Goal: Information Seeking & Learning: Learn about a topic

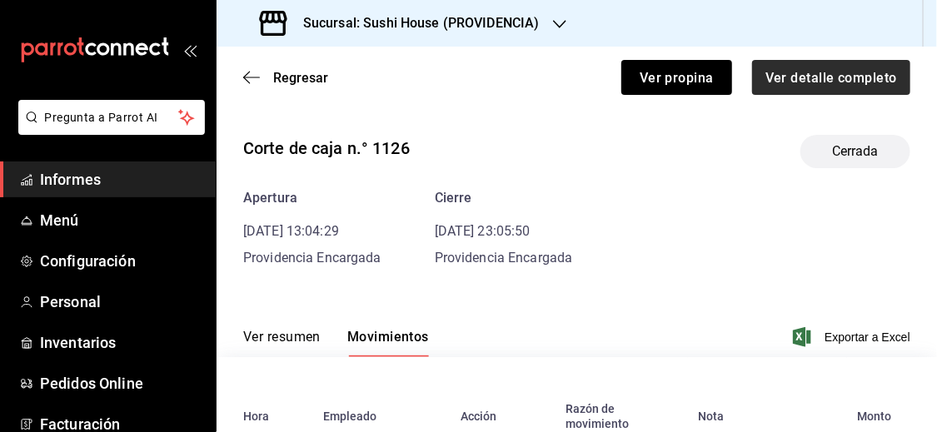
scroll to position [312, 0]
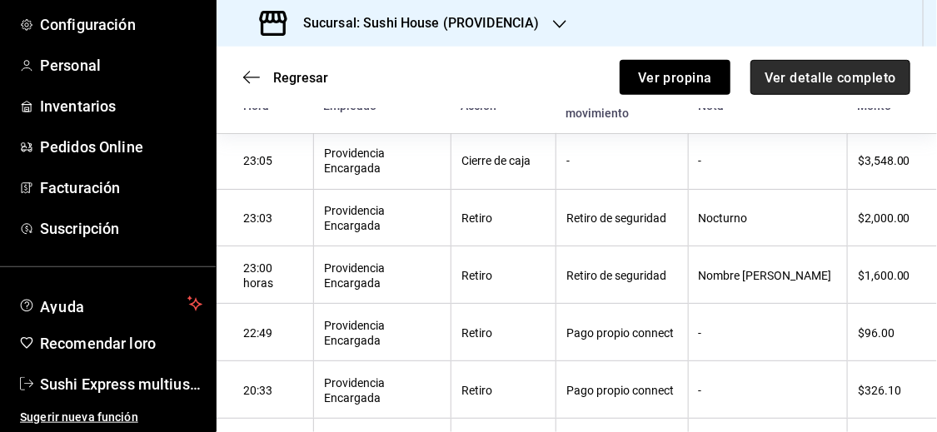
click at [827, 77] on font "Ver detalle completo" at bounding box center [830, 77] width 132 height 16
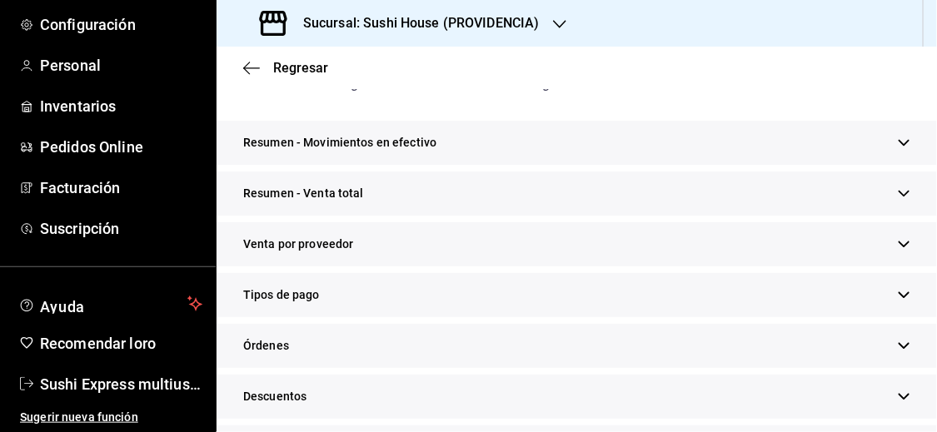
scroll to position [249, 0]
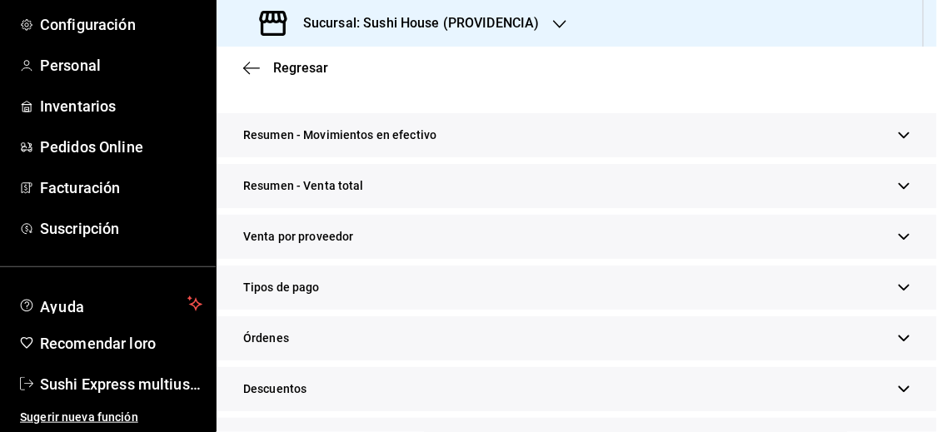
click at [898, 184] on icon "button" at bounding box center [904, 186] width 12 height 12
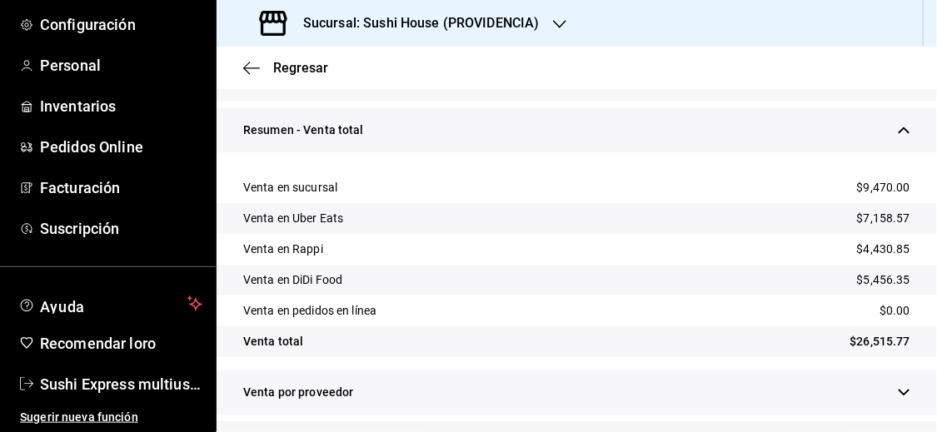
scroll to position [306, 0]
click at [898, 132] on icon "button" at bounding box center [904, 128] width 12 height 12
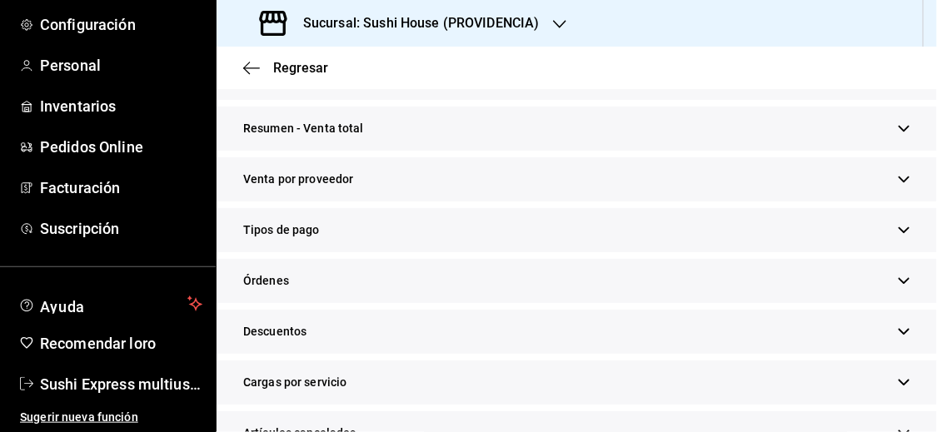
click at [899, 226] on div "Tipos de pago" at bounding box center [576, 230] width 720 height 44
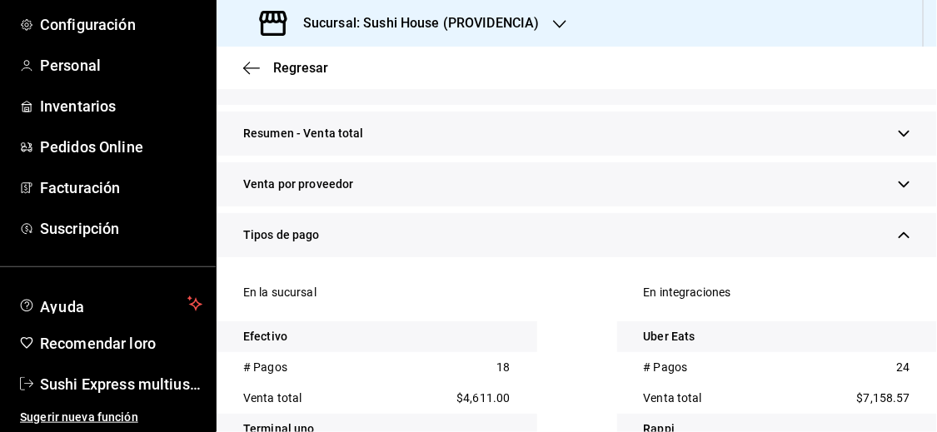
scroll to position [203, 0]
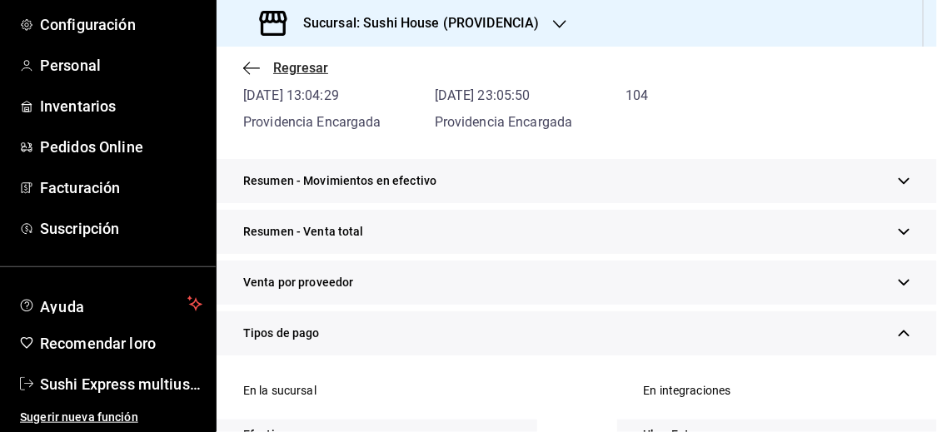
click at [266, 69] on span "Regresar" at bounding box center [285, 68] width 85 height 16
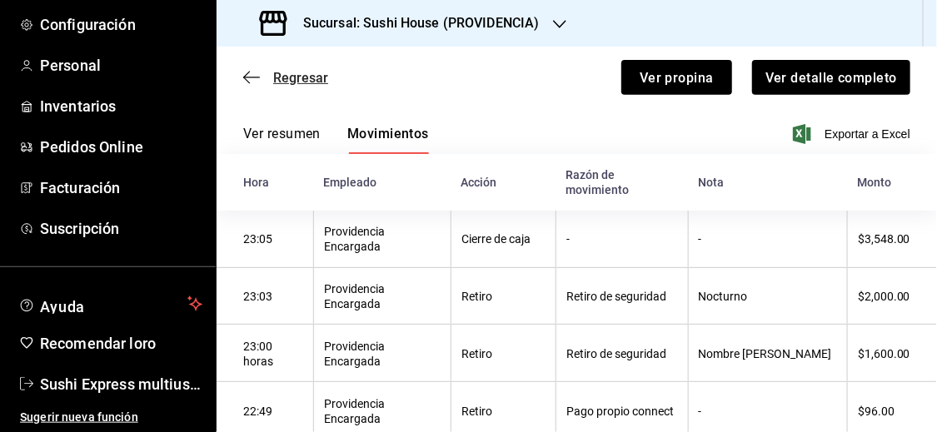
click at [278, 81] on font "Regresar" at bounding box center [300, 78] width 55 height 16
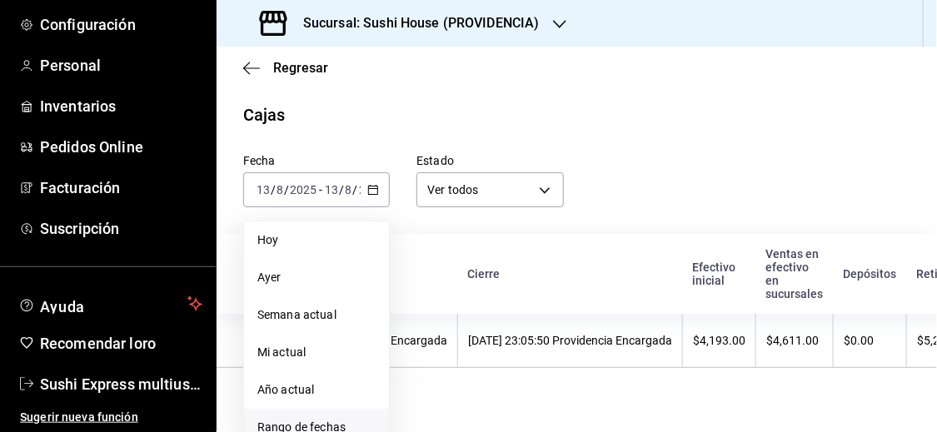
click at [326, 428] on font "Rango de fechas" at bounding box center [301, 426] width 88 height 13
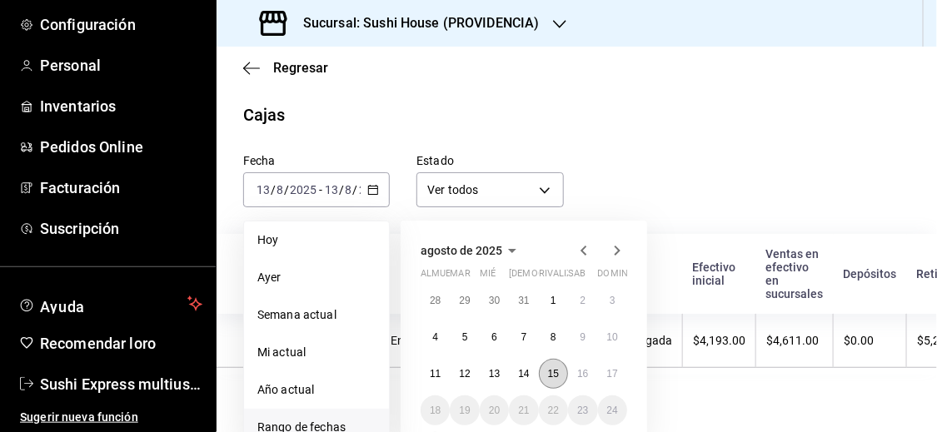
click at [539, 367] on button "15" at bounding box center [553, 374] width 29 height 30
click at [523, 368] on font "14" at bounding box center [523, 374] width 11 height 12
click at [523, 367] on th "[DATE] 23:05:50 Providencia Encargada" at bounding box center [570, 341] width 225 height 54
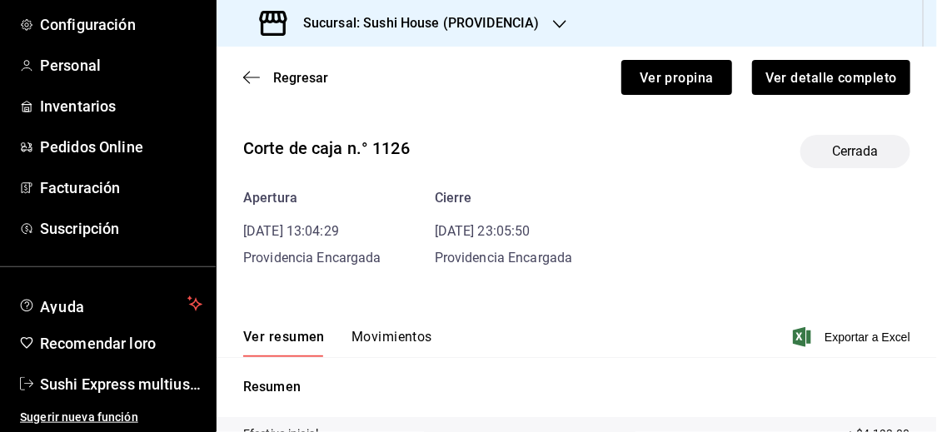
click at [405, 335] on font "Movimientos" at bounding box center [391, 337] width 81 height 16
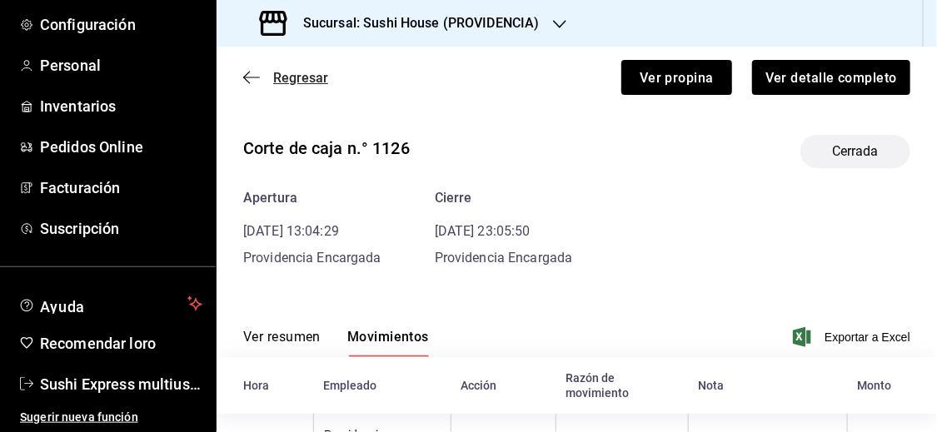
click at [285, 77] on font "Regresar" at bounding box center [300, 78] width 55 height 16
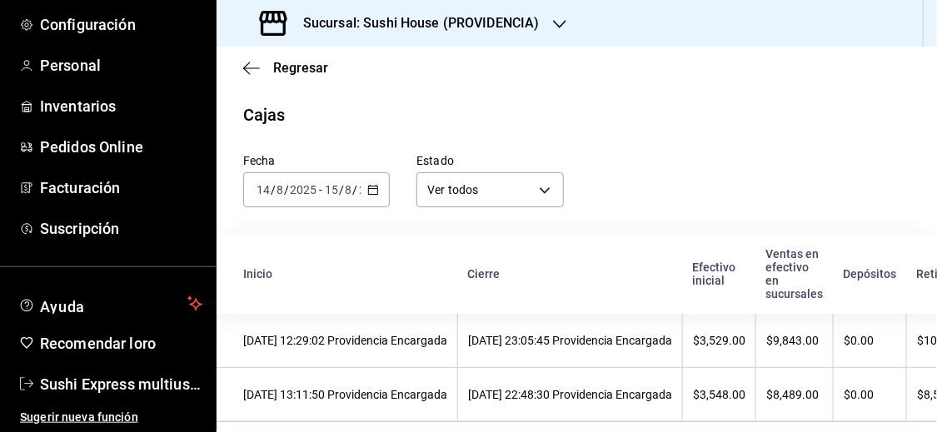
scroll to position [37, 0]
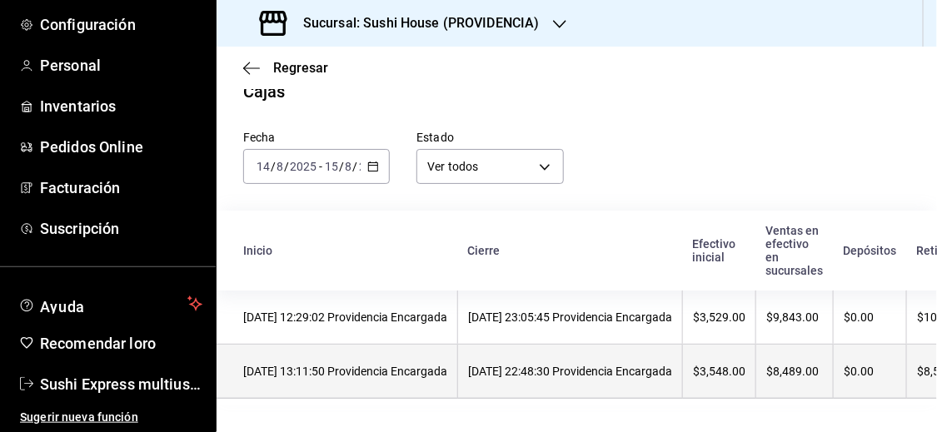
click at [447, 365] on font "[DATE] 13:11:50 Providencia Encargada" at bounding box center [345, 371] width 204 height 13
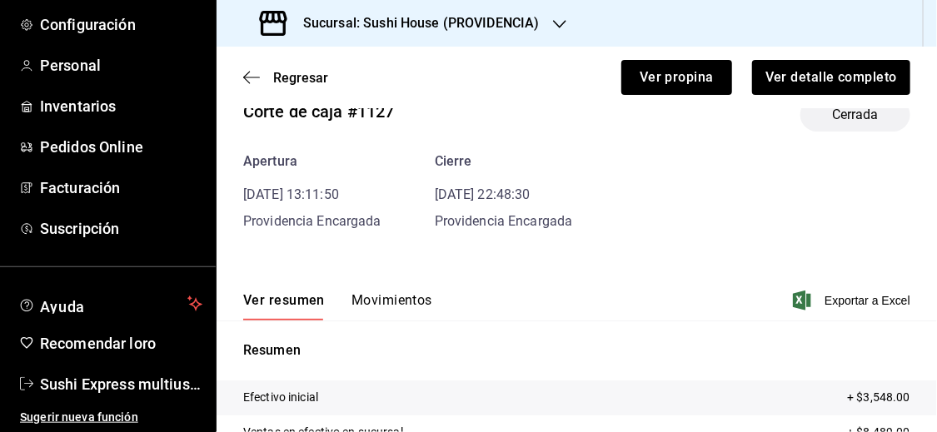
scroll to position [56, 0]
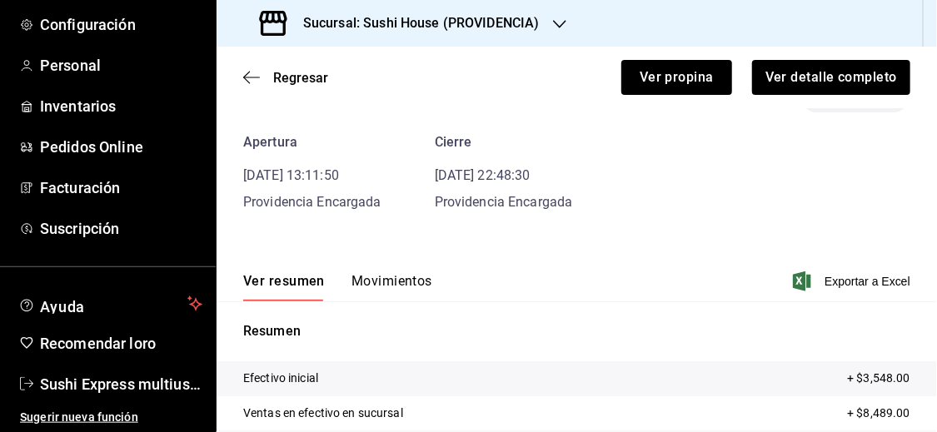
click at [385, 281] on font "Movimientos" at bounding box center [391, 281] width 81 height 16
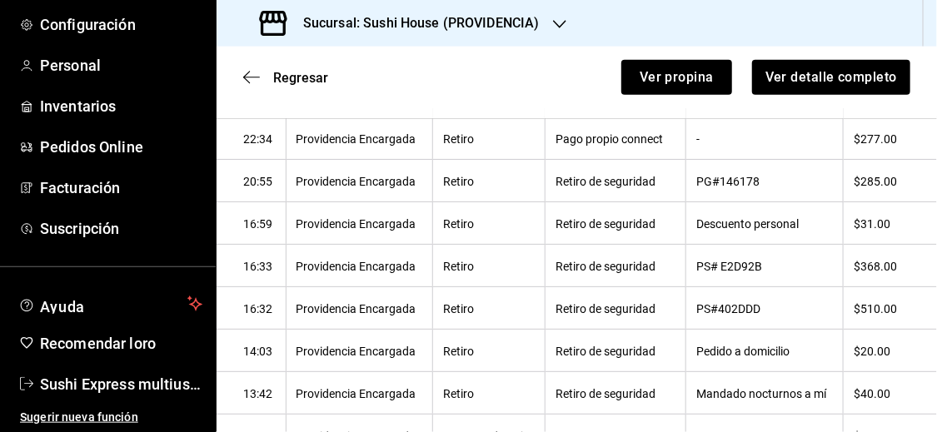
scroll to position [457, 0]
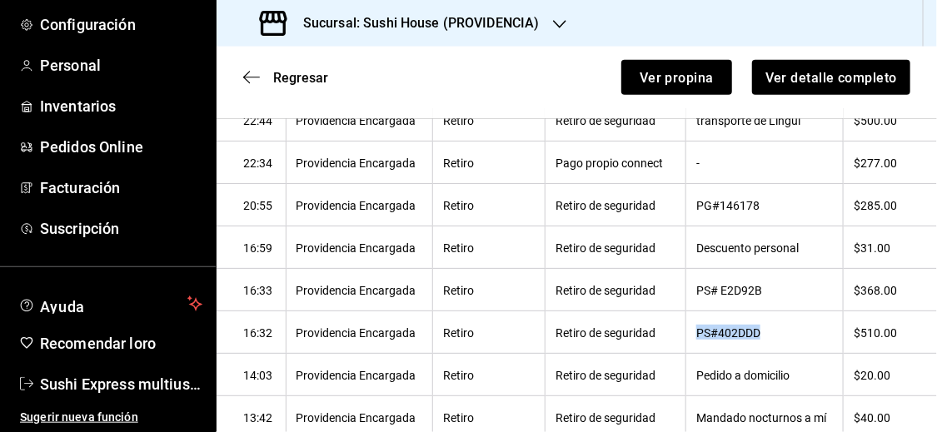
drag, startPoint x: 686, startPoint y: 334, endPoint x: 765, endPoint y: 342, distance: 79.5
click at [765, 342] on th "PS#402DDD" at bounding box center [764, 332] width 157 height 42
copy font "PS#402DDD"
drag, startPoint x: 692, startPoint y: 289, endPoint x: 748, endPoint y: 293, distance: 55.9
click at [748, 293] on font "PS# E2D92B" at bounding box center [729, 290] width 66 height 13
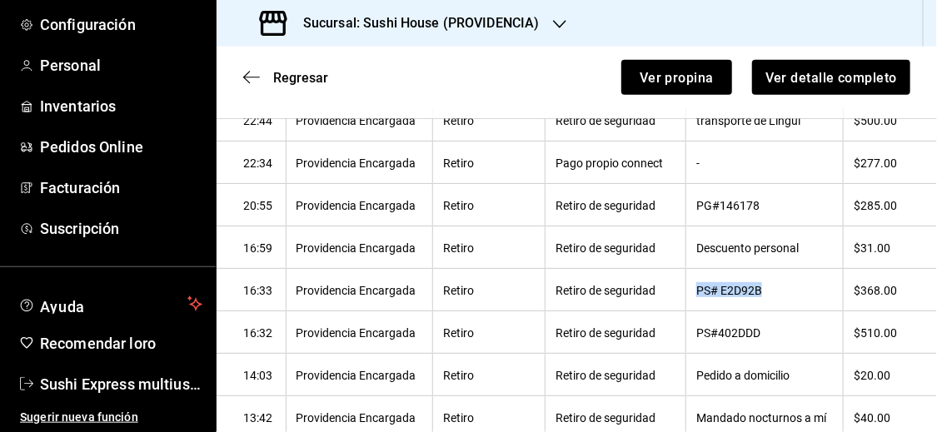
drag, startPoint x: 689, startPoint y: 289, endPoint x: 768, endPoint y: 289, distance: 79.1
click at [768, 289] on th "PS# E2D92B" at bounding box center [764, 290] width 157 height 42
copy font "PS# E2D92B"
drag, startPoint x: 689, startPoint y: 204, endPoint x: 763, endPoint y: 213, distance: 74.7
click at [763, 213] on th "PG#146178" at bounding box center [764, 205] width 157 height 42
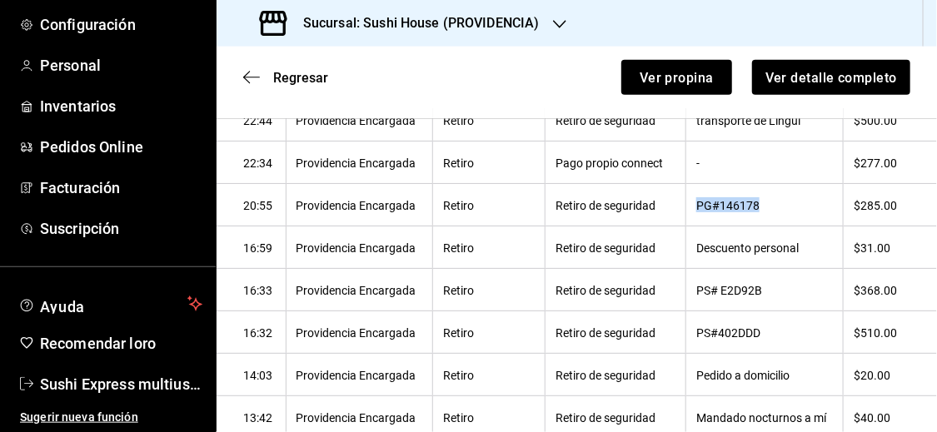
copy font "PG#146178"
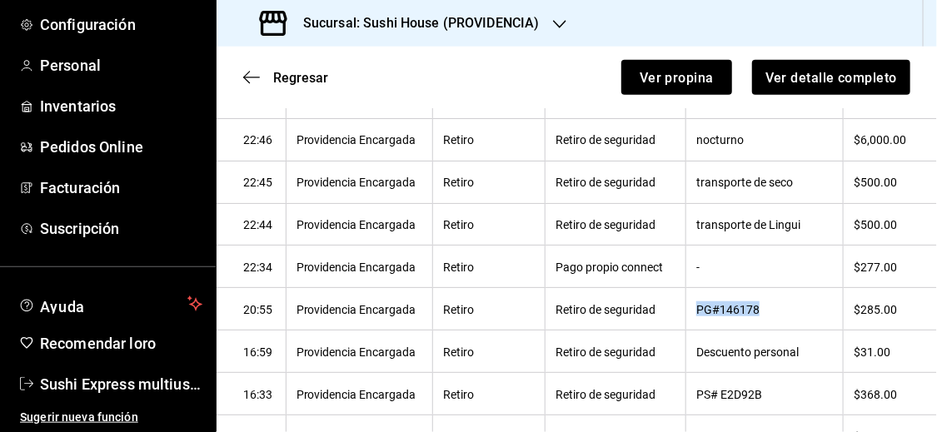
scroll to position [292, 0]
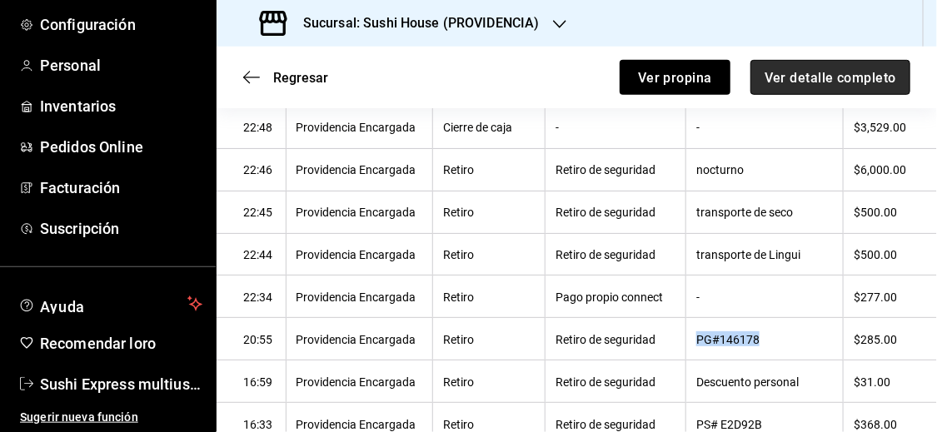
click at [780, 80] on font "Ver detalle completo" at bounding box center [830, 77] width 132 height 16
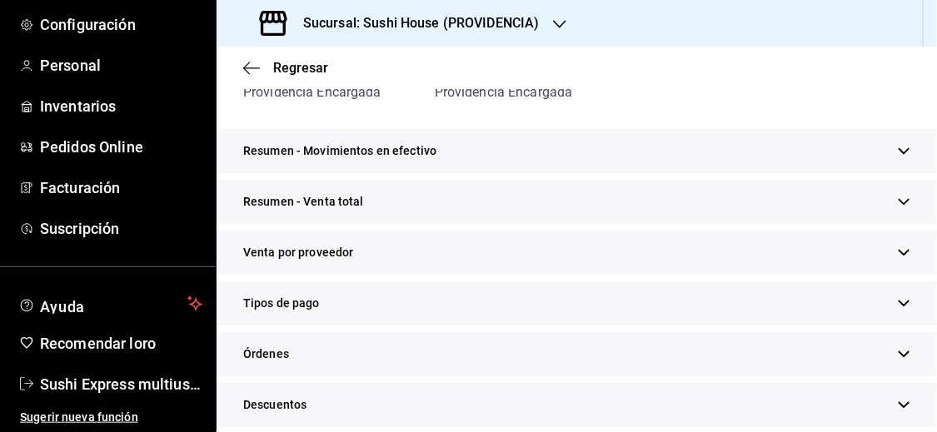
scroll to position [231, 0]
click at [898, 200] on icon "button" at bounding box center [904, 203] width 12 height 12
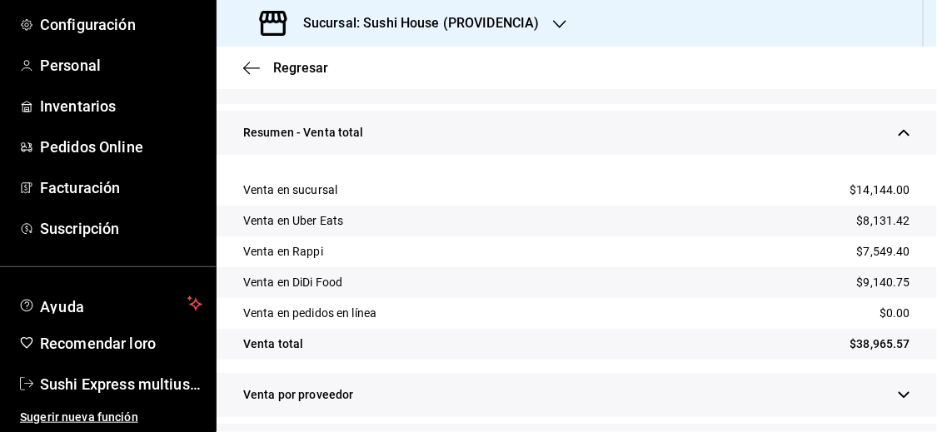
scroll to position [305, 0]
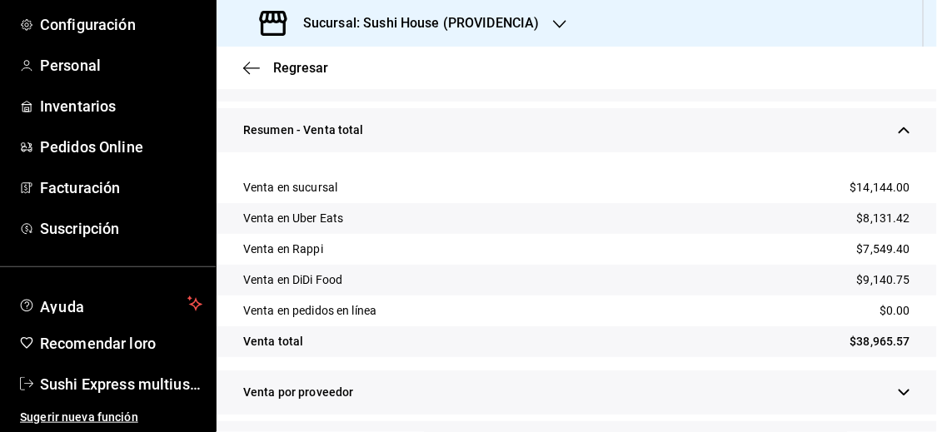
click at [898, 131] on icon "button" at bounding box center [904, 130] width 12 height 12
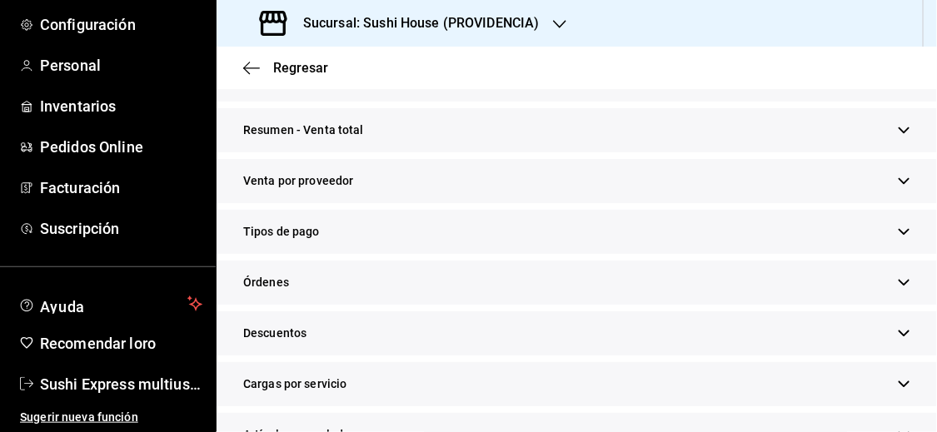
click at [898, 230] on icon "button" at bounding box center [904, 232] width 12 height 12
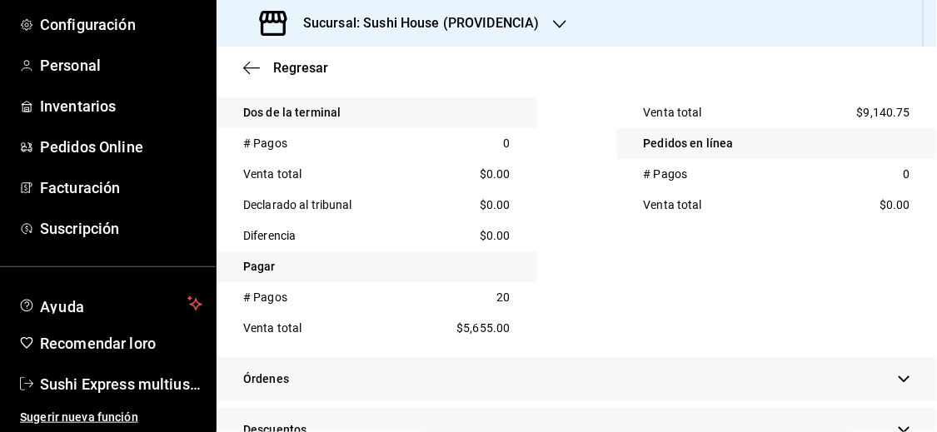
scroll to position [796, 0]
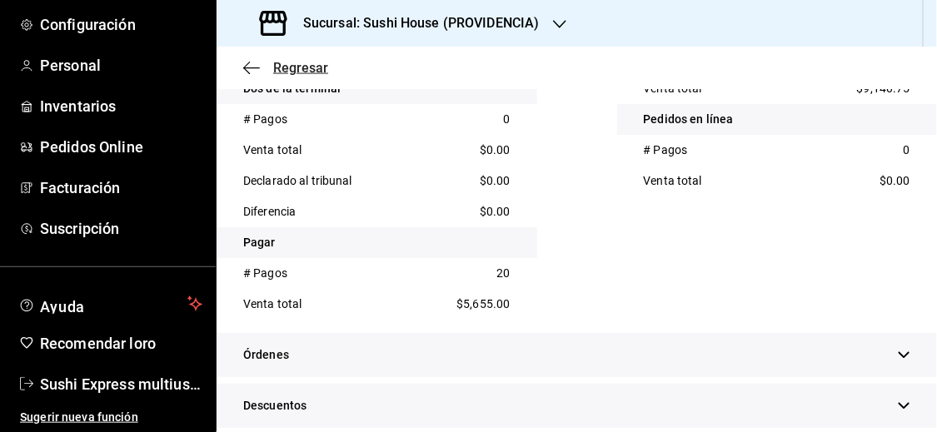
click at [281, 65] on font "Regresar" at bounding box center [300, 68] width 55 height 16
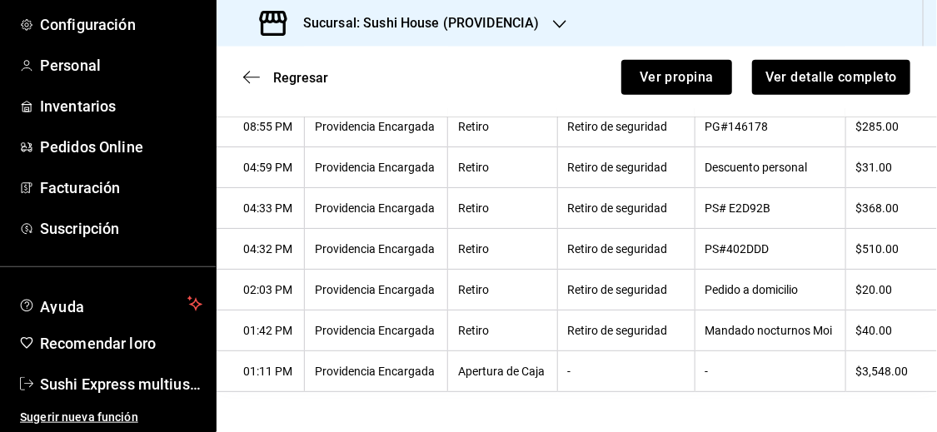
scroll to position [533, 0]
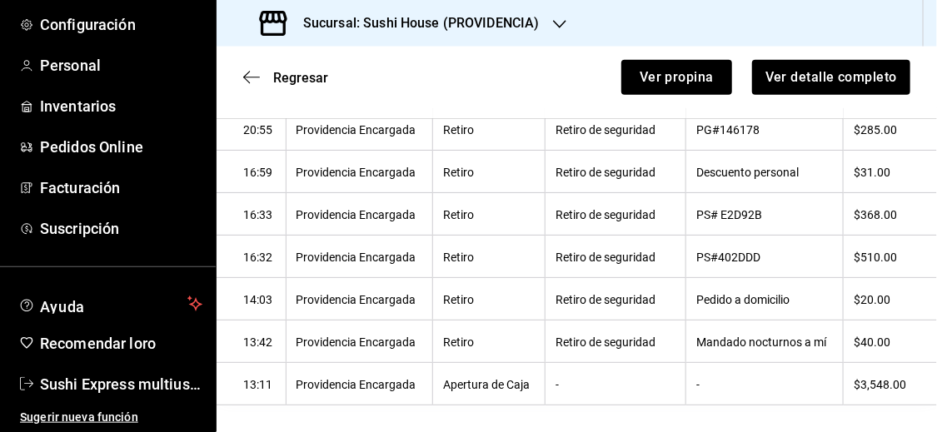
click at [281, 67] on div "Regresar Ver propina Ver detalle completo" at bounding box center [576, 78] width 720 height 62
click at [283, 73] on font "Regresar" at bounding box center [300, 78] width 55 height 16
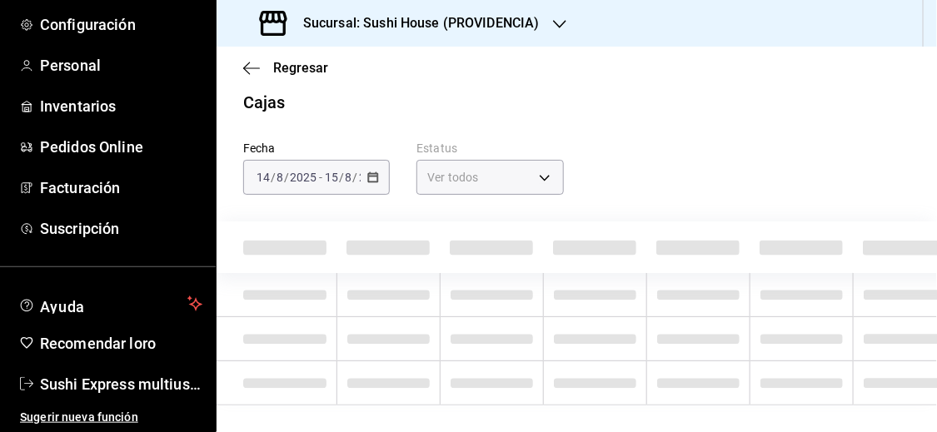
scroll to position [23, 0]
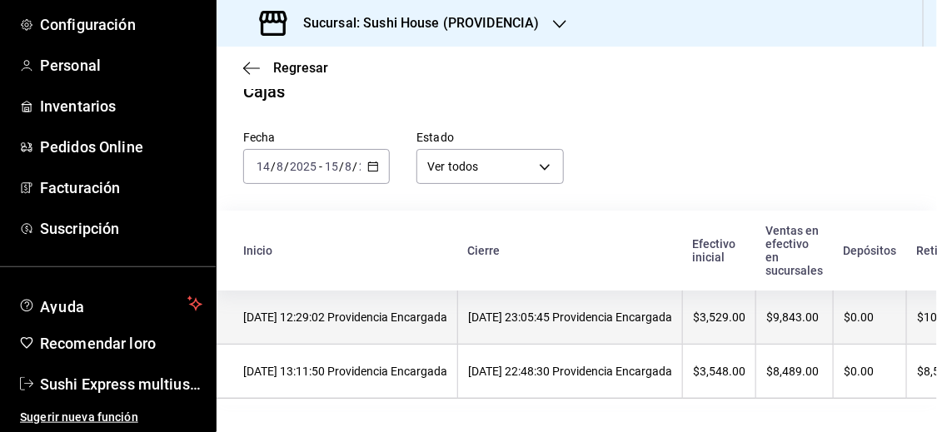
click at [347, 334] on th "[DATE] 12:29:02 Providencia Encargada" at bounding box center [336, 318] width 241 height 54
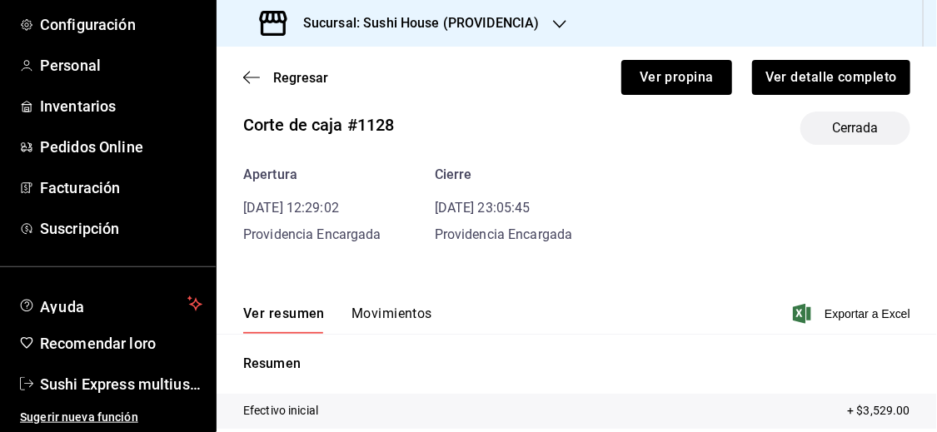
scroll to position [42, 0]
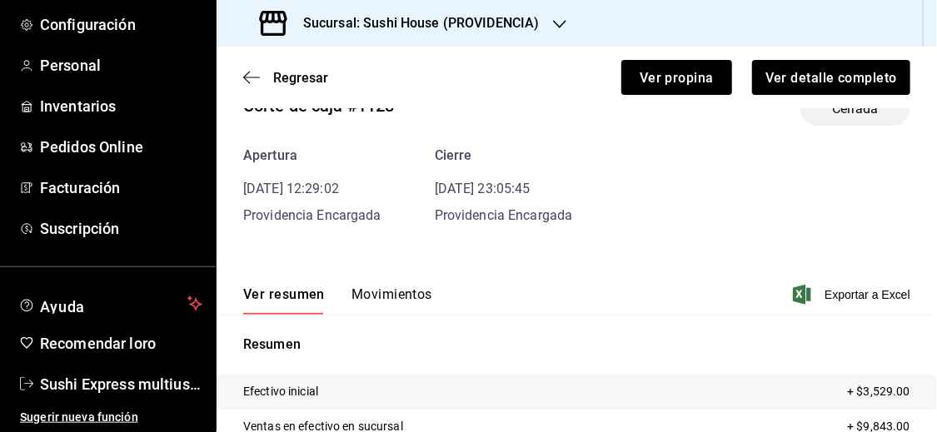
click at [375, 296] on font "Movimientos" at bounding box center [391, 294] width 81 height 16
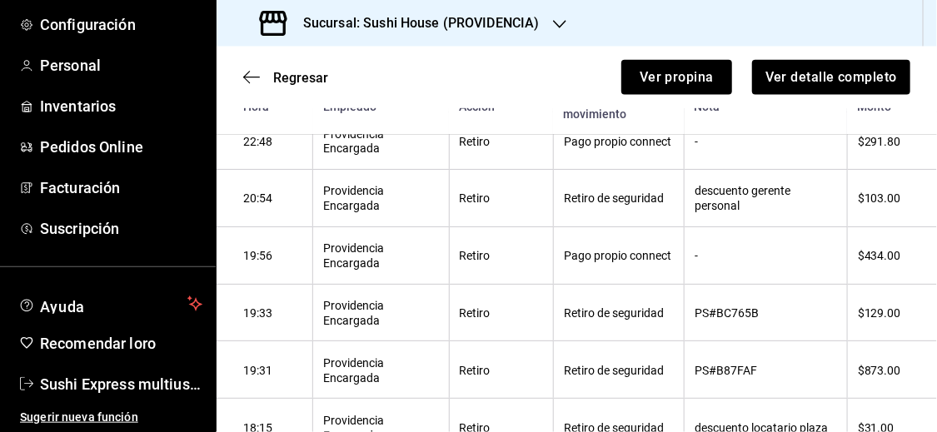
scroll to position [706, 0]
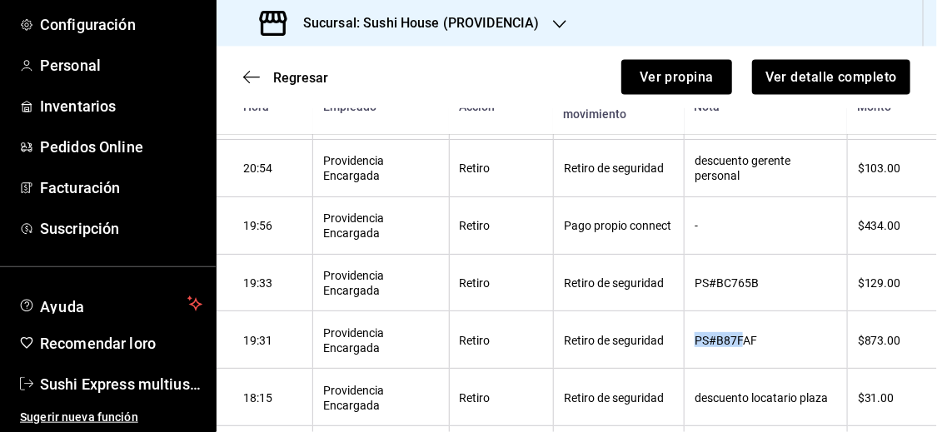
drag, startPoint x: 689, startPoint y: 344, endPoint x: 739, endPoint y: 346, distance: 50.0
click at [739, 346] on font "PS#B87FAF" at bounding box center [725, 340] width 62 height 13
click at [771, 350] on th "PS#B87FAF" at bounding box center [765, 339] width 163 height 57
drag, startPoint x: 690, startPoint y: 346, endPoint x: 766, endPoint y: 352, distance: 76.1
click at [766, 352] on th "PS#B87FAF" at bounding box center [765, 339] width 163 height 57
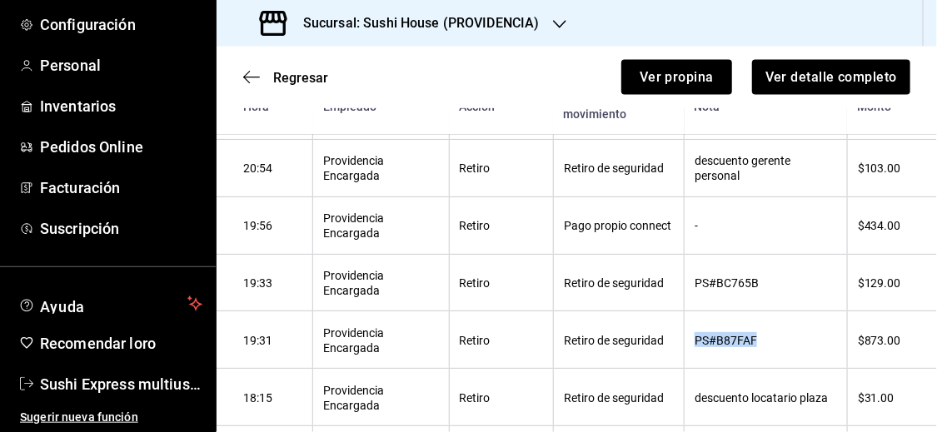
copy font "PS#B87FAF"
drag, startPoint x: 687, startPoint y: 286, endPoint x: 803, endPoint y: 307, distance: 118.6
click at [803, 307] on th "PS#BC765B" at bounding box center [765, 282] width 163 height 57
copy font "PS#BC765B"
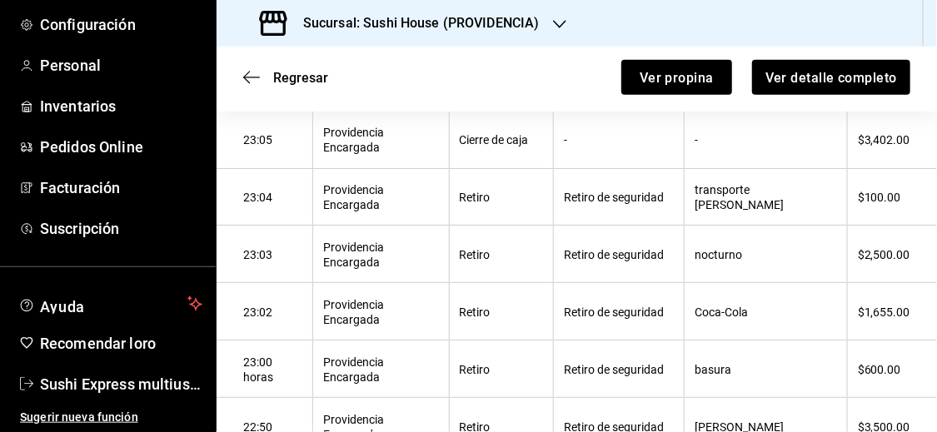
scroll to position [271, 0]
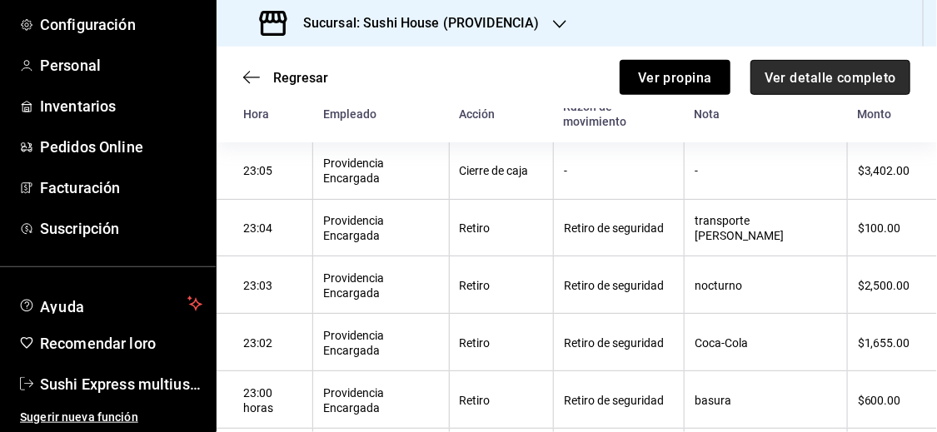
click at [838, 73] on font "Ver detalle completo" at bounding box center [830, 77] width 132 height 16
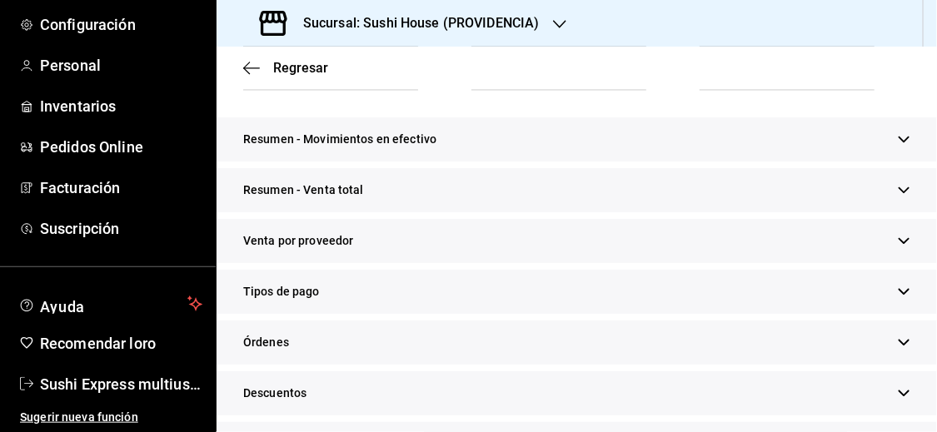
scroll to position [349, 0]
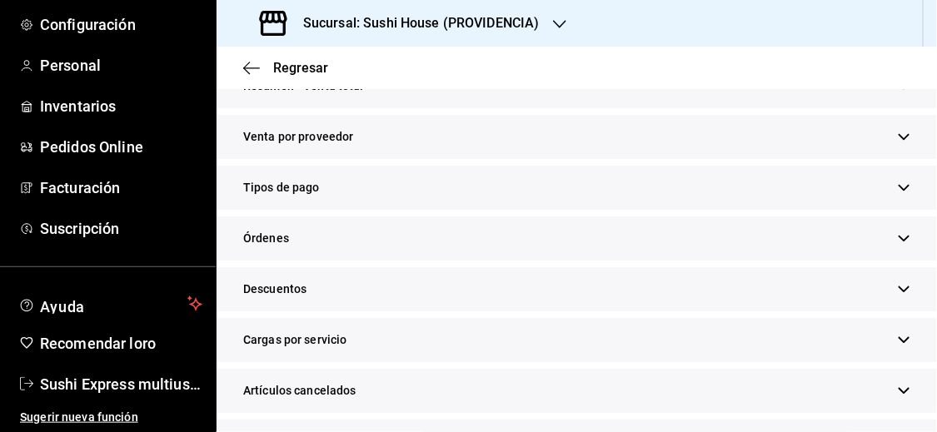
click at [898, 135] on icon "button" at bounding box center [904, 137] width 12 height 12
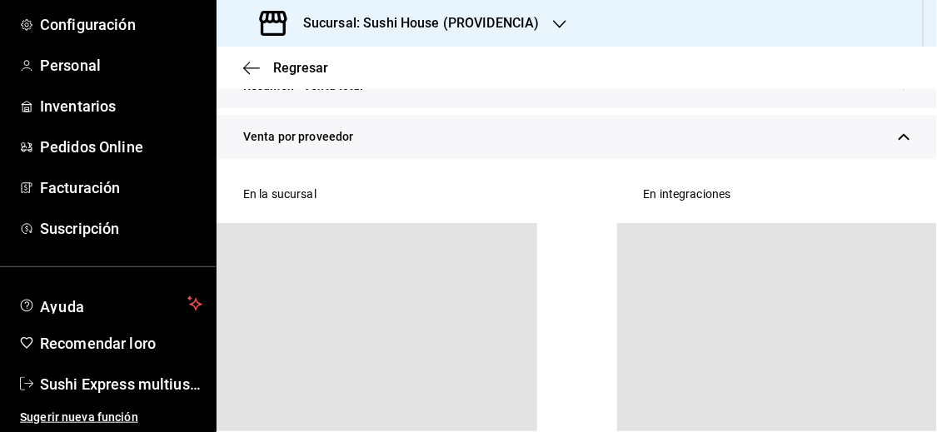
click at [898, 135] on icon "button" at bounding box center [904, 137] width 12 height 12
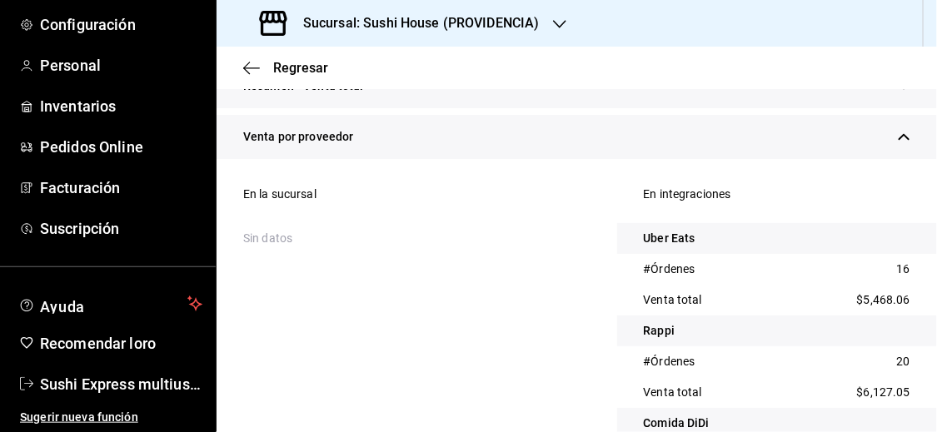
click at [898, 137] on icon "button" at bounding box center [904, 137] width 12 height 12
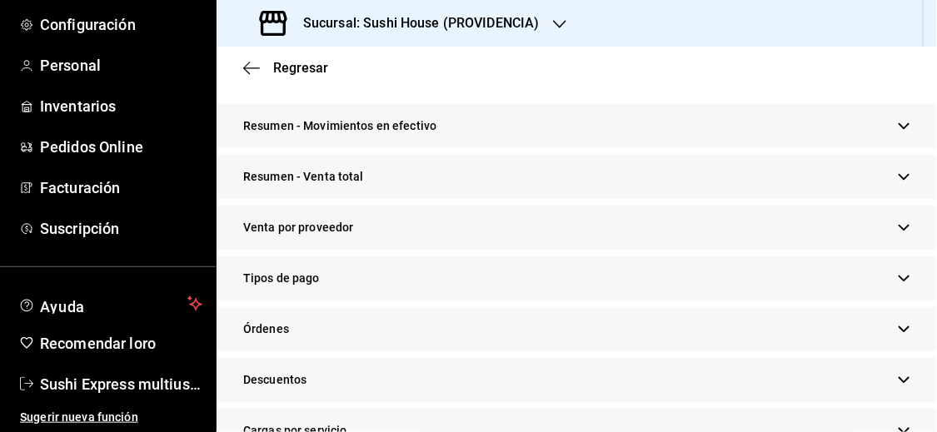
scroll to position [256, 0]
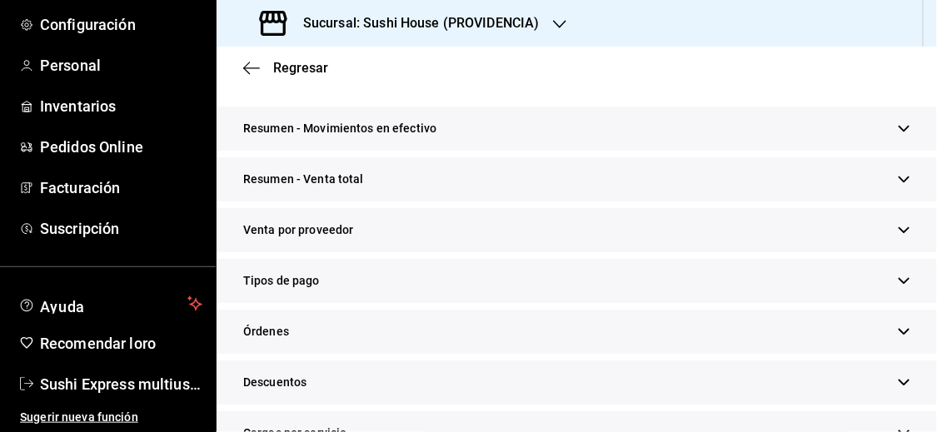
click at [898, 177] on icon "button" at bounding box center [903, 180] width 11 height 6
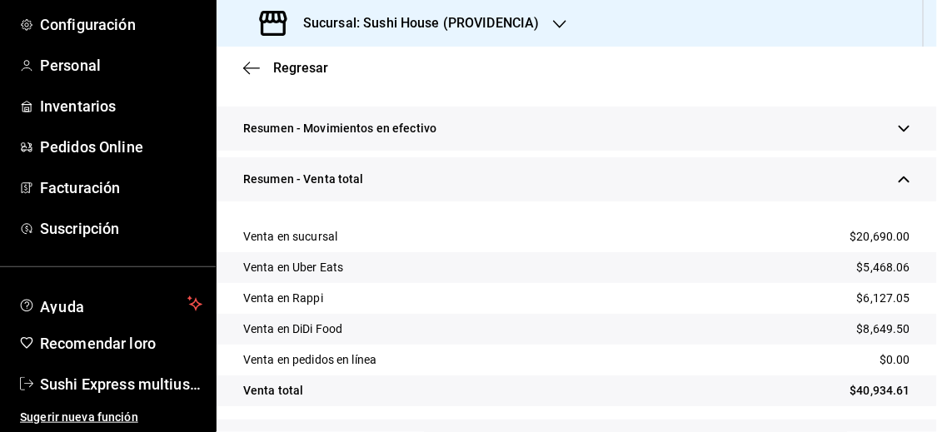
click at [898, 176] on icon "button" at bounding box center [904, 179] width 12 height 12
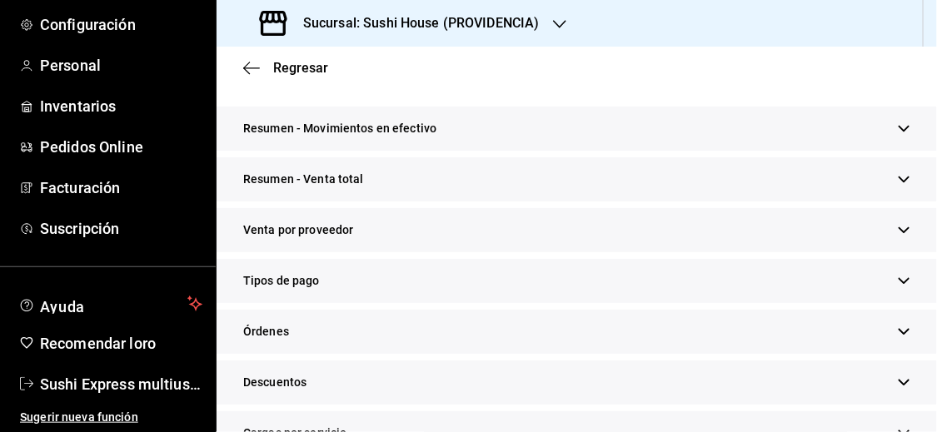
click at [898, 281] on icon "button" at bounding box center [904, 281] width 12 height 12
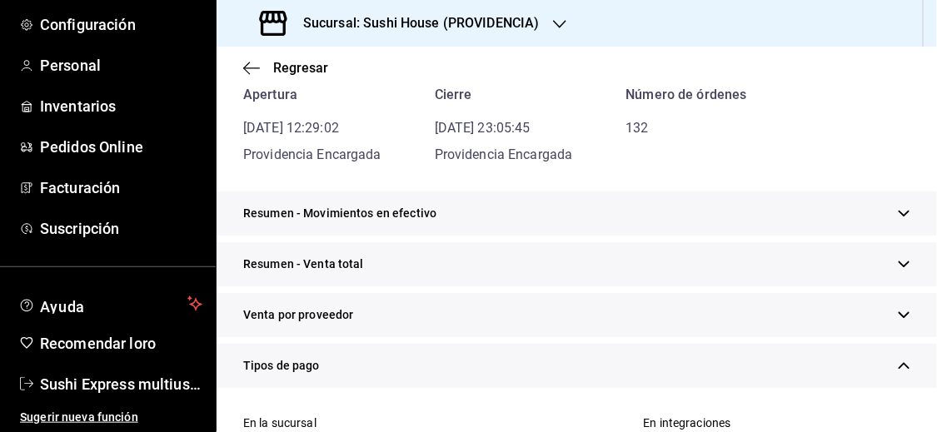
scroll to position [0, 0]
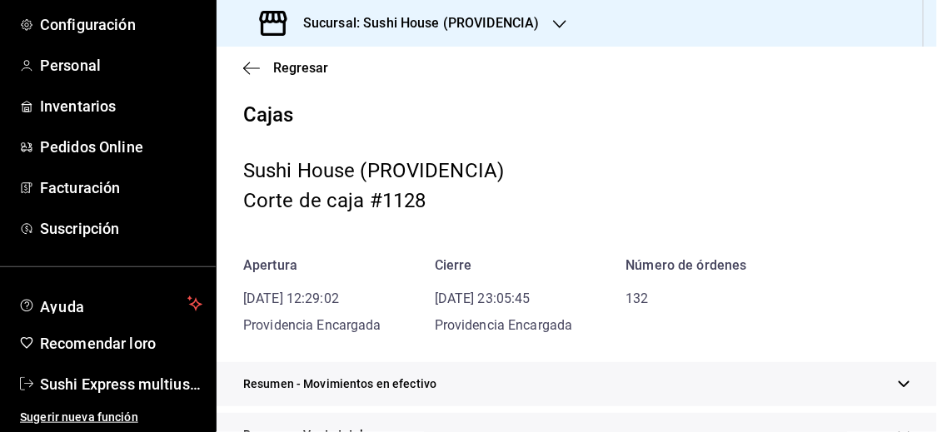
click at [293, 54] on div "Regresar" at bounding box center [576, 68] width 720 height 42
click at [293, 62] on font "Regresar" at bounding box center [300, 68] width 55 height 16
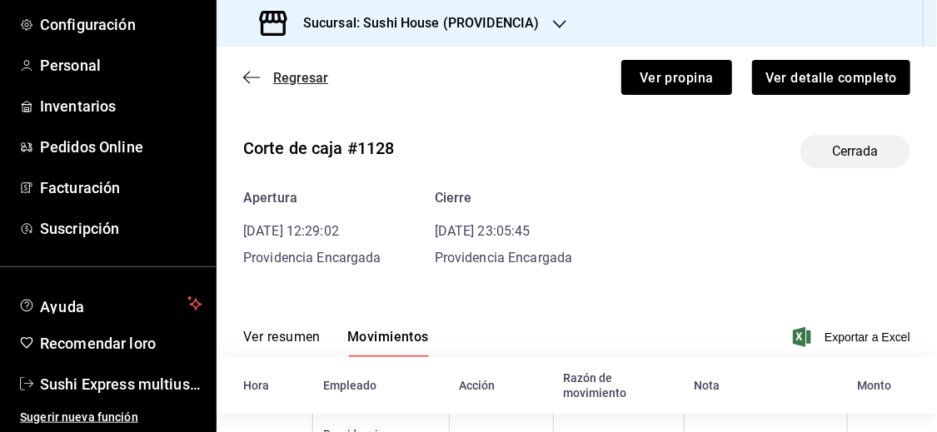
click at [299, 72] on font "Regresar" at bounding box center [300, 78] width 55 height 16
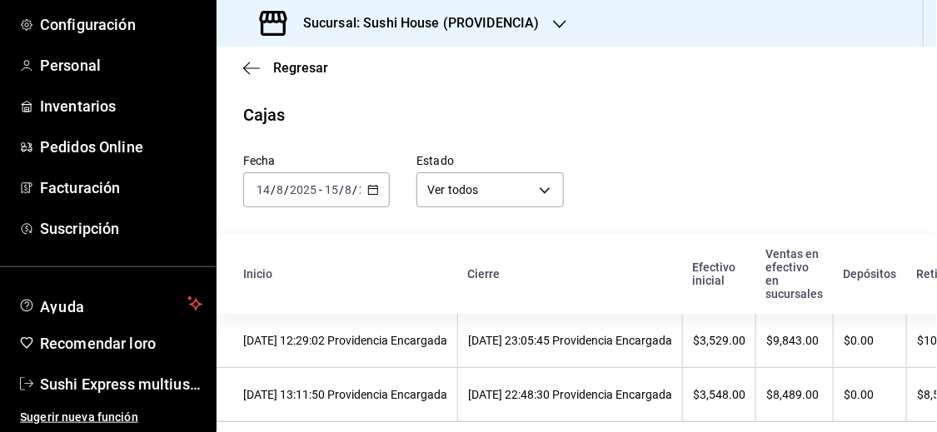
click at [367, 195] on icon "button" at bounding box center [373, 190] width 12 height 12
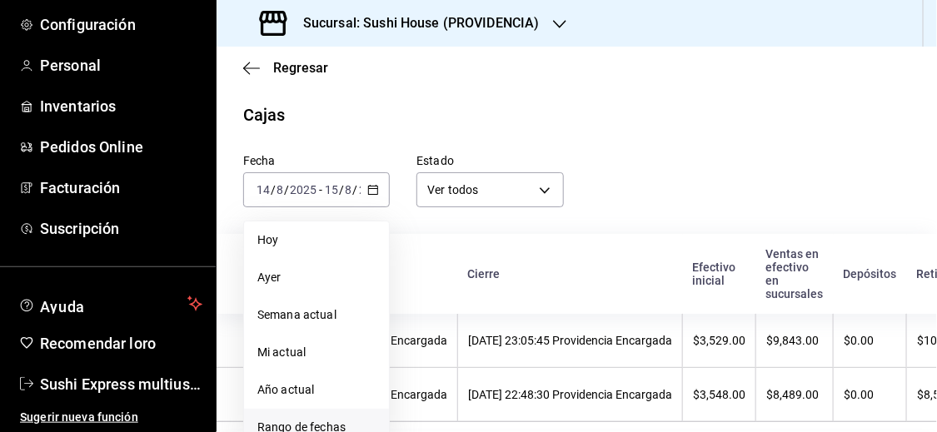
click at [291, 428] on font "Rango de fechas" at bounding box center [301, 426] width 88 height 13
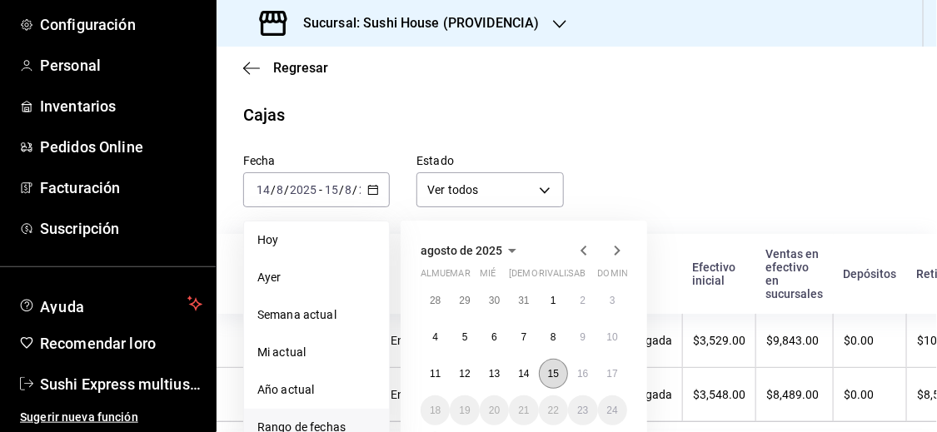
click at [551, 377] on font "15" at bounding box center [553, 374] width 11 height 12
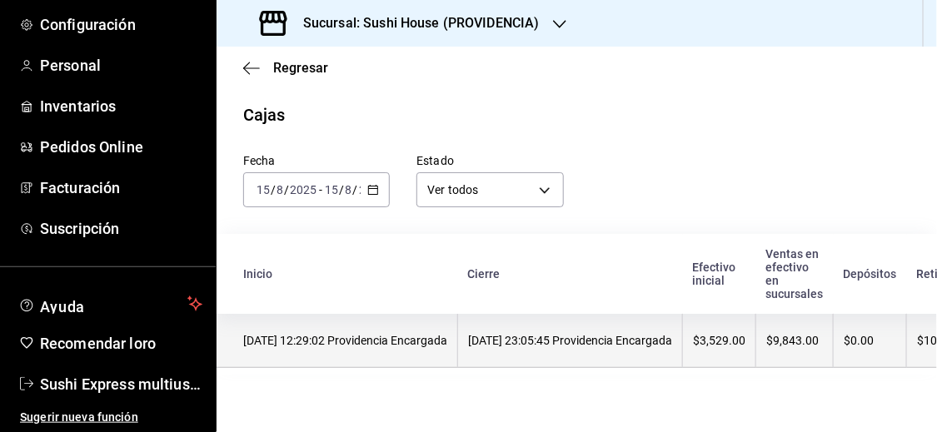
click at [504, 325] on th "[DATE] 23:05:45 Providencia Encargada" at bounding box center [570, 341] width 225 height 54
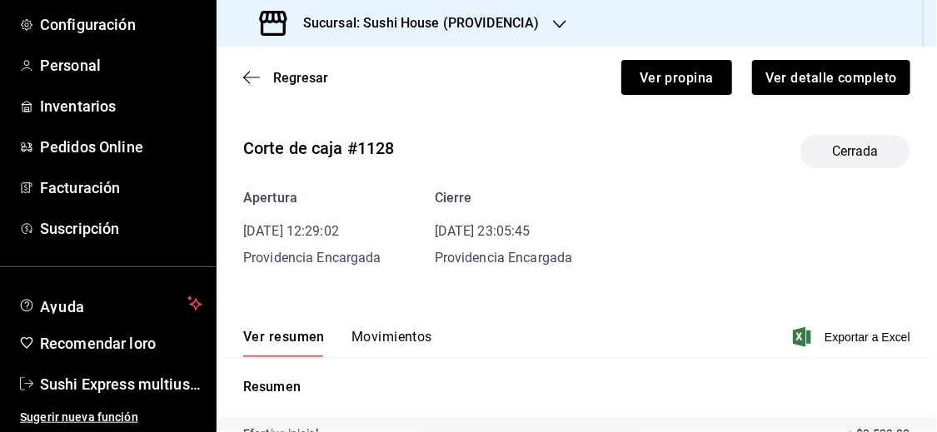
click at [365, 334] on font "Movimientos" at bounding box center [391, 337] width 81 height 16
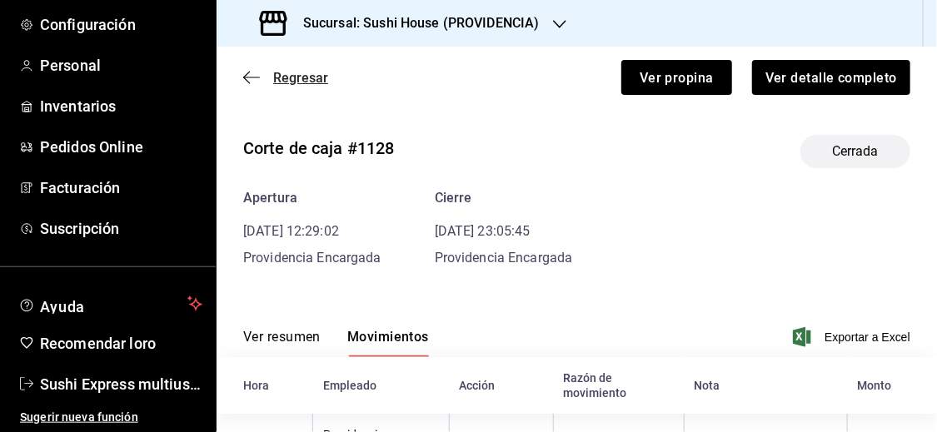
click at [302, 75] on font "Regresar" at bounding box center [300, 78] width 55 height 16
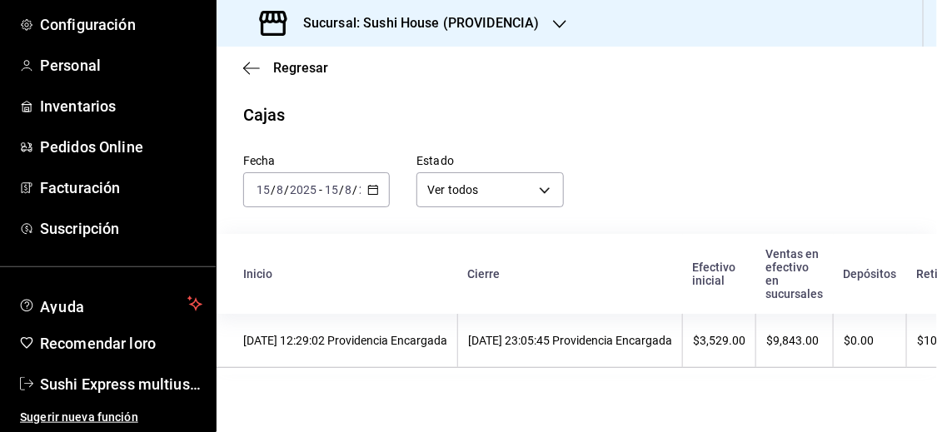
click at [375, 197] on div "[DATE] [DATE] - [DATE] [DATE]" at bounding box center [316, 189] width 147 height 35
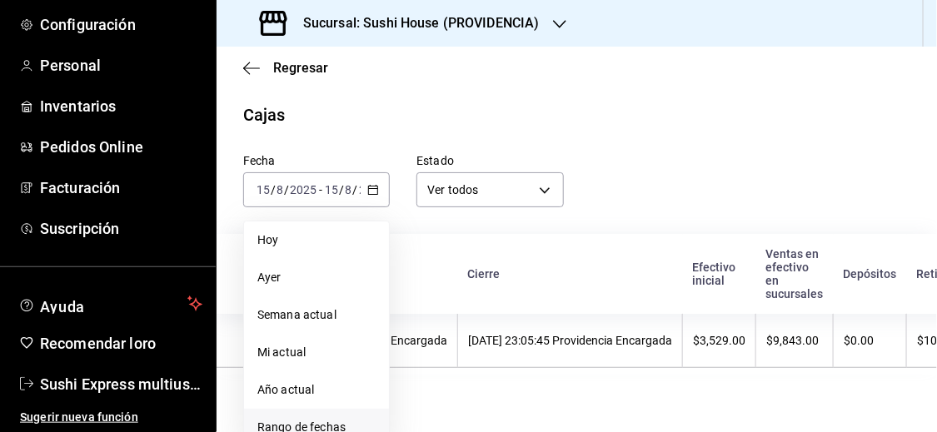
click at [312, 426] on font "Rango de fechas" at bounding box center [301, 426] width 88 height 13
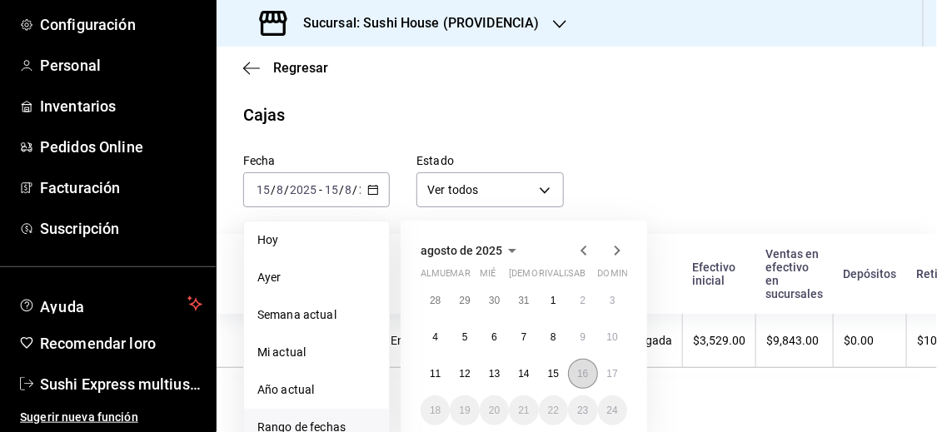
click at [578, 376] on font "16" at bounding box center [582, 374] width 11 height 12
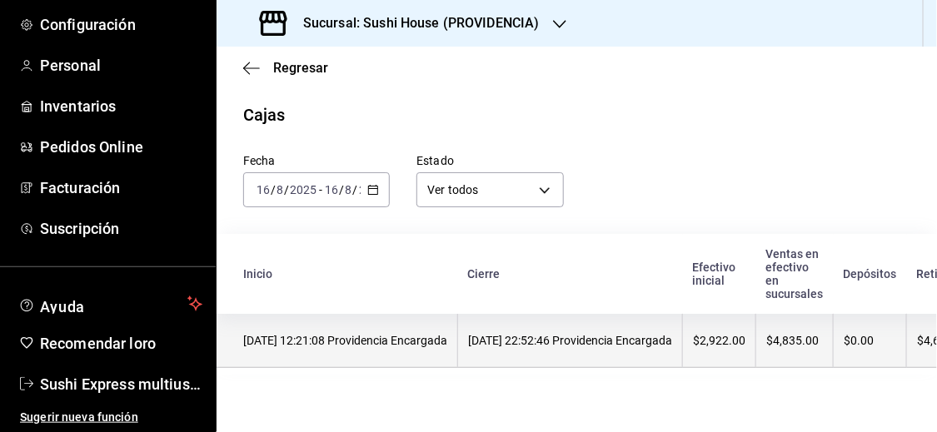
click at [403, 347] on font "[DATE] 12:21:08 Providencia Encargada" at bounding box center [345, 340] width 204 height 13
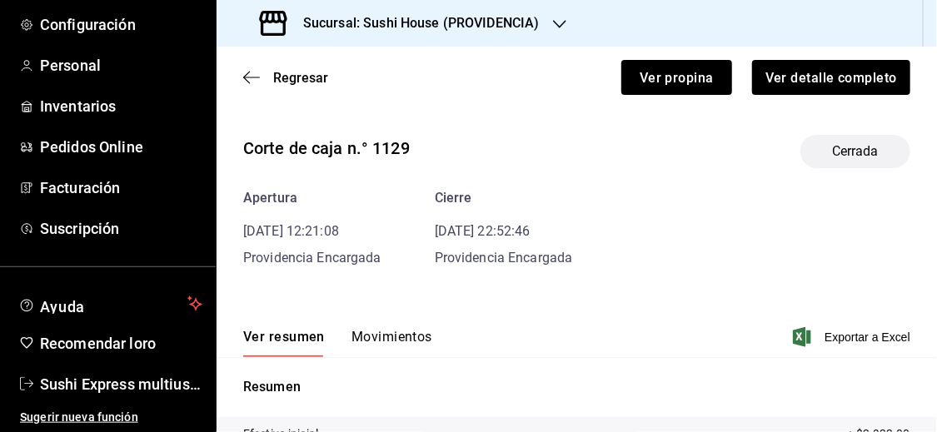
click at [395, 333] on font "Movimientos" at bounding box center [391, 337] width 81 height 16
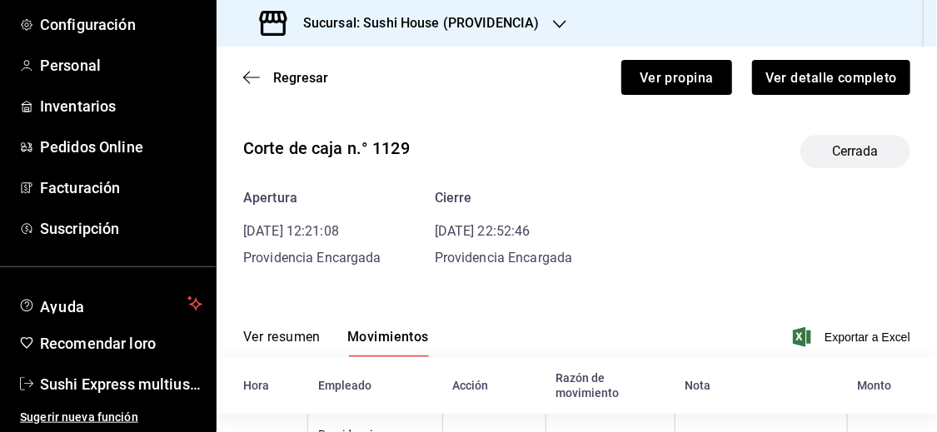
scroll to position [219, 0]
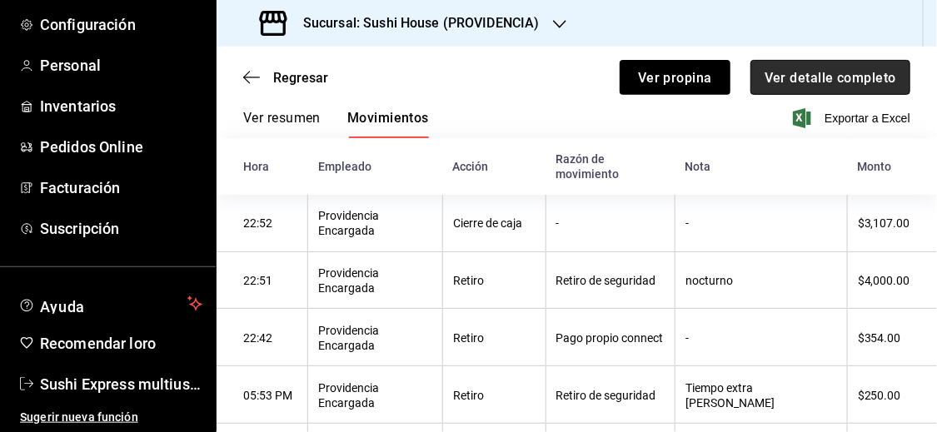
click at [839, 75] on font "Ver detalle completo" at bounding box center [830, 77] width 132 height 16
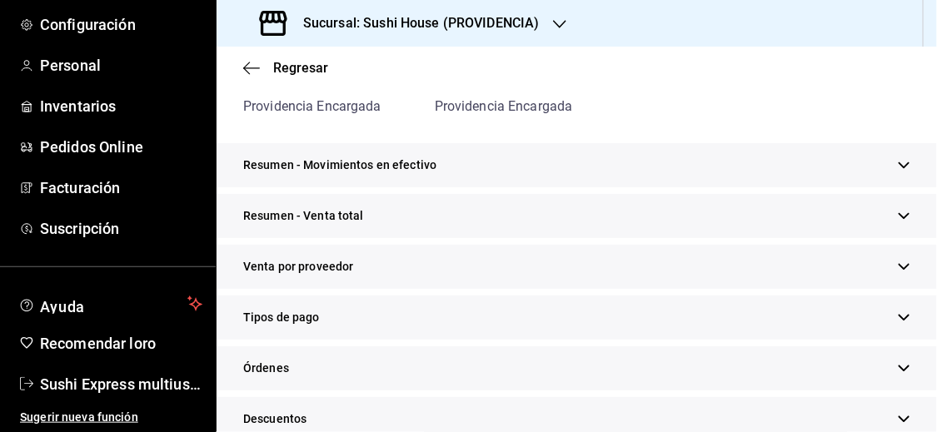
scroll to position [296, 0]
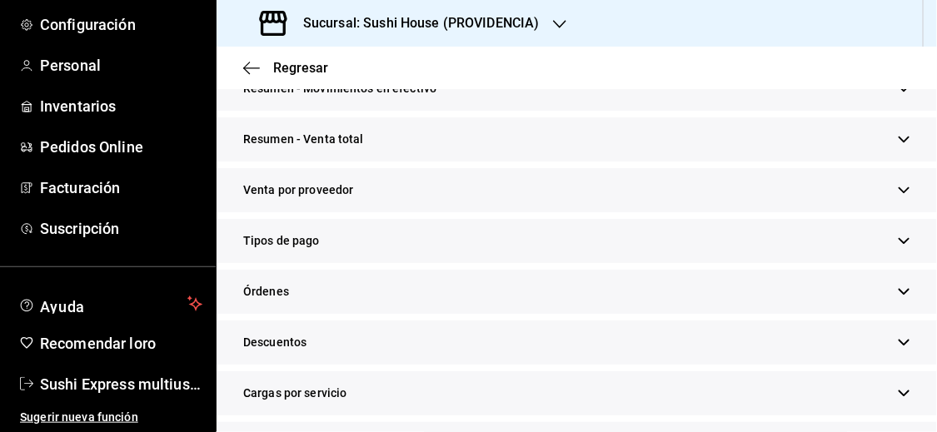
click at [898, 133] on icon "button" at bounding box center [904, 139] width 12 height 12
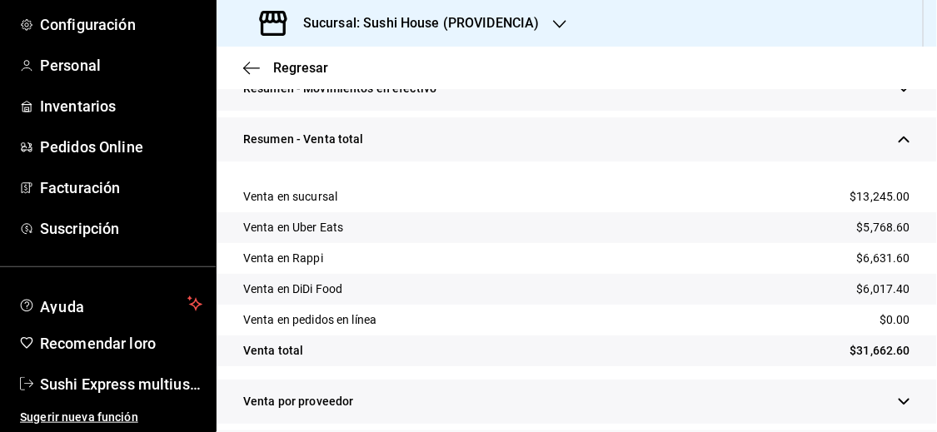
click at [898, 145] on button "button" at bounding box center [904, 139] width 12 height 17
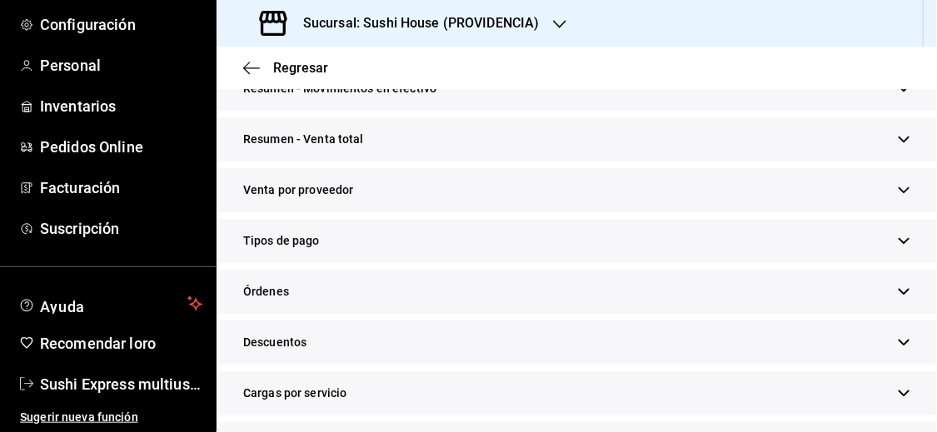
click at [898, 240] on icon "button" at bounding box center [904, 241] width 12 height 12
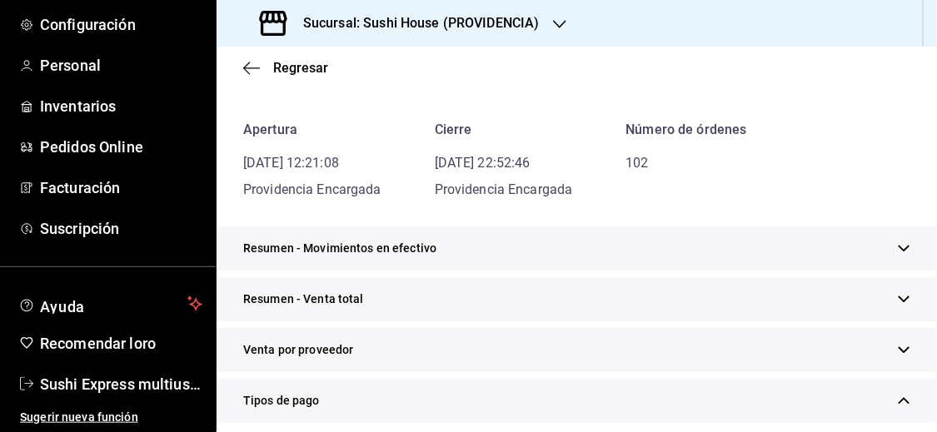
scroll to position [127, 0]
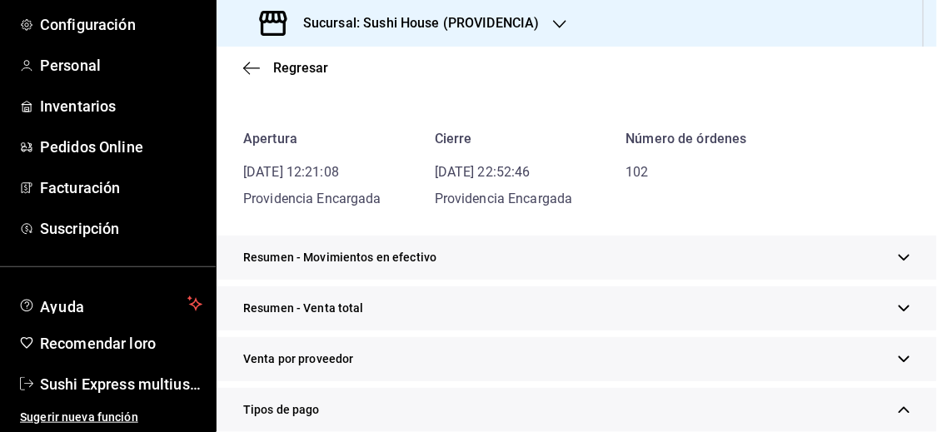
click at [898, 407] on icon "button" at bounding box center [903, 410] width 11 height 6
click at [294, 64] on font "Regresar" at bounding box center [300, 68] width 55 height 16
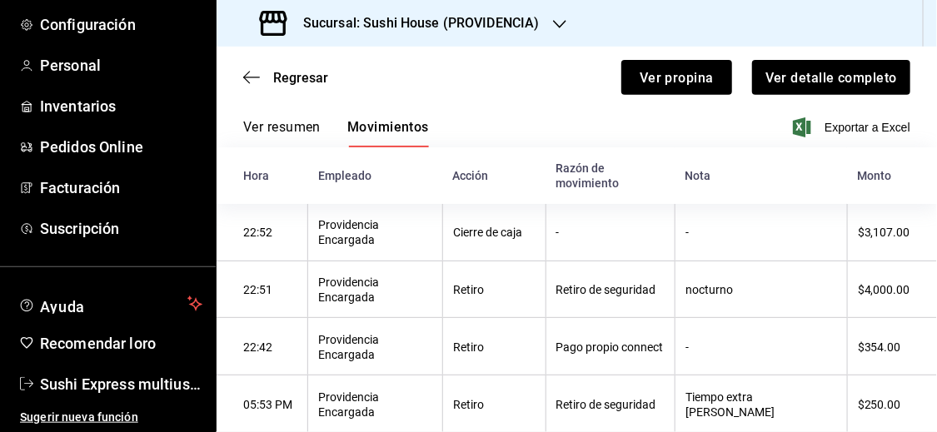
scroll to position [211, 0]
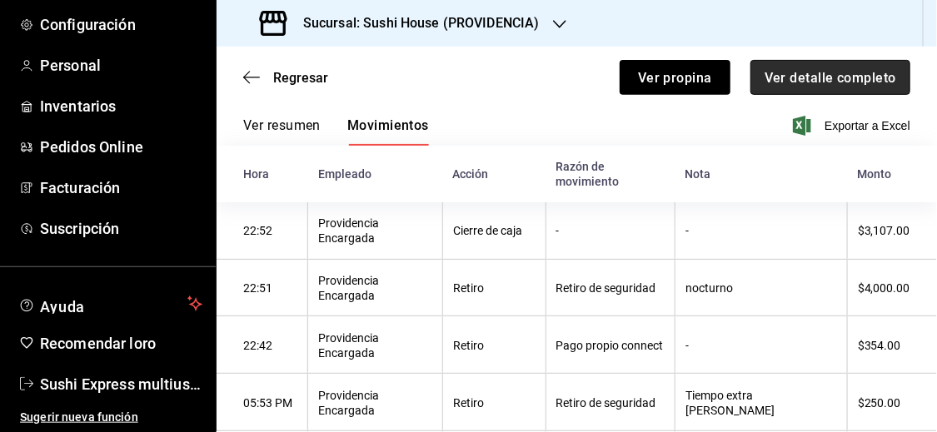
click at [830, 86] on button "Ver detalle completo" at bounding box center [830, 77] width 160 height 35
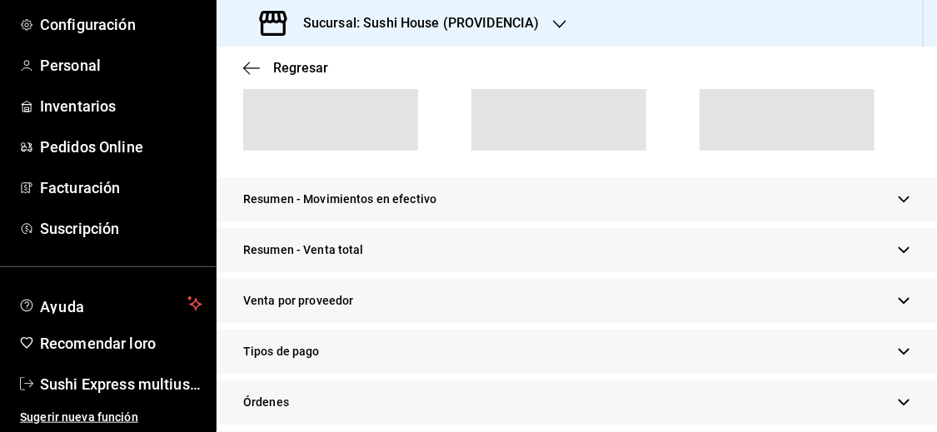
scroll to position [241, 0]
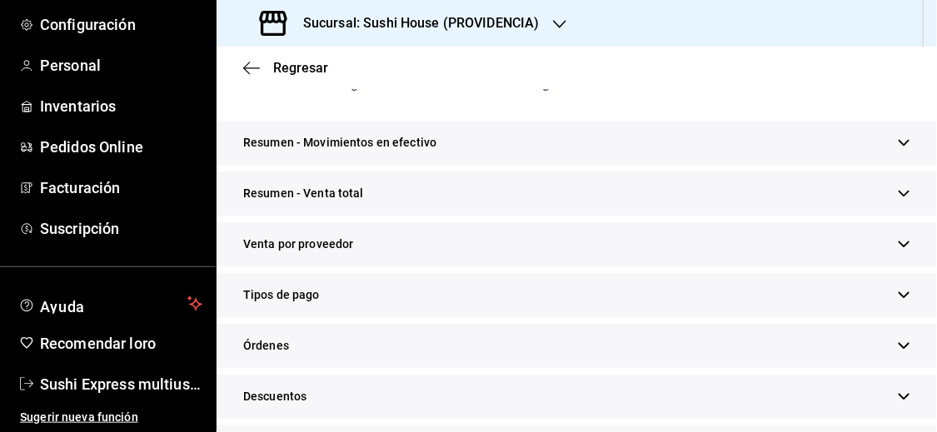
click at [898, 195] on icon "button" at bounding box center [904, 193] width 12 height 12
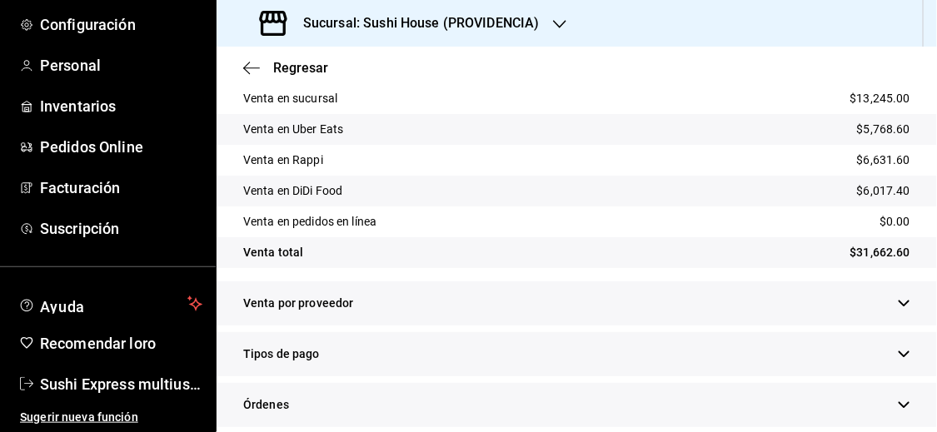
scroll to position [395, 0]
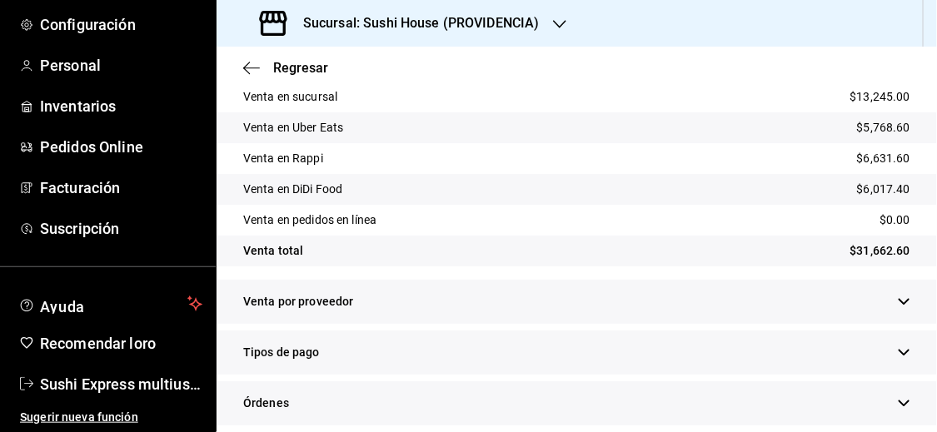
click at [898, 344] on button "button" at bounding box center [904, 352] width 12 height 17
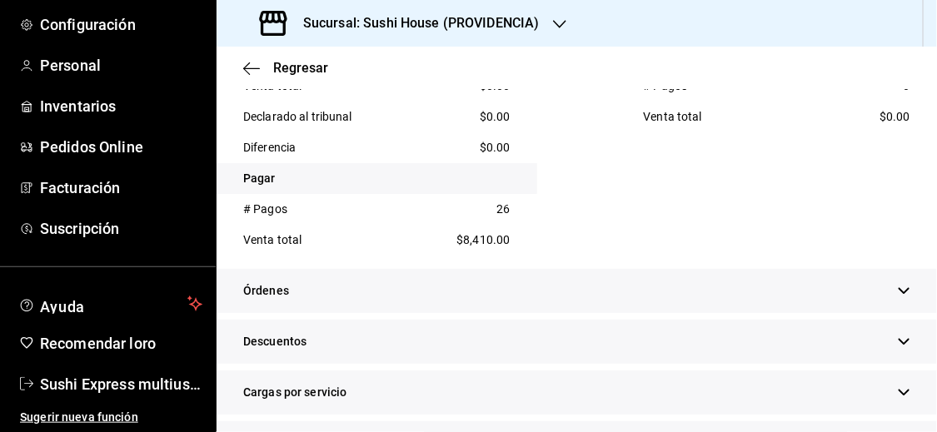
scroll to position [1075, 0]
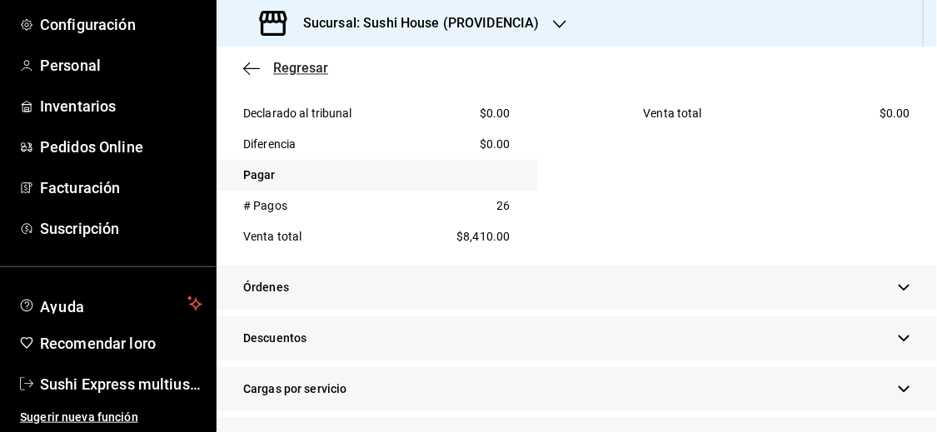
click at [300, 63] on font "Regresar" at bounding box center [300, 68] width 55 height 16
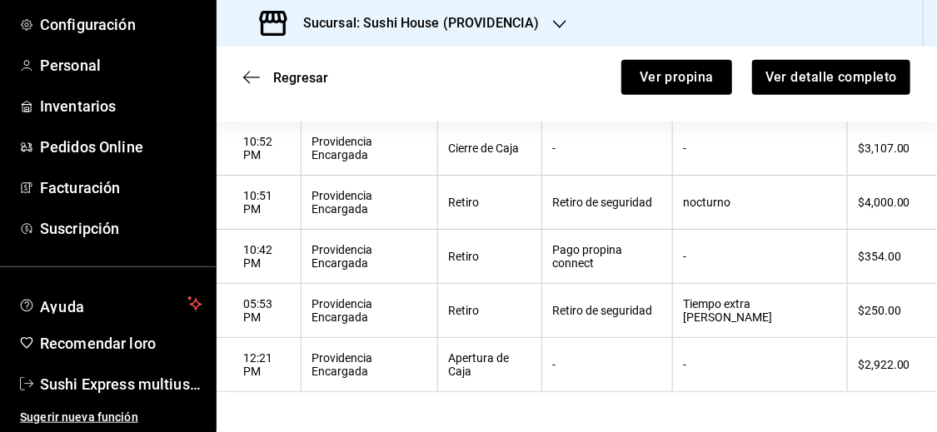
scroll to position [209, 0]
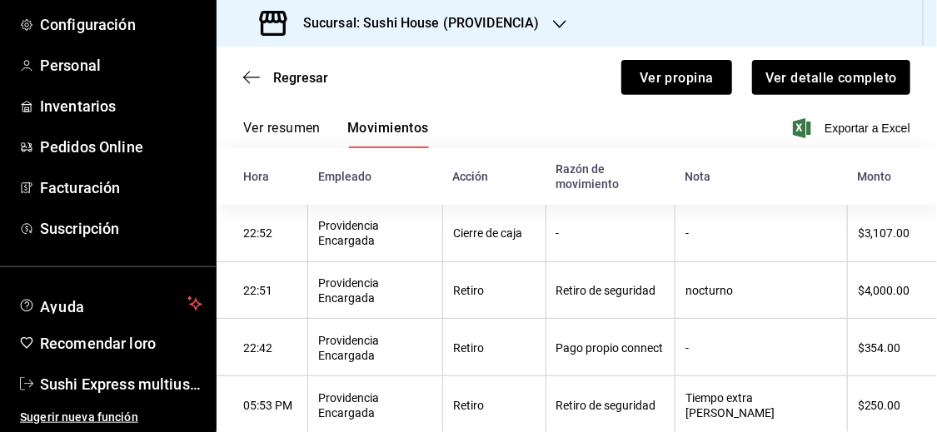
drag, startPoint x: 932, startPoint y: 306, endPoint x: 806, endPoint y: 418, distance: 169.3
click at [806, 418] on main "Regresar Ver propina Ver detalle completo Corte de caja n.° 1129 Cerrada Apertu…" at bounding box center [576, 185] width 720 height 694
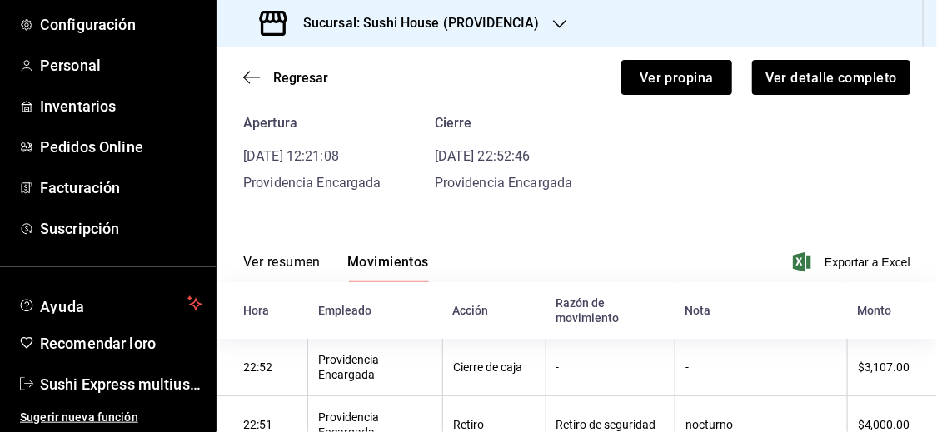
scroll to position [73, 0]
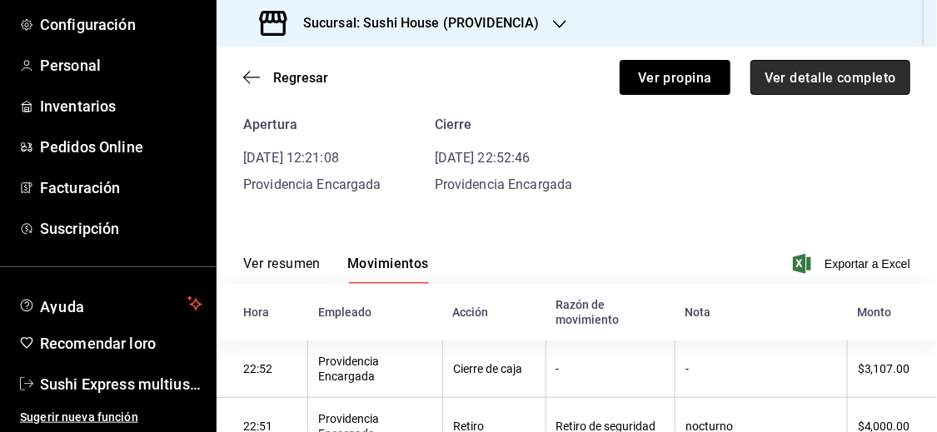
click at [873, 86] on button "Ver detalle completo" at bounding box center [830, 77] width 160 height 35
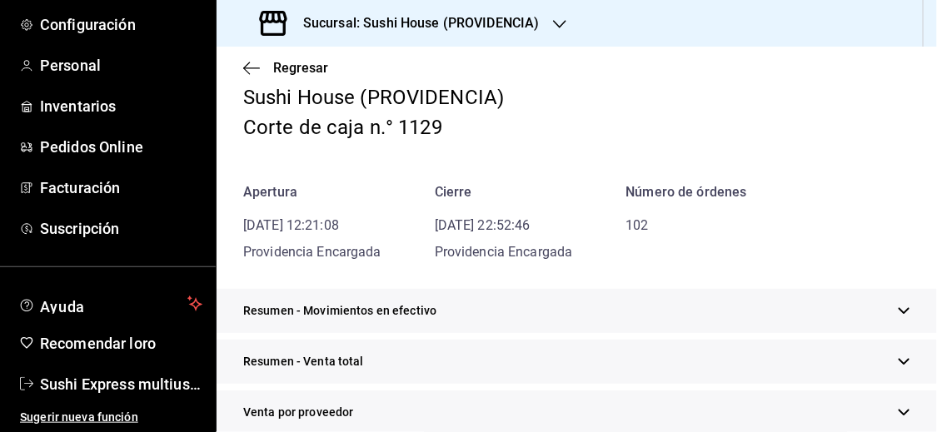
click at [898, 356] on icon "button" at bounding box center [904, 362] width 12 height 12
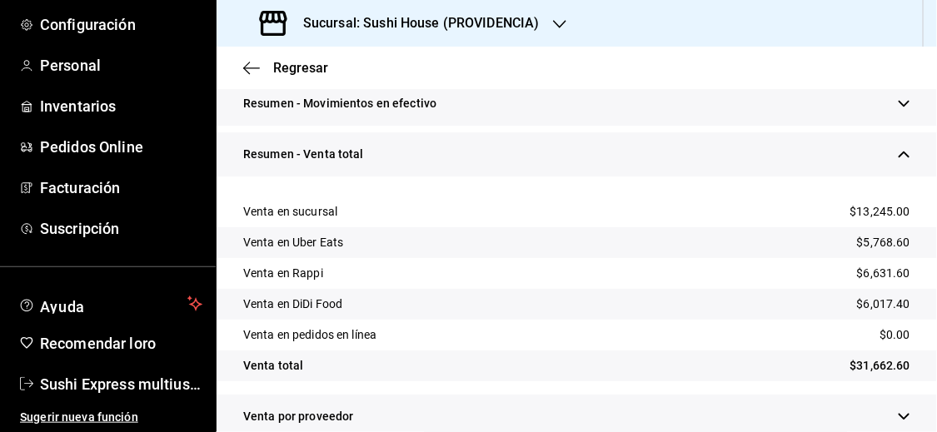
scroll to position [276, 0]
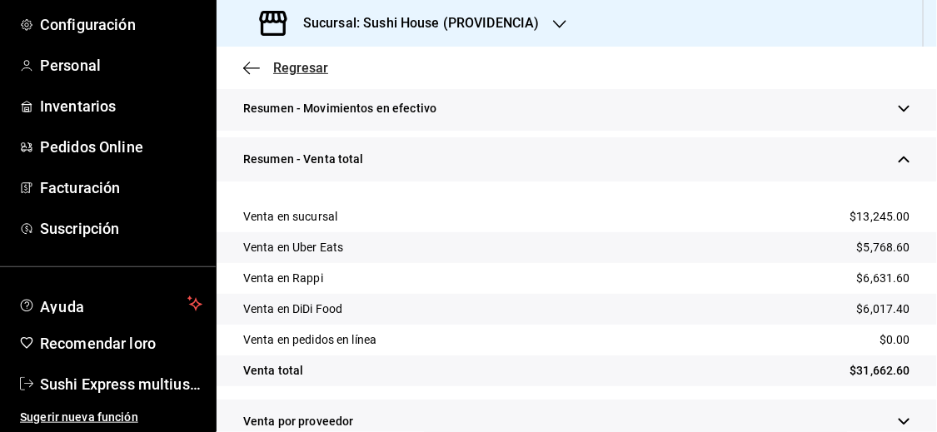
click at [284, 70] on font "Regresar" at bounding box center [300, 68] width 55 height 16
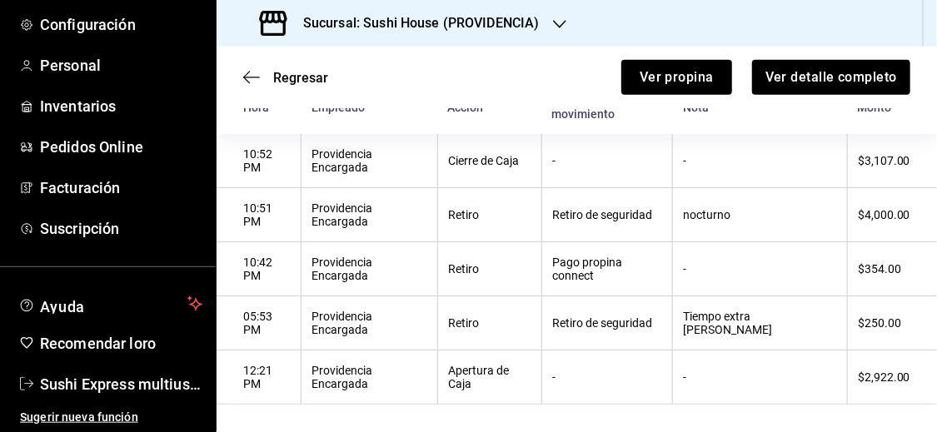
scroll to position [209, 0]
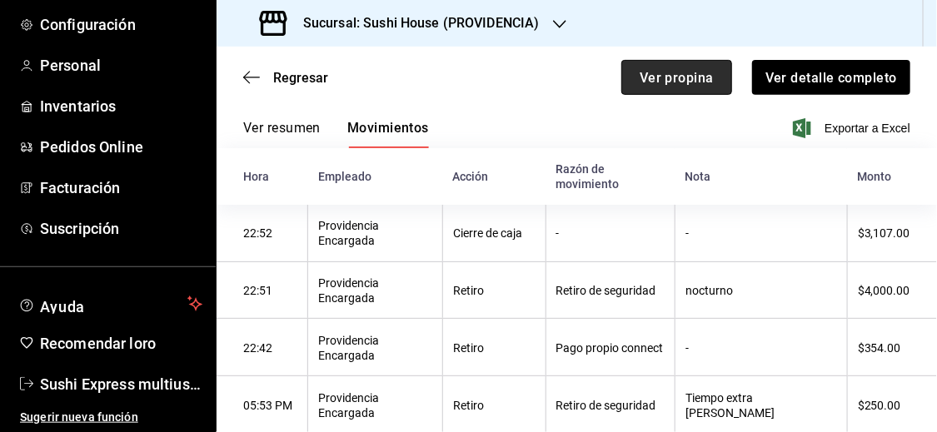
click at [685, 78] on font "Ver propina" at bounding box center [676, 77] width 74 height 16
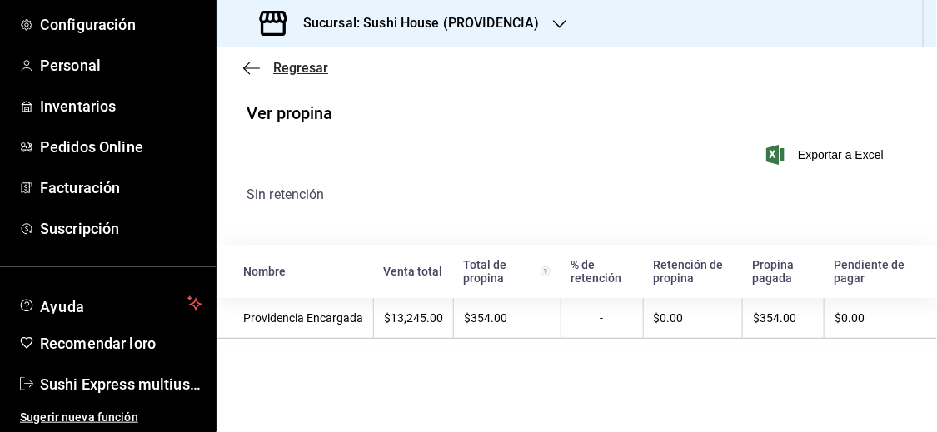
click at [282, 67] on font "Regresar" at bounding box center [300, 68] width 55 height 16
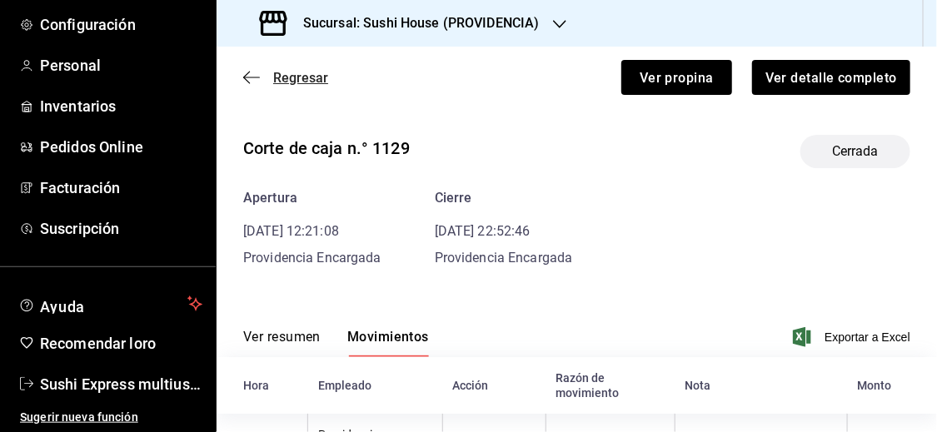
click at [281, 80] on font "Regresar" at bounding box center [300, 78] width 55 height 16
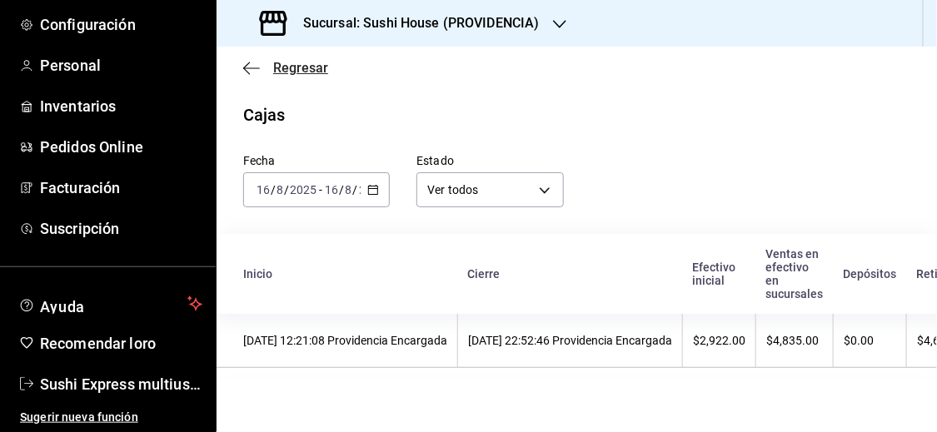
click at [286, 68] on font "Regresar" at bounding box center [300, 68] width 55 height 16
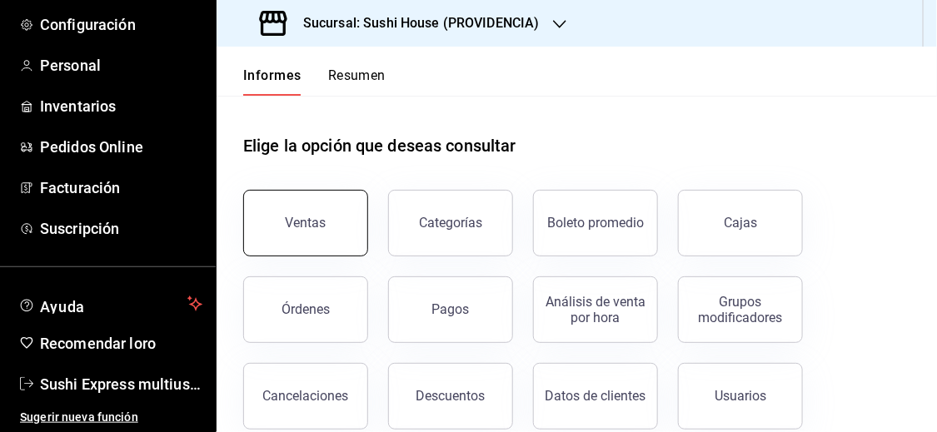
click at [303, 224] on font "Ventas" at bounding box center [306, 223] width 41 height 16
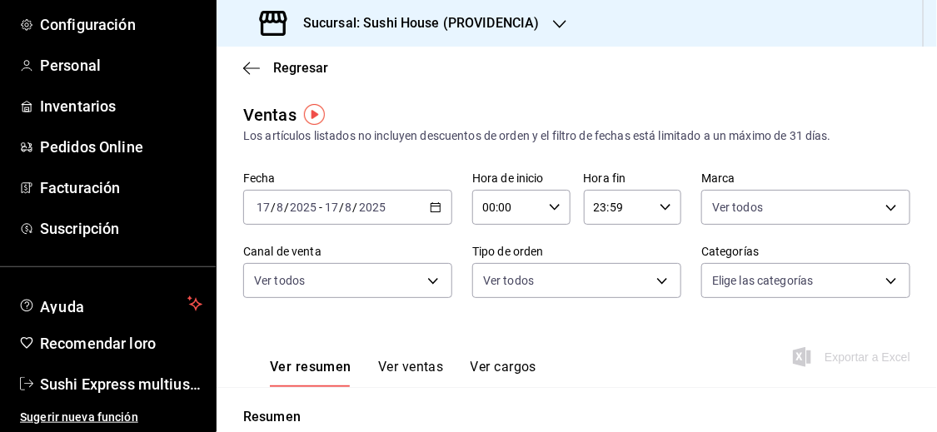
click at [435, 207] on icon "button" at bounding box center [436, 207] width 12 height 12
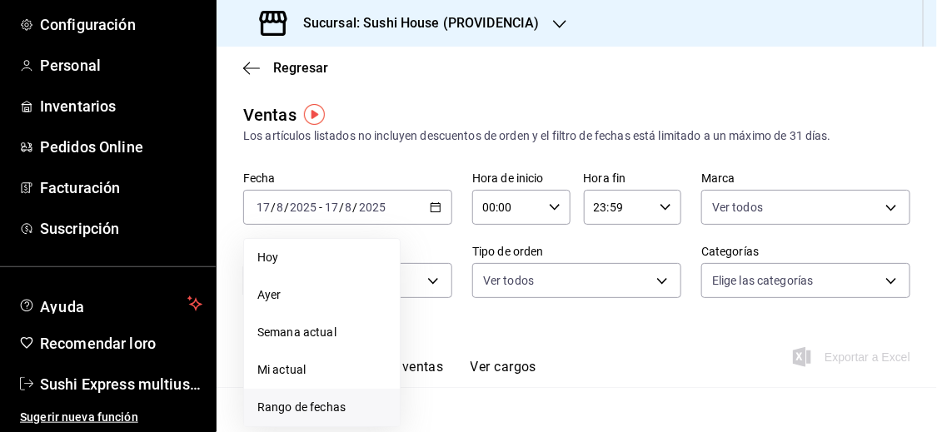
click at [308, 412] on font "Rango de fechas" at bounding box center [301, 406] width 88 height 13
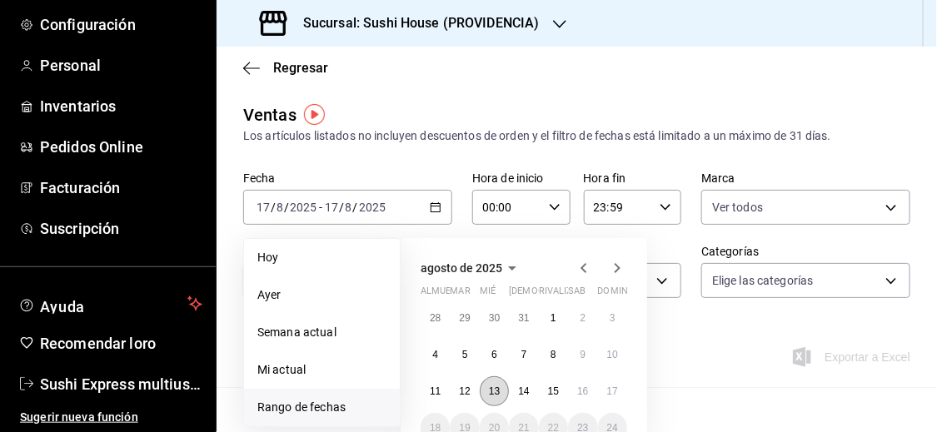
click at [502, 387] on button "13" at bounding box center [494, 391] width 29 height 30
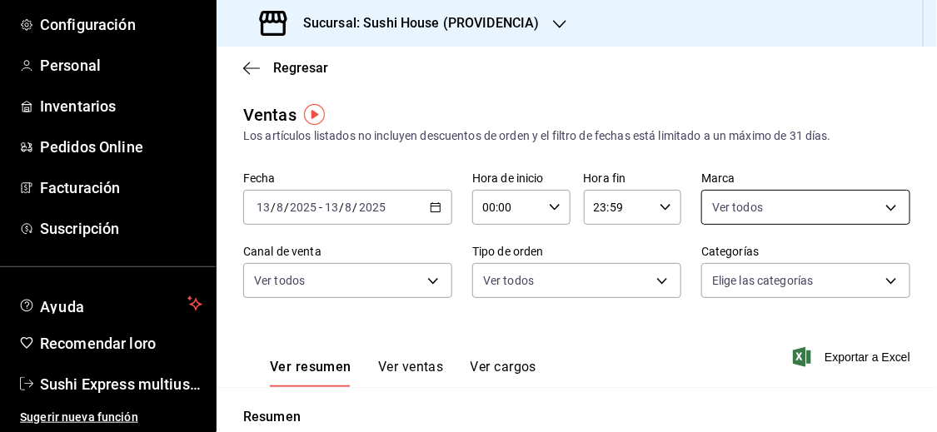
click at [736, 210] on body "Pregunta a Parrot AI Informes Menú Configuración Personal Inventarios Pedidos O…" at bounding box center [468, 216] width 937 height 432
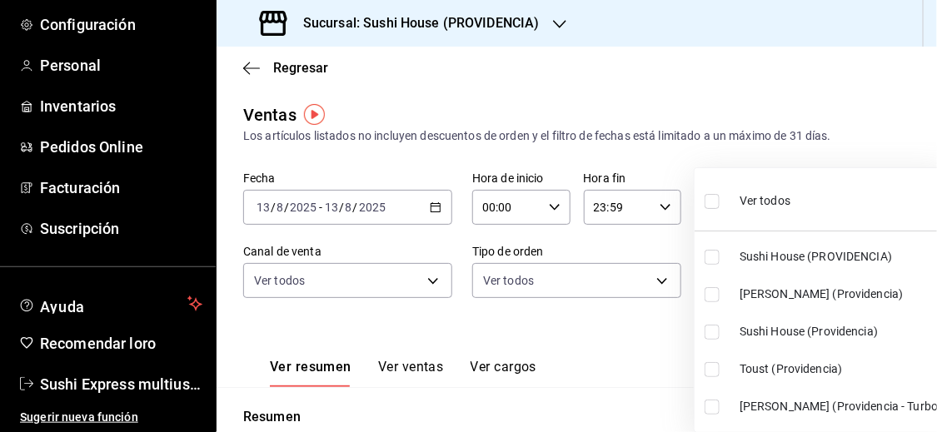
click at [709, 197] on input "checkbox" at bounding box center [711, 201] width 15 height 15
checkbox input "true"
type input "b9361ddb-430a-4445-ad01-e54101fc6a6d,a68405d1-b9ed-4209-8cac-070605860f79,d977e…"
checkbox input "true"
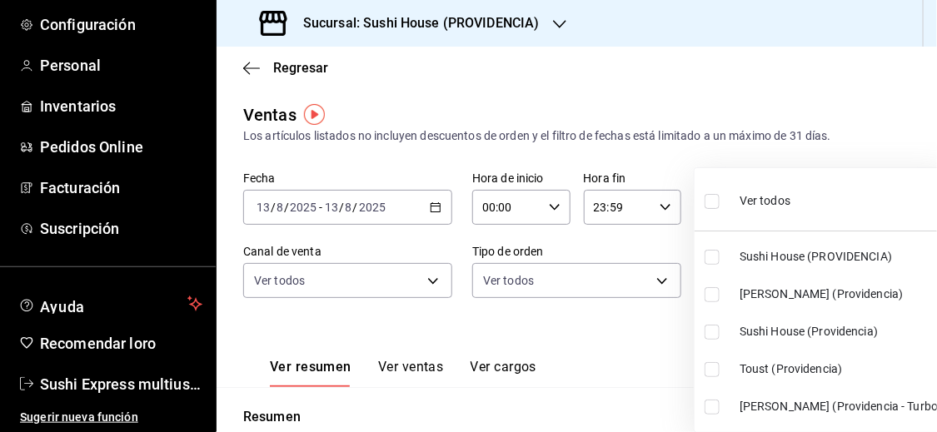
checkbox input "true"
click at [659, 279] on div at bounding box center [468, 216] width 937 height 432
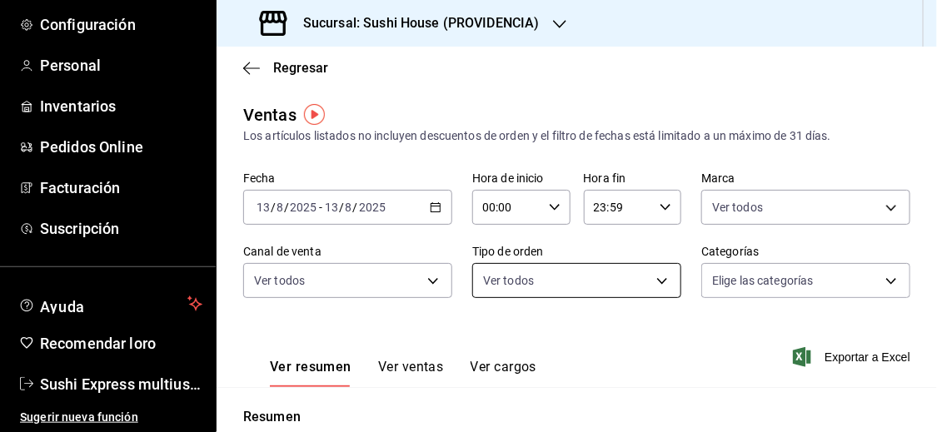
click at [649, 285] on body "Pregunta a Parrot AI Informes Menú Configuración Personal Inventarios Pedidos O…" at bounding box center [468, 216] width 937 height 432
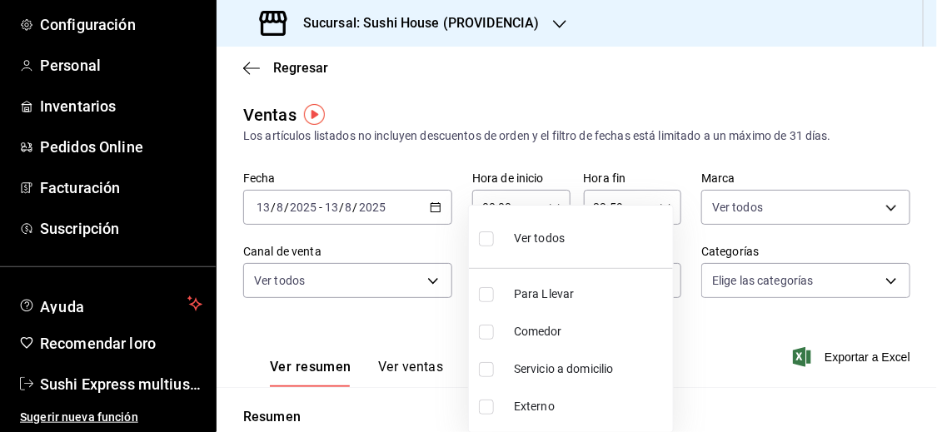
click at [582, 364] on font "Servicio a domicilio" at bounding box center [564, 368] width 100 height 13
type input "7f5903bb-6d2f-4159-8fdb-6e7027ac9b39"
checkbox input "true"
click at [706, 359] on div at bounding box center [468, 216] width 937 height 432
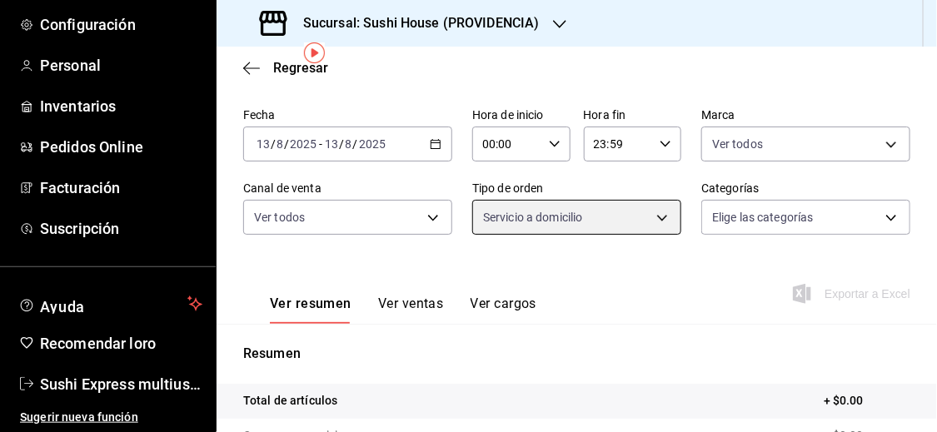
scroll to position [62, 0]
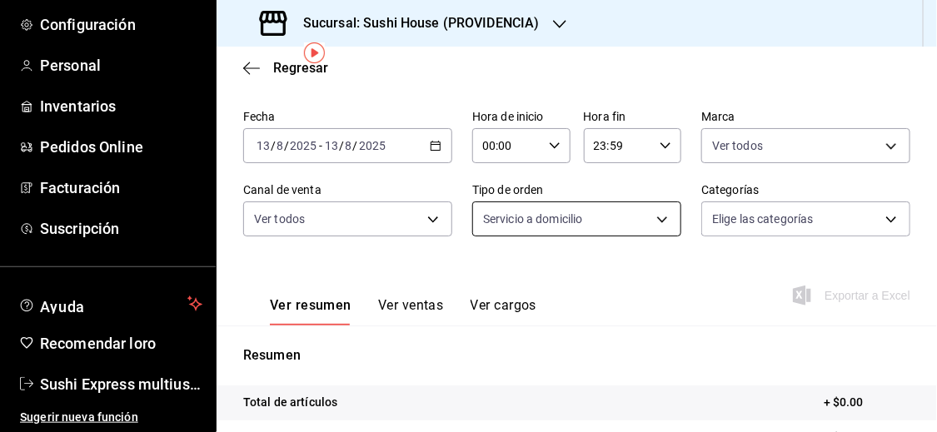
click at [665, 216] on body "Pregunta a Parrot AI Informes Menú Configuración Personal Inventarios Pedidos O…" at bounding box center [468, 216] width 937 height 432
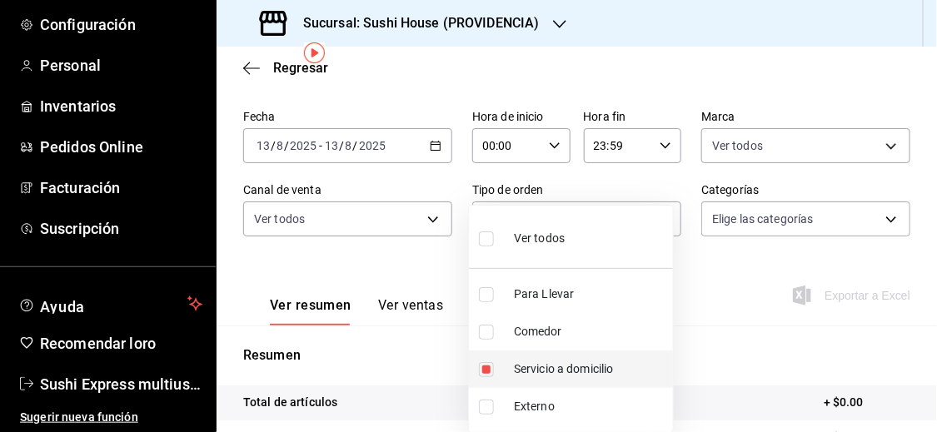
click at [484, 370] on input "checkbox" at bounding box center [486, 369] width 15 height 15
checkbox input "false"
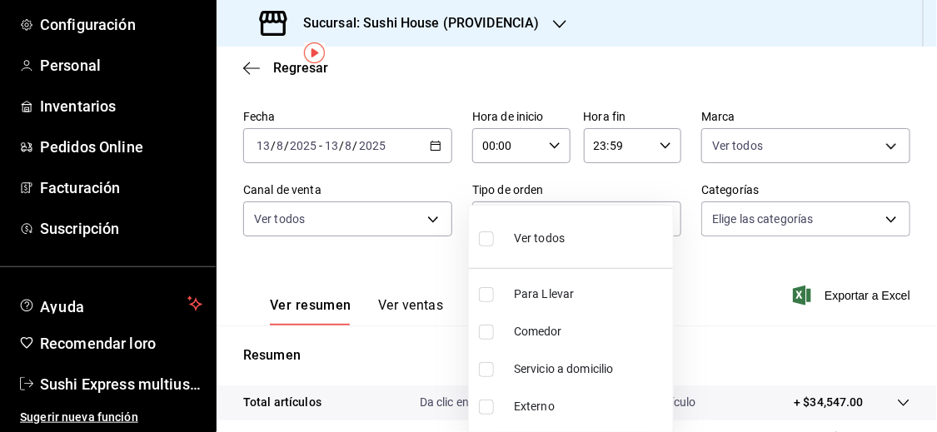
click at [438, 372] on div at bounding box center [468, 216] width 937 height 432
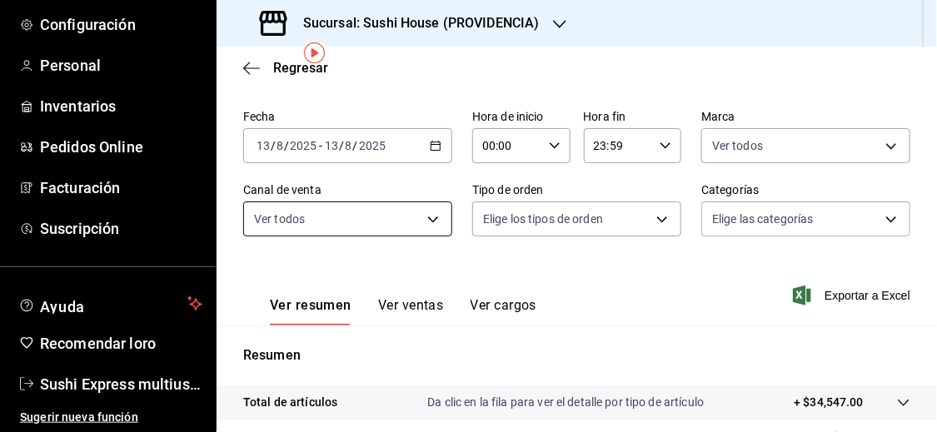
click at [425, 215] on body "Pregunta a Parrot AI Informes Menú Configuración Personal Inventarios Pedidos O…" at bounding box center [468, 216] width 937 height 432
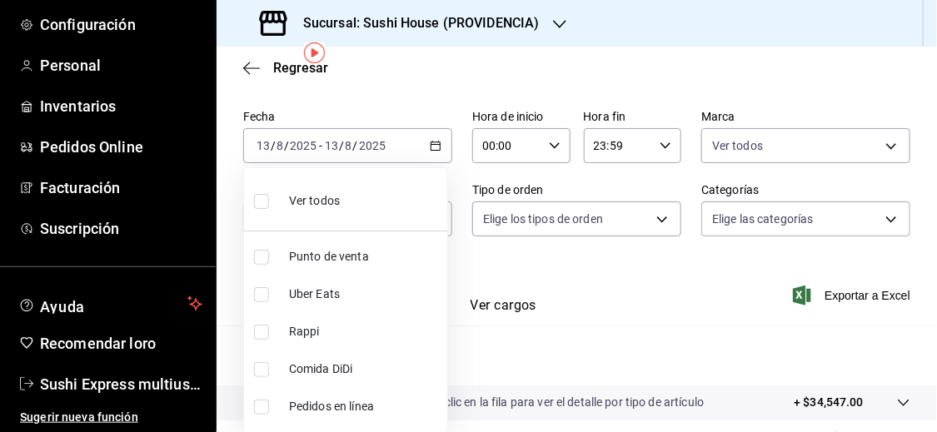
click at [263, 326] on input "checkbox" at bounding box center [261, 332] width 15 height 15
checkbox input "true"
type input "RAPPI"
click at [800, 145] on div at bounding box center [468, 216] width 937 height 432
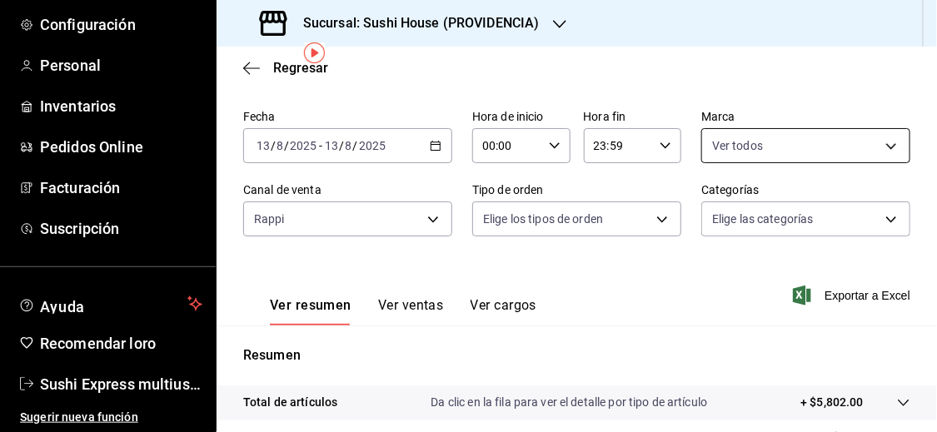
click at [736, 148] on body "Pregunta a Parrot AI Informes Menú Configuración Personal Inventarios Pedidos O…" at bounding box center [468, 216] width 937 height 432
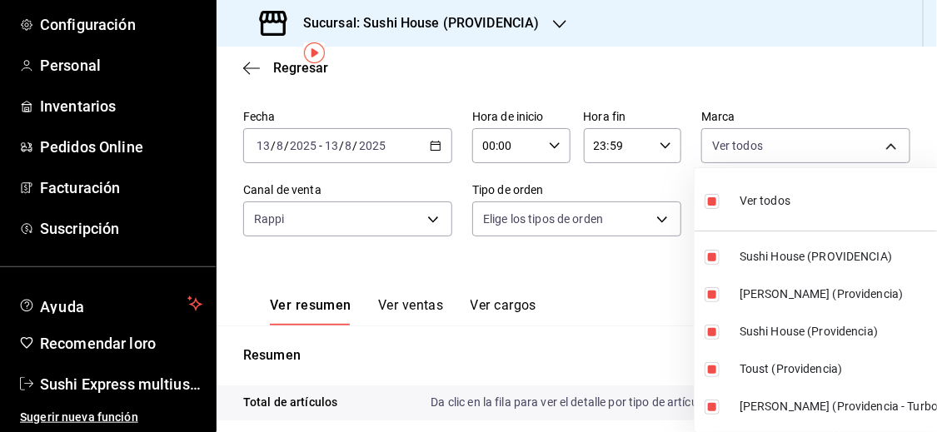
click at [709, 203] on input "checkbox" at bounding box center [711, 201] width 15 height 15
checkbox input "false"
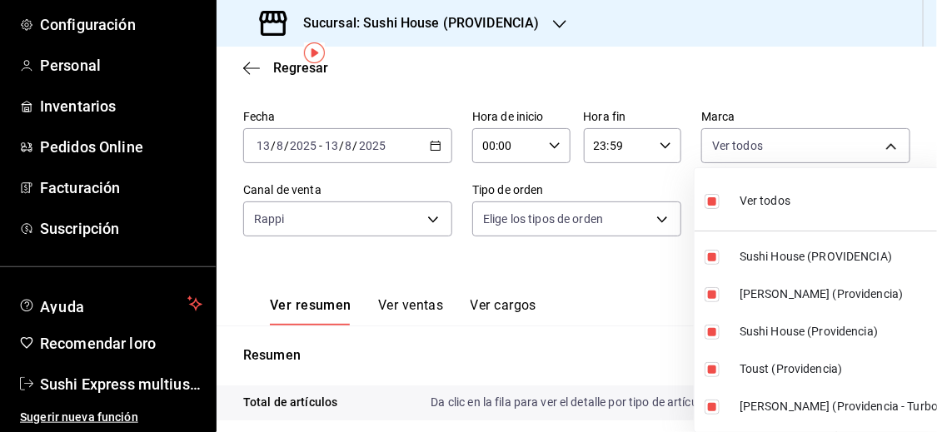
checkbox input "false"
click at [713, 256] on input "checkbox" at bounding box center [711, 257] width 15 height 15
checkbox input "true"
type input "b9361ddb-430a-4445-ad01-e54101fc6a6d"
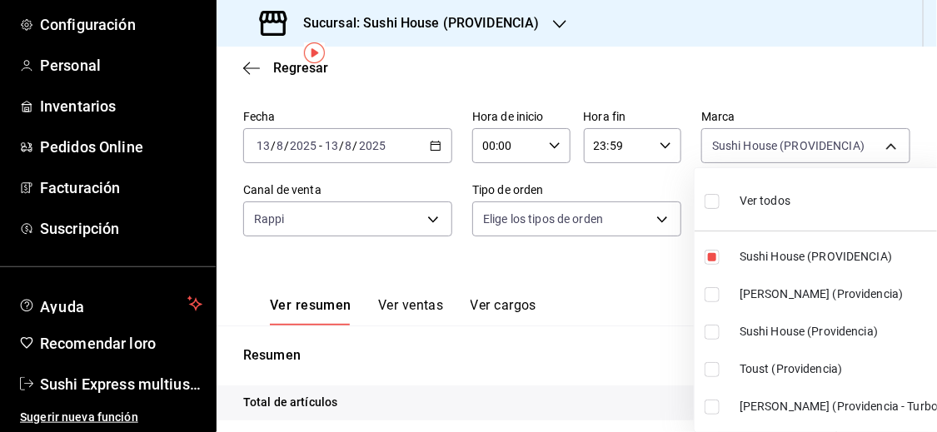
click at [712, 334] on input "checkbox" at bounding box center [711, 332] width 15 height 15
checkbox input "true"
type input "b9361ddb-430a-4445-ad01-e54101fc6a6d,d977e9e1-94a5-4c72-ae82-989a1b0a3219"
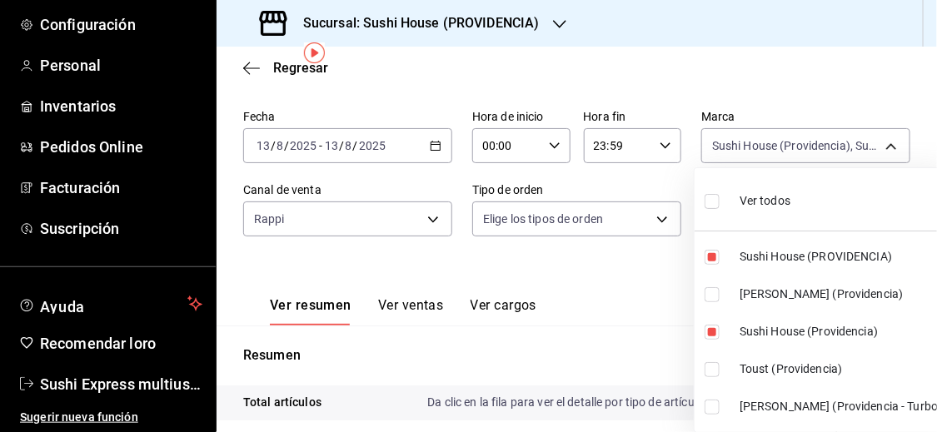
click at [651, 327] on div at bounding box center [468, 216] width 937 height 432
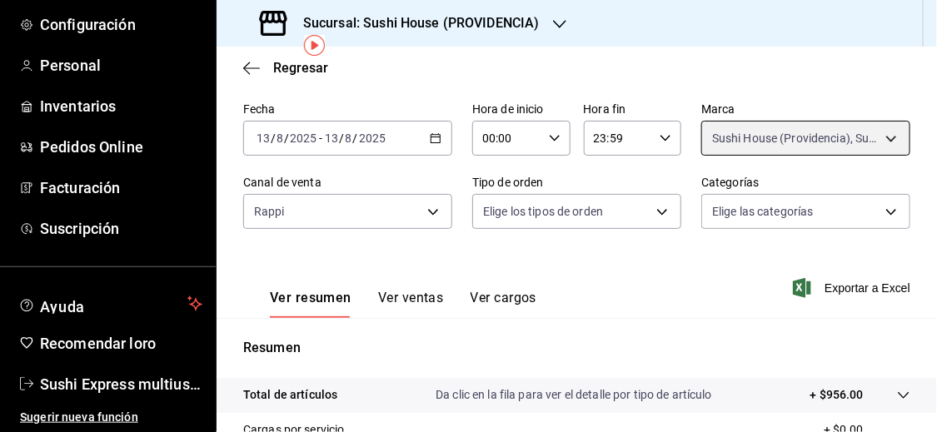
scroll to position [63, 0]
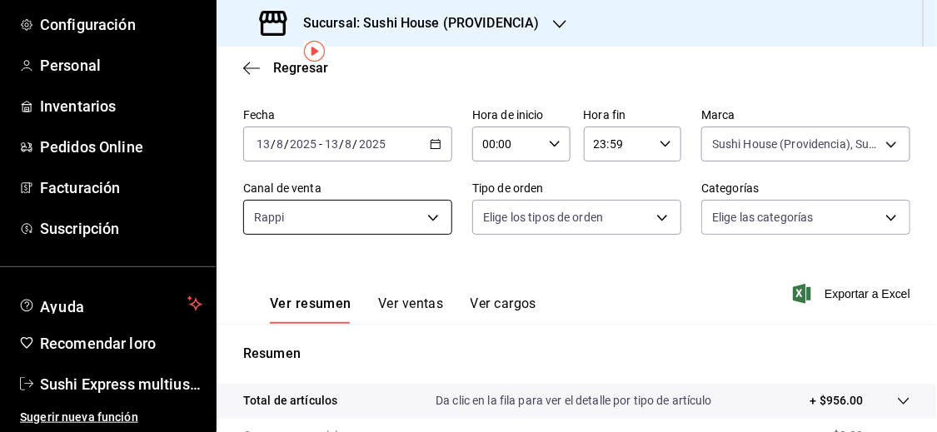
click at [436, 209] on body "Pregunta a Parrot AI Informes Menú Configuración Personal Inventarios Pedidos O…" at bounding box center [468, 216] width 937 height 432
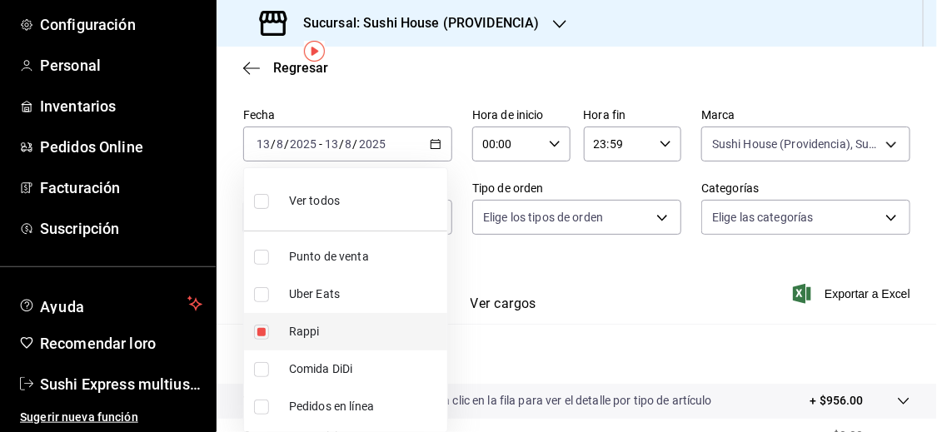
click at [259, 341] on li "Rappi" at bounding box center [345, 331] width 203 height 37
checkbox input "false"
click at [264, 294] on input "checkbox" at bounding box center [261, 294] width 15 height 15
checkbox input "true"
type input "UBER_EATS"
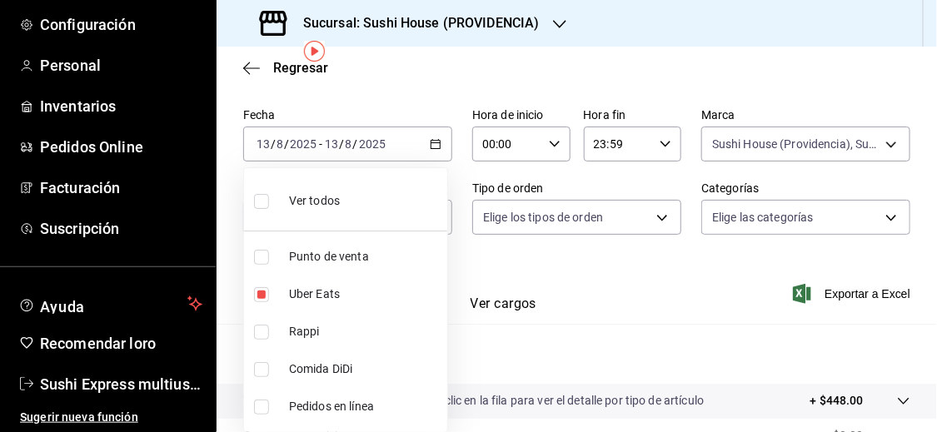
click at [535, 351] on div at bounding box center [468, 216] width 937 height 432
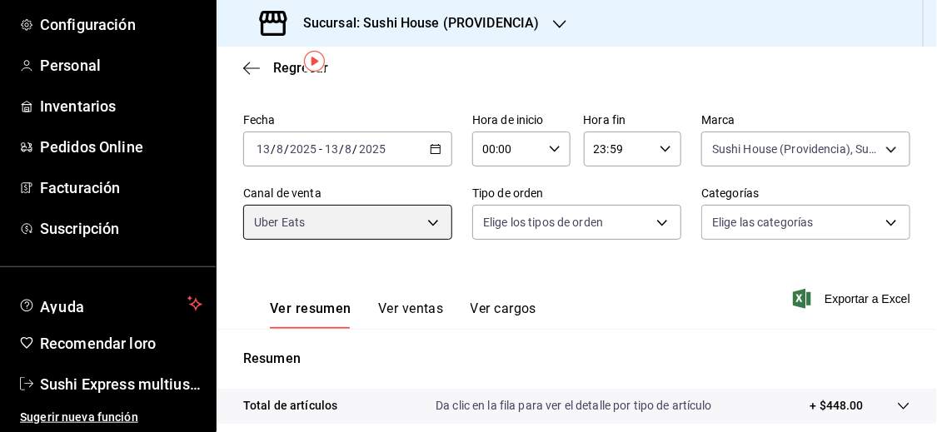
scroll to position [53, 0]
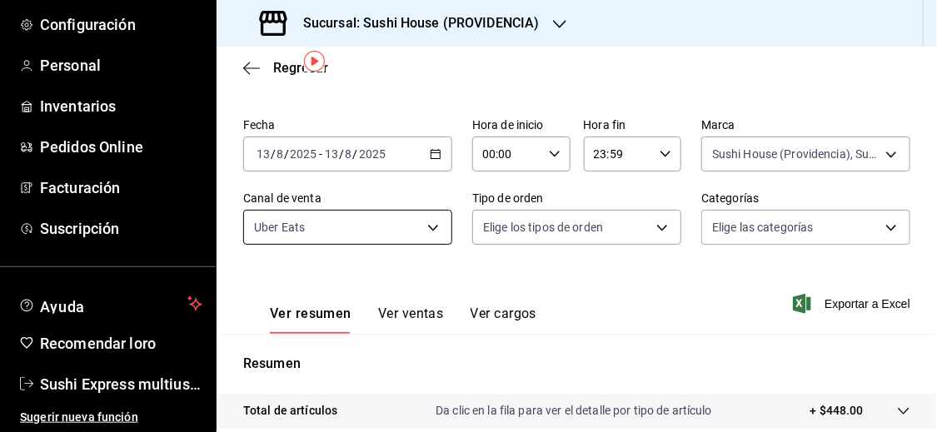
click at [426, 236] on body "Pregunta a Parrot AI Informes Menú Configuración Personal Inventarios Pedidos O…" at bounding box center [468, 216] width 937 height 432
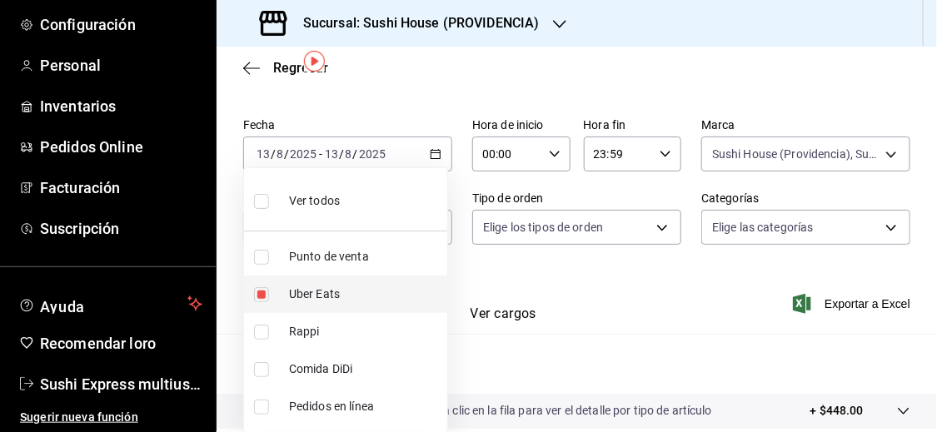
click at [261, 295] on input "checkbox" at bounding box center [261, 294] width 15 height 15
checkbox input "false"
click at [259, 364] on input "checkbox" at bounding box center [261, 369] width 15 height 15
checkbox input "true"
type input "DIDI_FOOD"
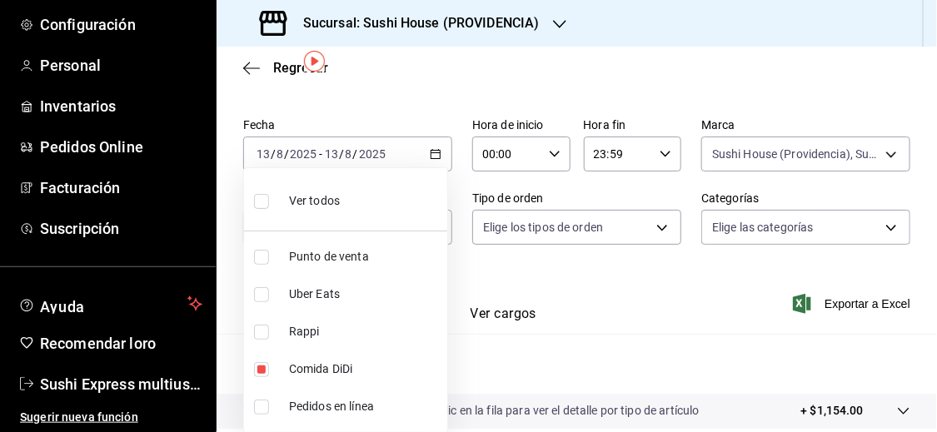
click at [536, 372] on div at bounding box center [468, 216] width 937 height 432
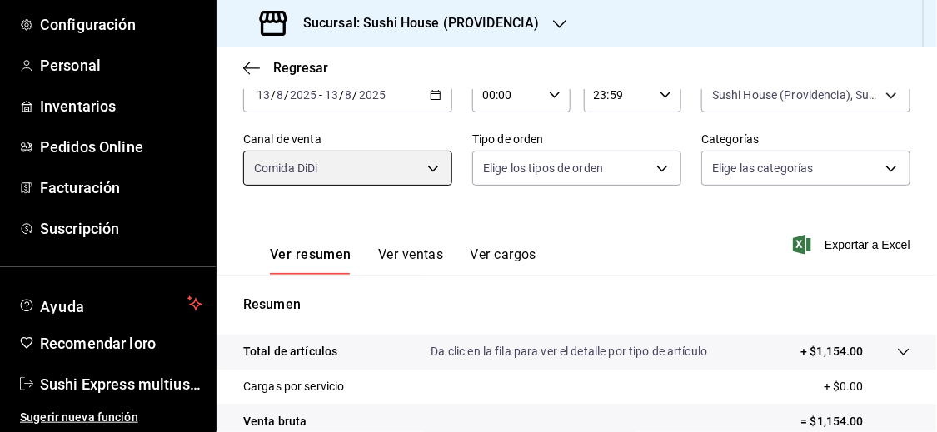
scroll to position [75, 0]
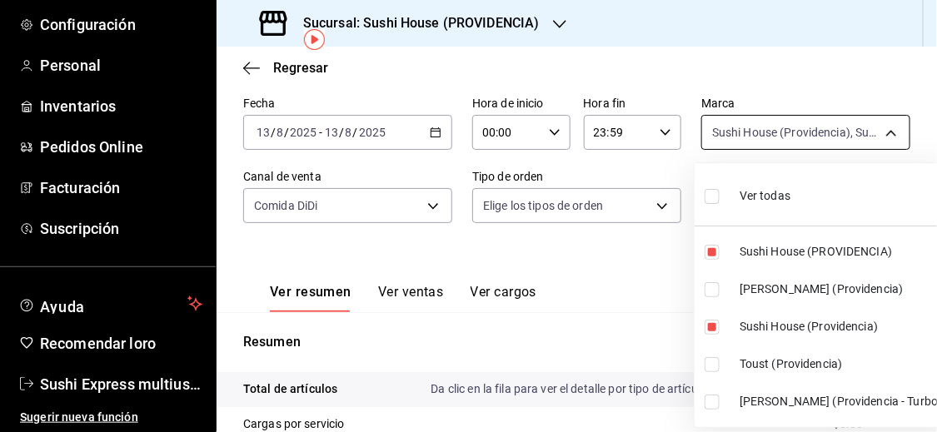
click at [878, 137] on body "Pregunta a Parrot AI Informes Menú Configuración Personal Inventarios Pedidos O…" at bounding box center [468, 216] width 937 height 432
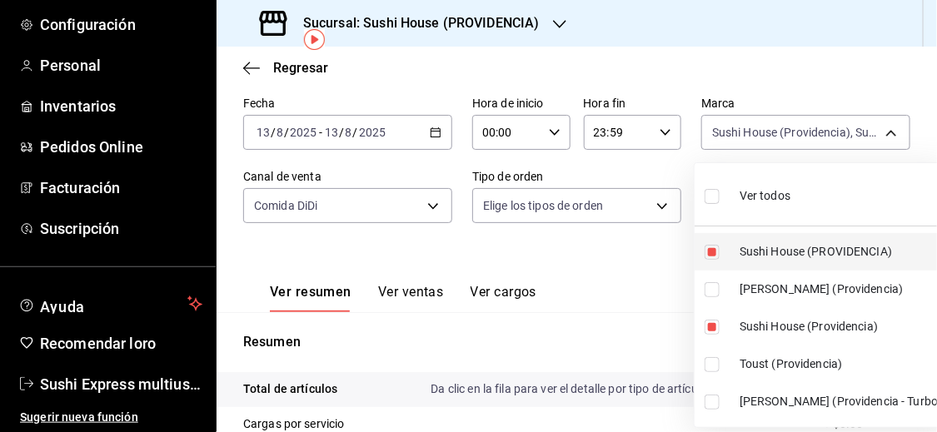
click at [709, 252] on input "checkbox" at bounding box center [711, 252] width 15 height 15
checkbox input "false"
type input "d977e9e1-94a5-4c72-ae82-989a1b0a3219"
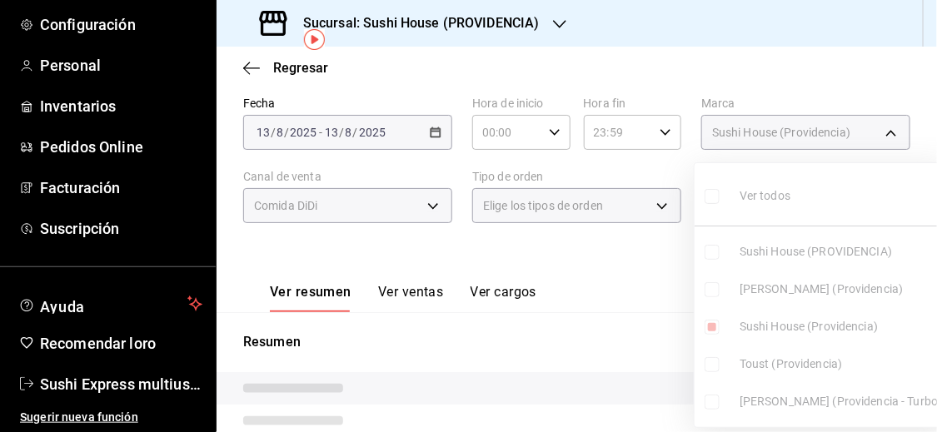
click at [713, 290] on input "checkbox" at bounding box center [711, 289] width 15 height 15
checkbox input "true"
type input "d977e9e1-94a5-4c72-ae82-989a1b0a3219,a68405d1-b9ed-4209-8cac-070605860f79"
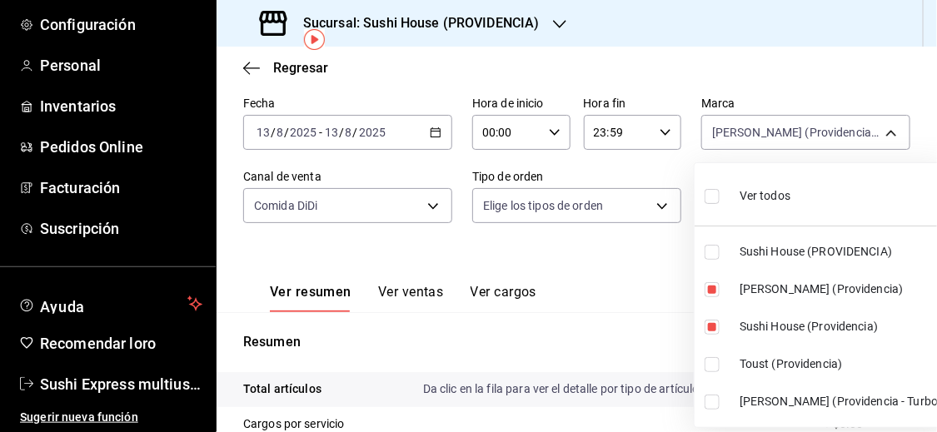
click at [711, 322] on input "checkbox" at bounding box center [711, 327] width 15 height 15
checkbox input "false"
type input "a68405d1-b9ed-4209-8cac-070605860f79"
click at [710, 402] on input "checkbox" at bounding box center [711, 402] width 15 height 15
checkbox input "true"
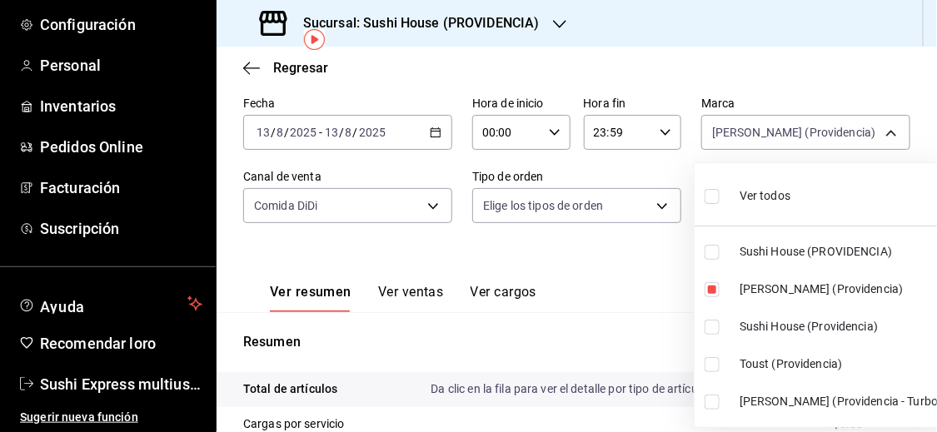
type input "a68405d1-b9ed-4209-8cac-070605860f79,d15e84b3-8363-4ee1-9a15-630b08c6c652"
click at [644, 317] on div at bounding box center [468, 216] width 937 height 432
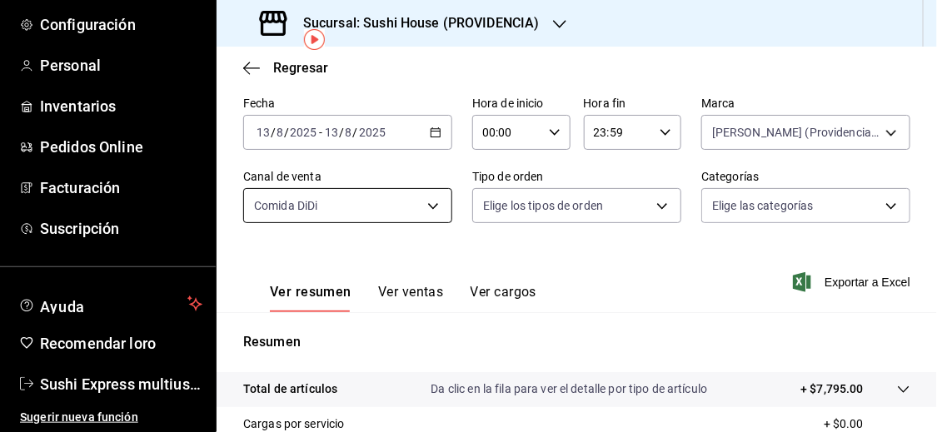
click at [410, 201] on body "Pregunta a Parrot AI Informes Menú Configuración Personal Inventarios Pedidos O…" at bounding box center [468, 216] width 937 height 432
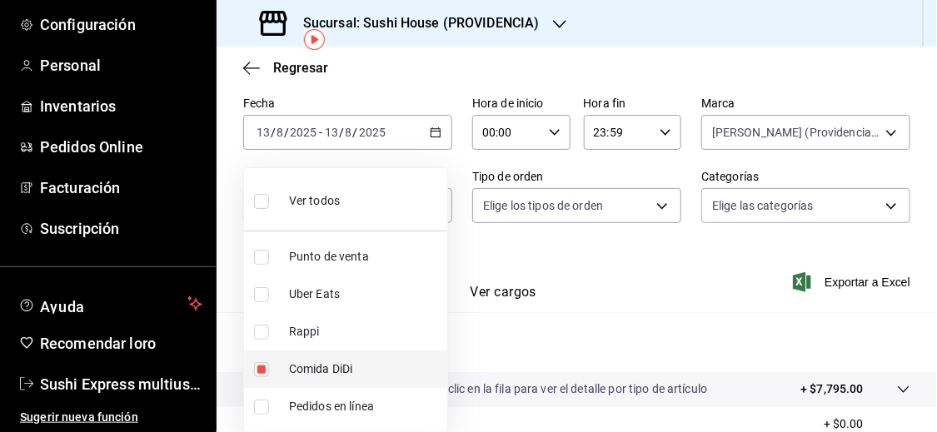
click at [261, 368] on input "checkbox" at bounding box center [261, 369] width 15 height 15
checkbox input "false"
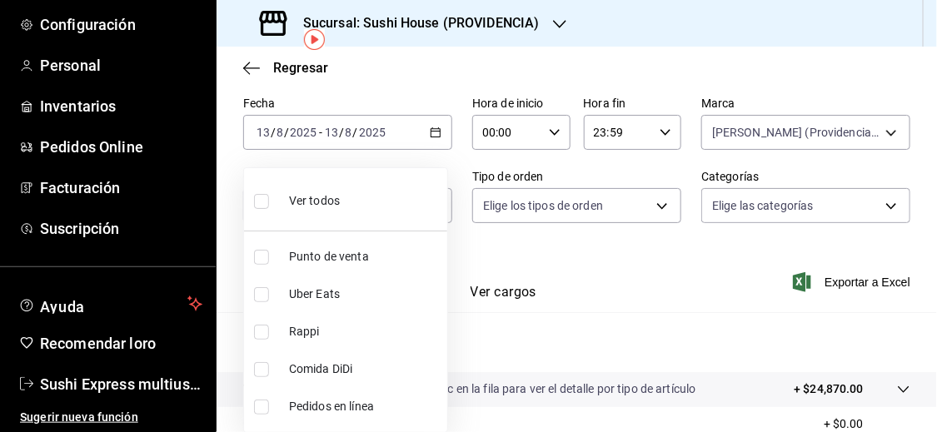
click at [256, 329] on input "checkbox" at bounding box center [261, 332] width 15 height 15
checkbox input "true"
type input "RAPPI"
click at [538, 333] on div at bounding box center [468, 216] width 937 height 432
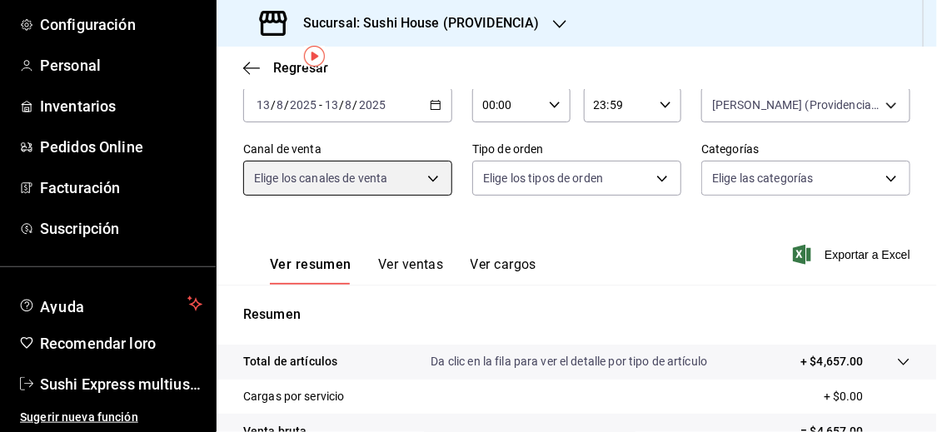
scroll to position [54, 0]
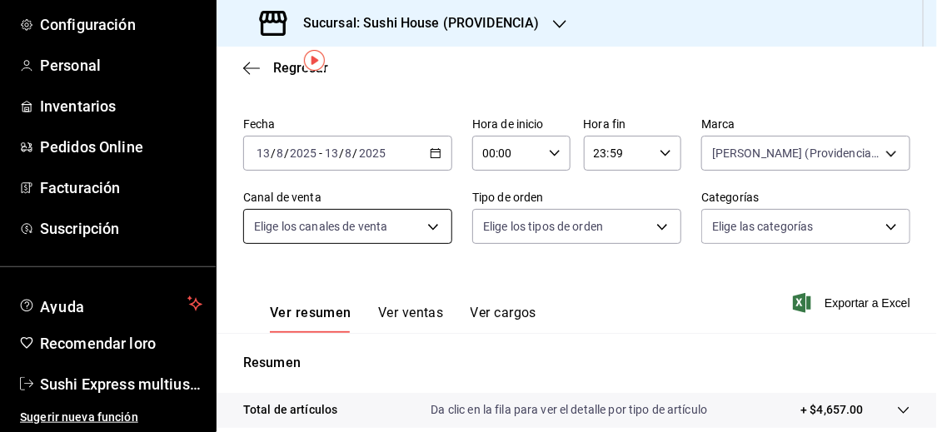
click at [438, 225] on body "Pregunta a Parrot AI Informes Menú Configuración Personal Inventarios Pedidos O…" at bounding box center [468, 216] width 937 height 432
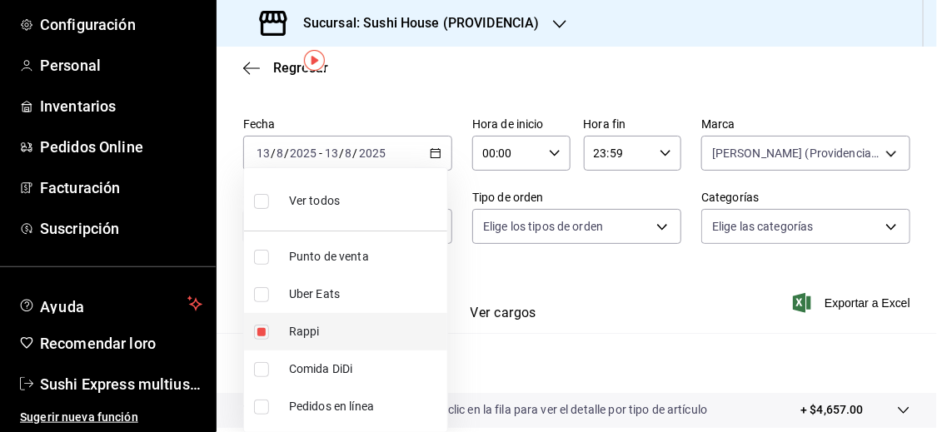
click at [255, 326] on input "checkbox" at bounding box center [261, 332] width 15 height 15
checkbox input "false"
click at [262, 293] on input "checkbox" at bounding box center [261, 294] width 15 height 15
checkbox input "true"
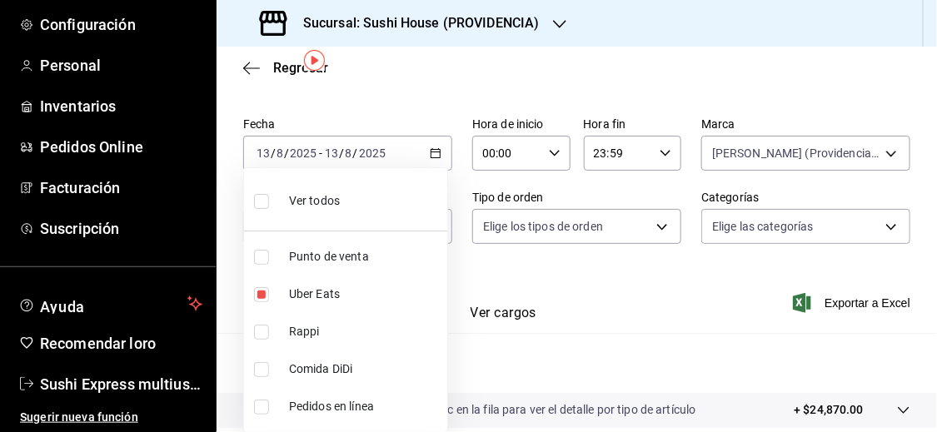
type input "UBER_EATS"
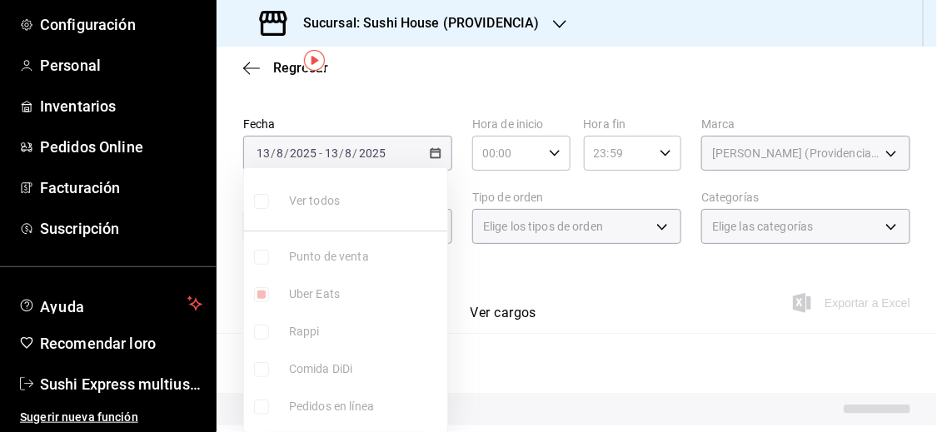
click at [521, 348] on div at bounding box center [468, 216] width 937 height 432
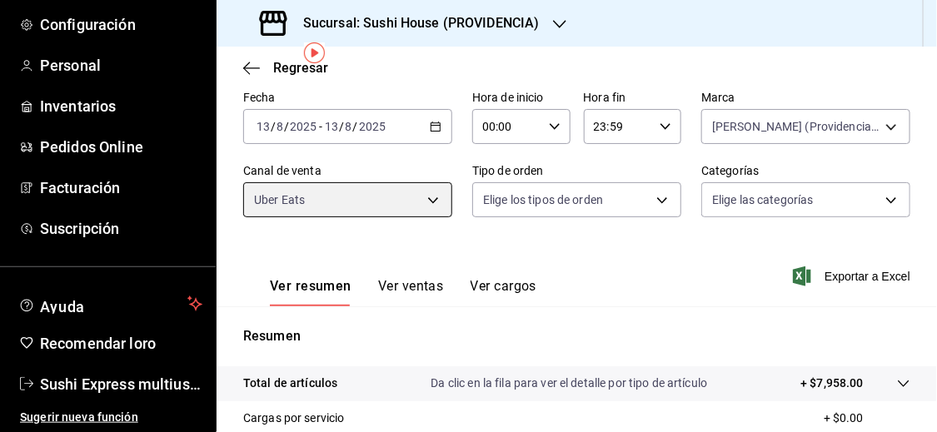
scroll to position [58, 0]
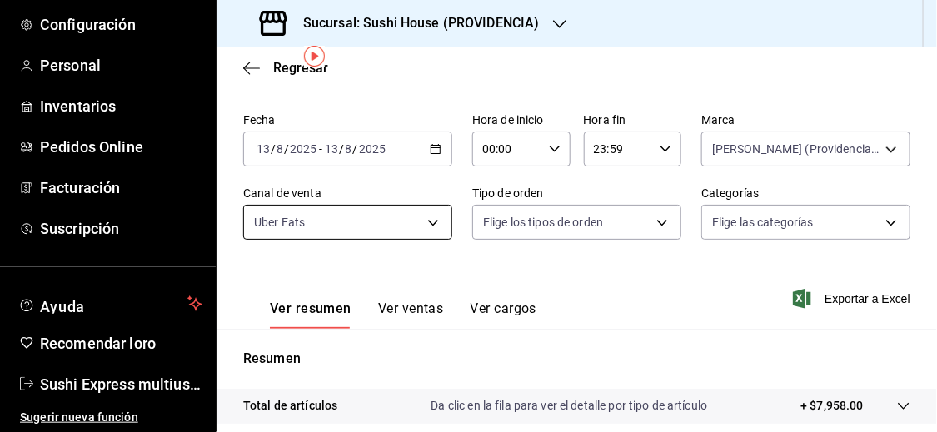
click at [429, 225] on body "Pregunta a Parrot AI Informes Menú Configuración Personal Inventarios Pedidos O…" at bounding box center [468, 216] width 937 height 432
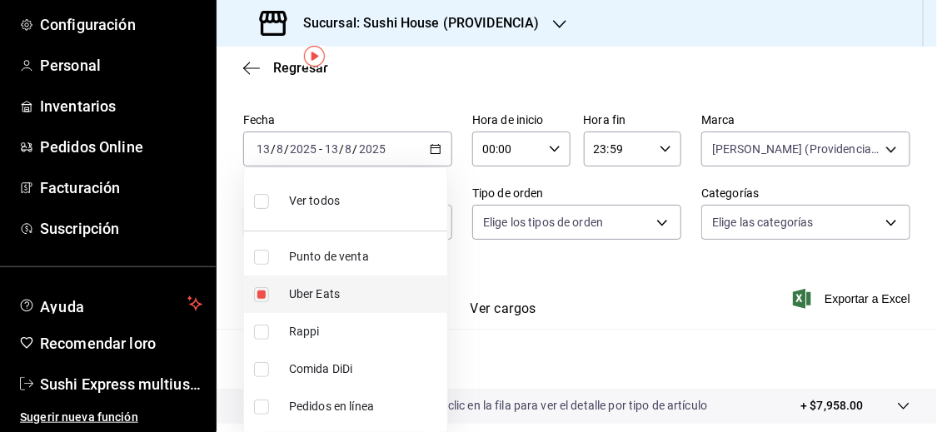
click at [262, 294] on input "checkbox" at bounding box center [261, 294] width 15 height 15
checkbox input "false"
click at [263, 371] on input "checkbox" at bounding box center [261, 369] width 15 height 15
checkbox input "true"
type input "DIDI_FOOD"
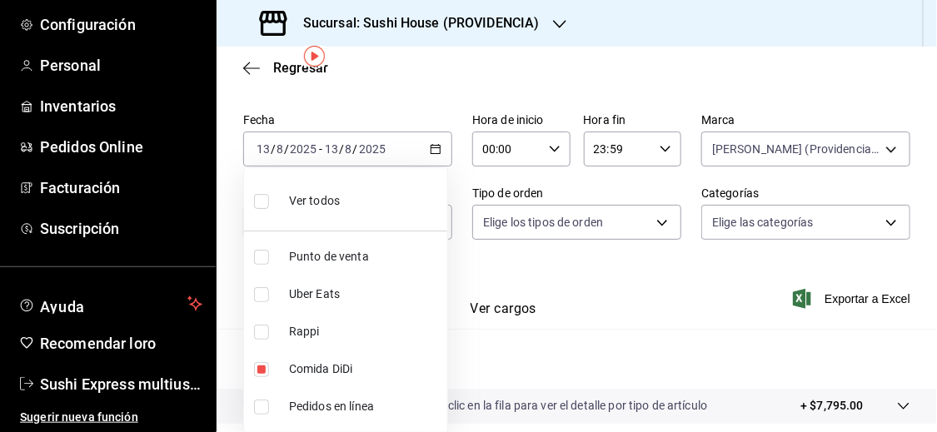
click at [470, 371] on div at bounding box center [468, 216] width 937 height 432
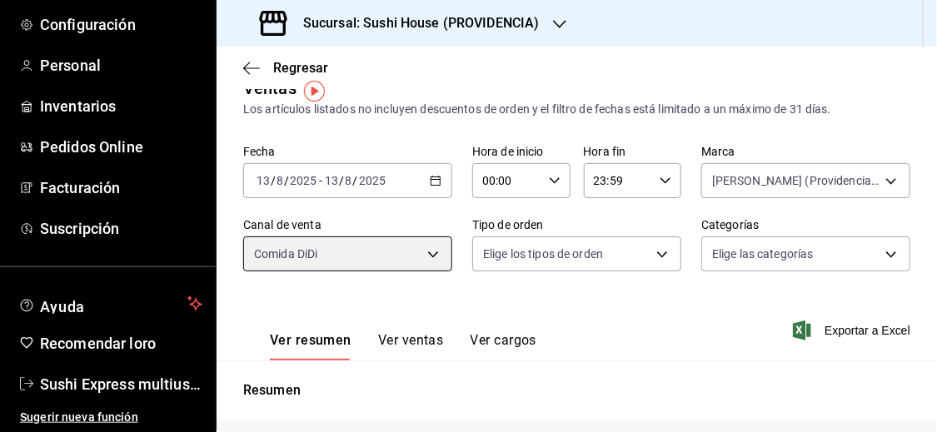
scroll to position [22, 0]
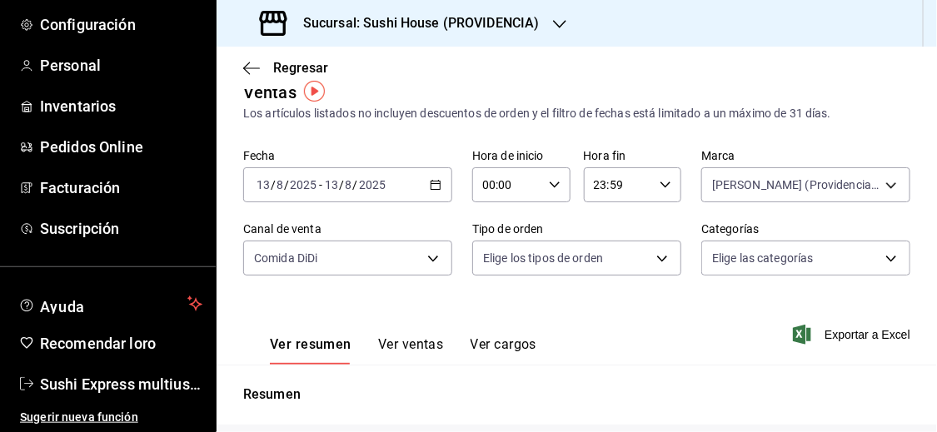
click at [430, 185] on icon "button" at bounding box center [436, 185] width 12 height 12
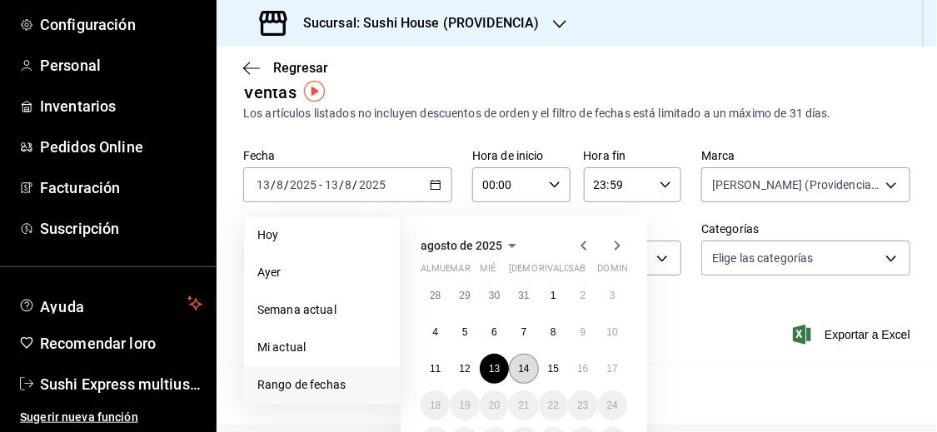
click at [524, 366] on font "14" at bounding box center [523, 369] width 11 height 12
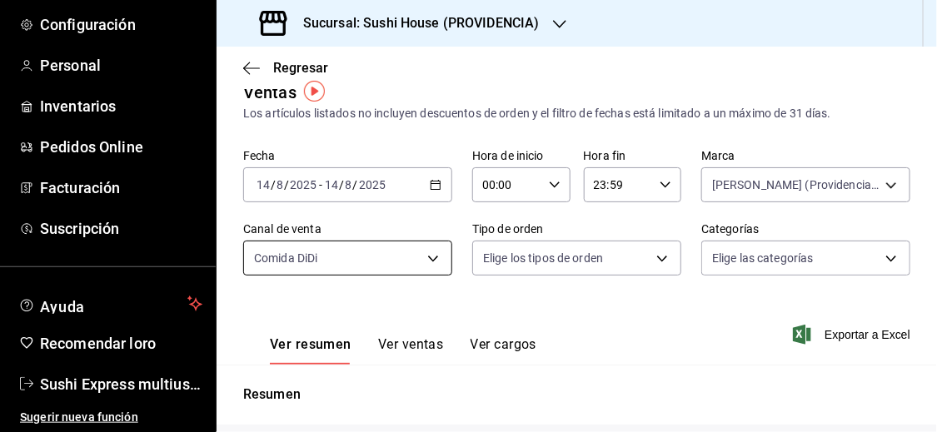
click at [428, 259] on body "Pregunta a Parrot AI Informes Menú Configuración Personal Inventarios Pedidos O…" at bounding box center [468, 216] width 937 height 432
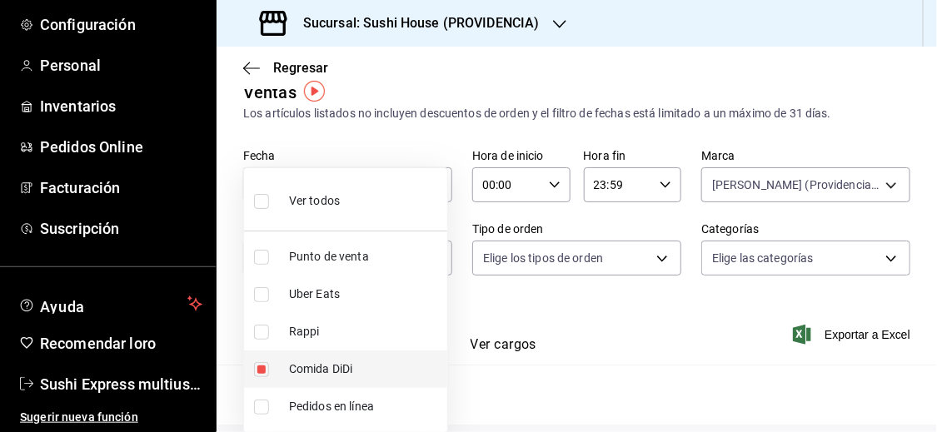
click at [264, 375] on input "checkbox" at bounding box center [261, 369] width 15 height 15
checkbox input "false"
click at [584, 331] on div at bounding box center [468, 216] width 937 height 432
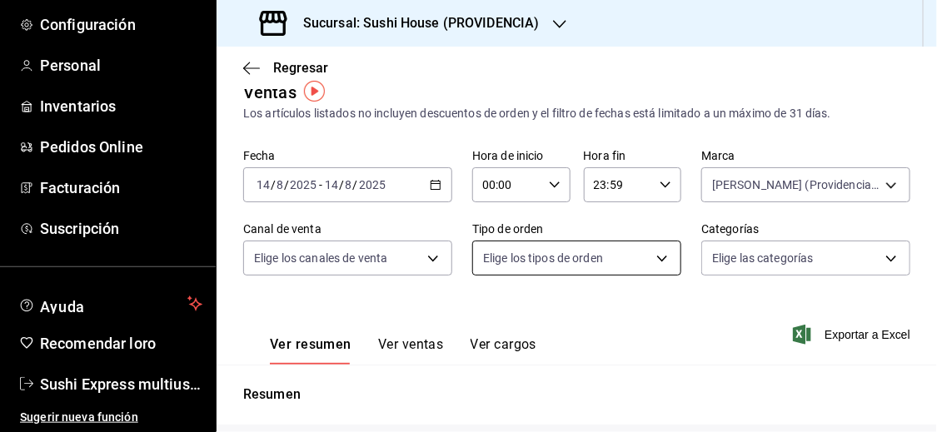
click at [645, 246] on body "Pregunta a Parrot AI Informes Menú Configuración Personal Inventarios Pedidos O…" at bounding box center [468, 216] width 937 height 432
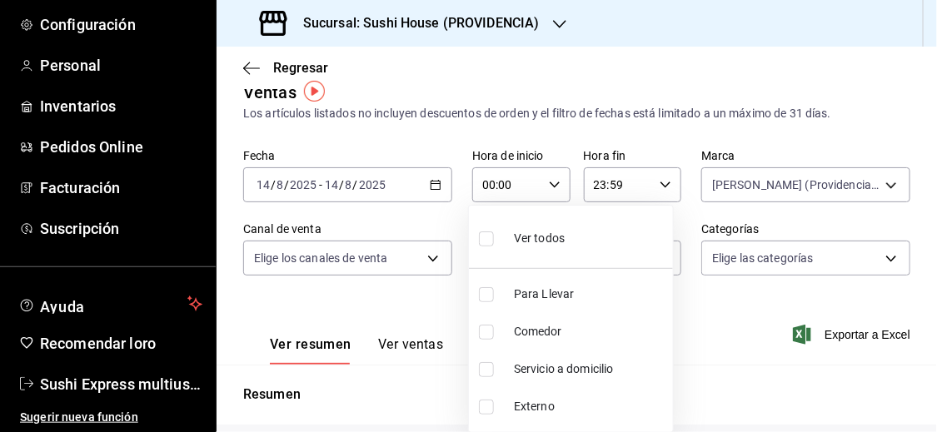
click at [483, 369] on input "checkbox" at bounding box center [486, 369] width 15 height 15
checkbox input "true"
type input "7f5903bb-6d2f-4159-8fdb-6e7027ac9b39"
click at [721, 326] on div at bounding box center [468, 216] width 937 height 432
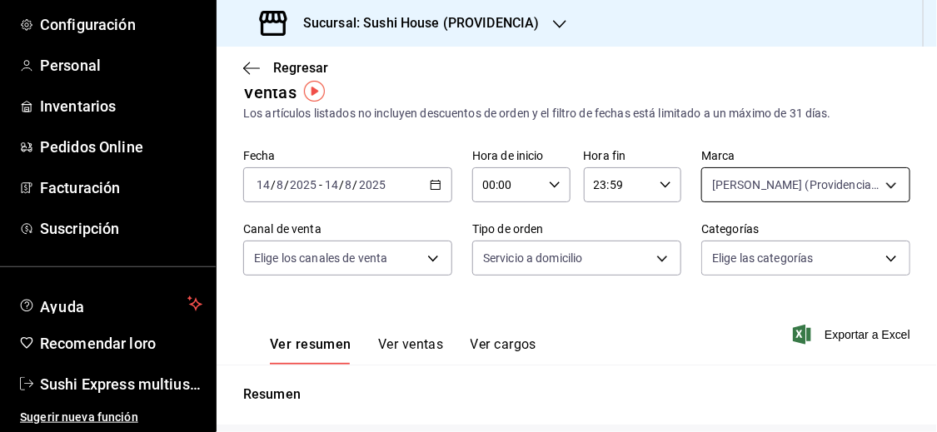
click at [732, 189] on body "Pregunta a Parrot AI Informes Menú Configuración Personal Inventarios Pedidos O…" at bounding box center [468, 216] width 937 height 432
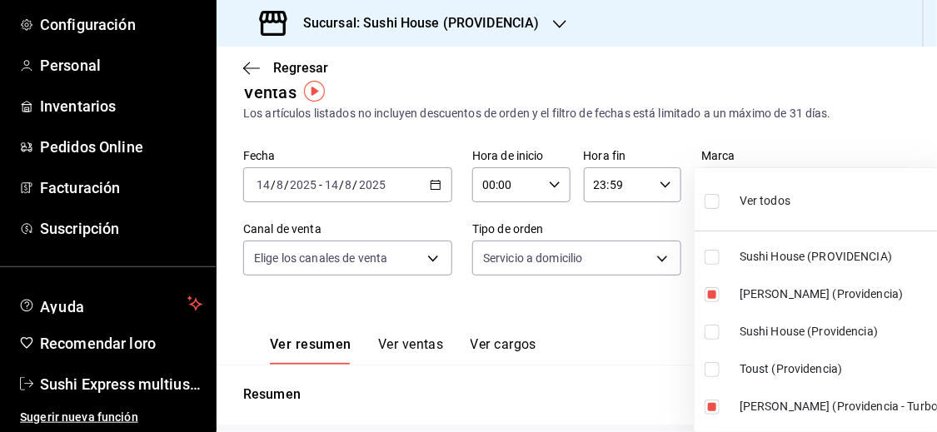
click at [715, 202] on input "checkbox" at bounding box center [711, 201] width 15 height 15
checkbox input "true"
type input "b9361ddb-430a-4445-ad01-e54101fc6a6d,a68405d1-b9ed-4209-8cac-070605860f79,d977e…"
checkbox input "true"
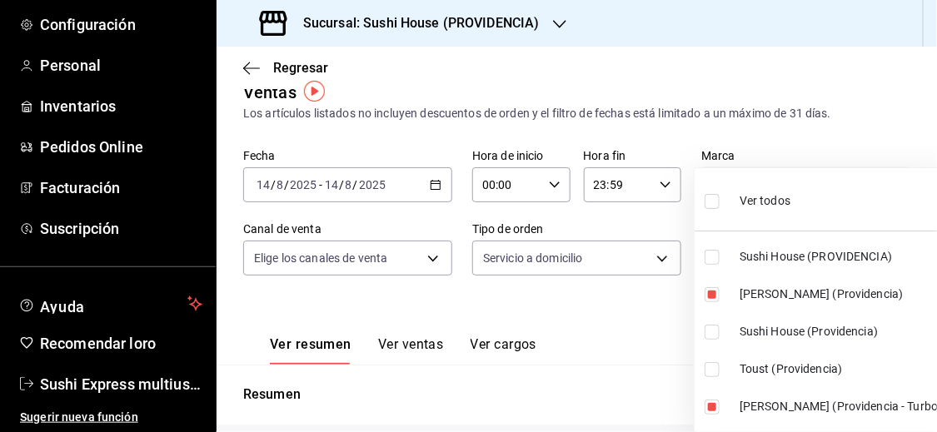
checkbox input "true"
click at [659, 337] on div at bounding box center [468, 216] width 937 height 432
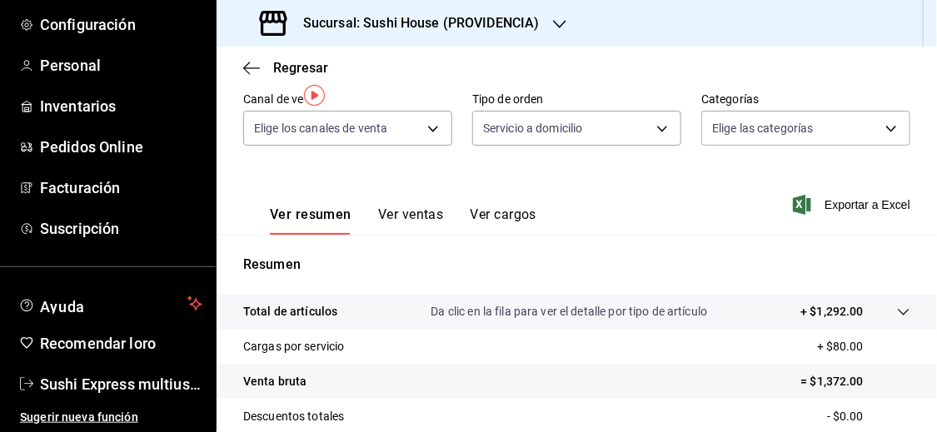
scroll to position [11, 0]
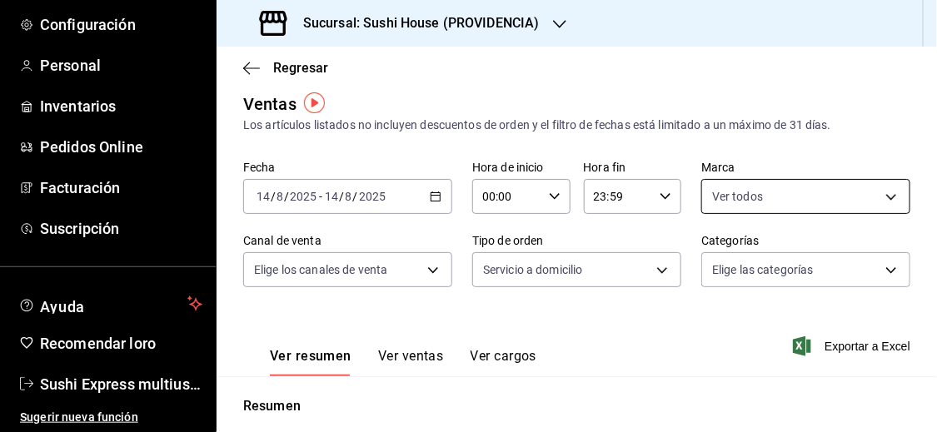
click at [868, 197] on body "Pregunta a Parrot AI Informes Menú Configuración Personal Inventarios Pedidos O…" at bounding box center [468, 216] width 937 height 432
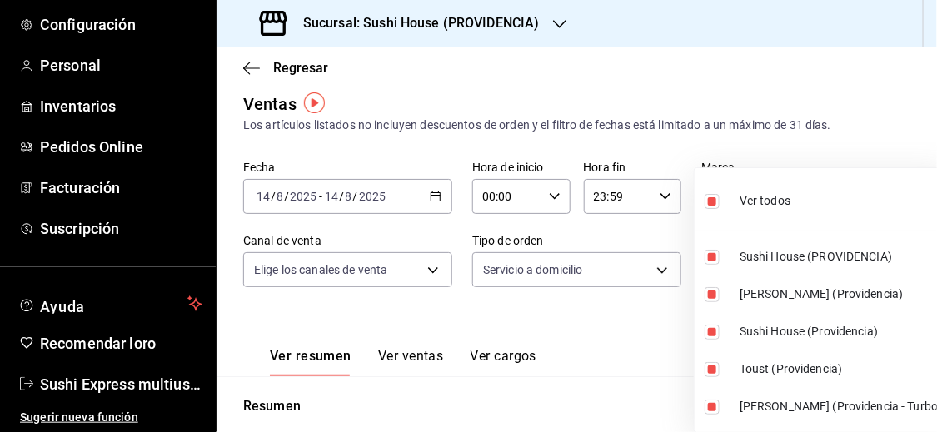
click at [667, 352] on div at bounding box center [468, 216] width 937 height 432
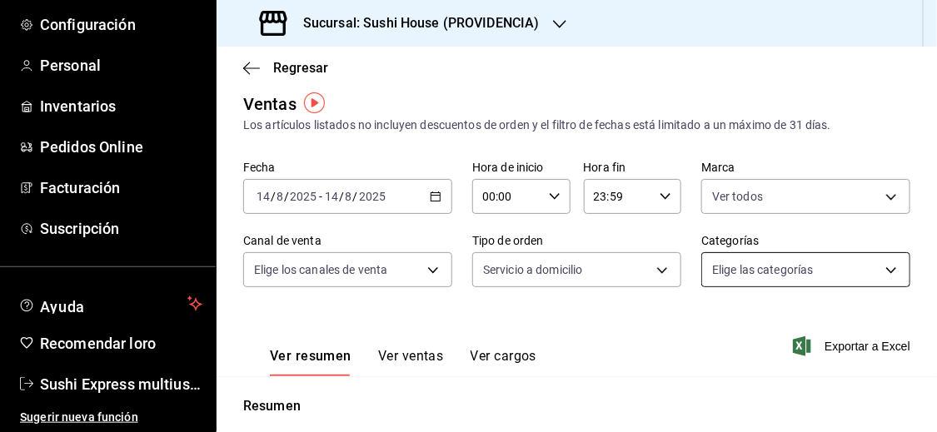
click at [764, 280] on body "Pregunta a Parrot AI Informes Menú Configuración Personal Inventarios Pedidos O…" at bounding box center [468, 216] width 937 height 432
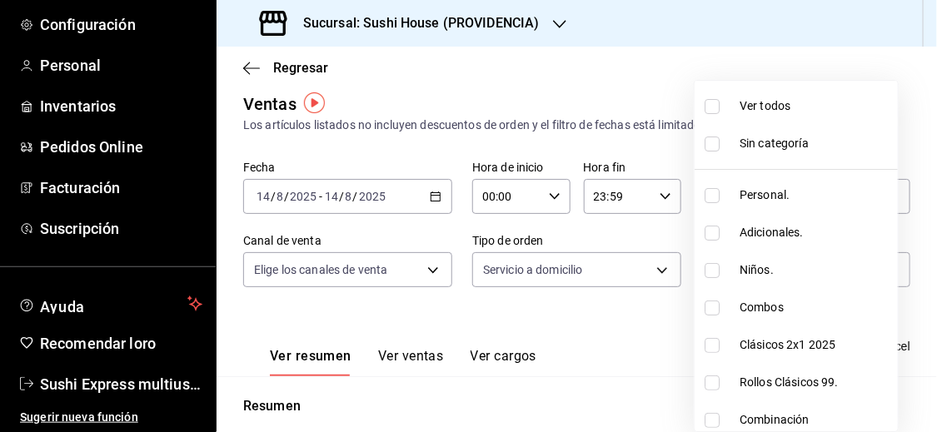
click at [584, 340] on div at bounding box center [468, 216] width 937 height 432
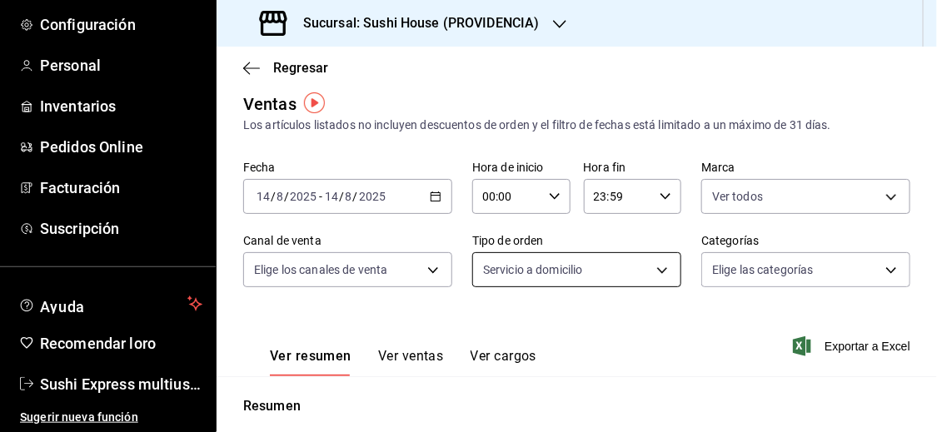
click at [651, 279] on body "Pregunta a Parrot AI Informes Menú Configuración Personal Inventarios Pedidos O…" at bounding box center [468, 216] width 937 height 432
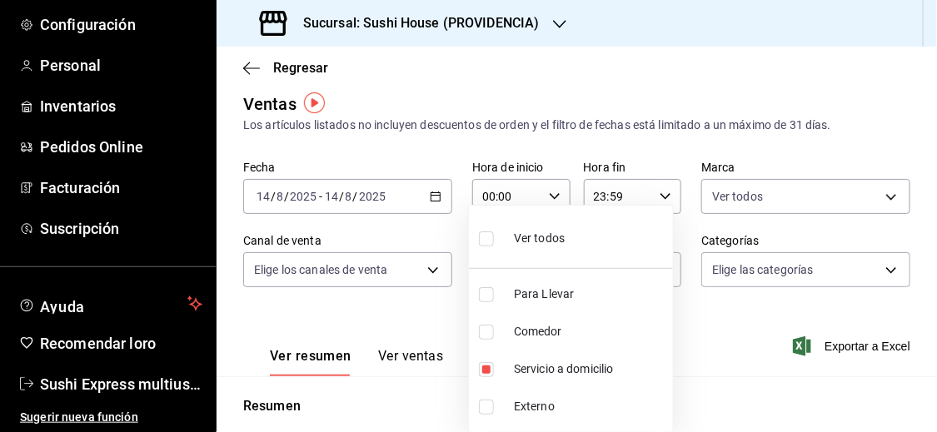
click at [702, 341] on div at bounding box center [468, 216] width 937 height 432
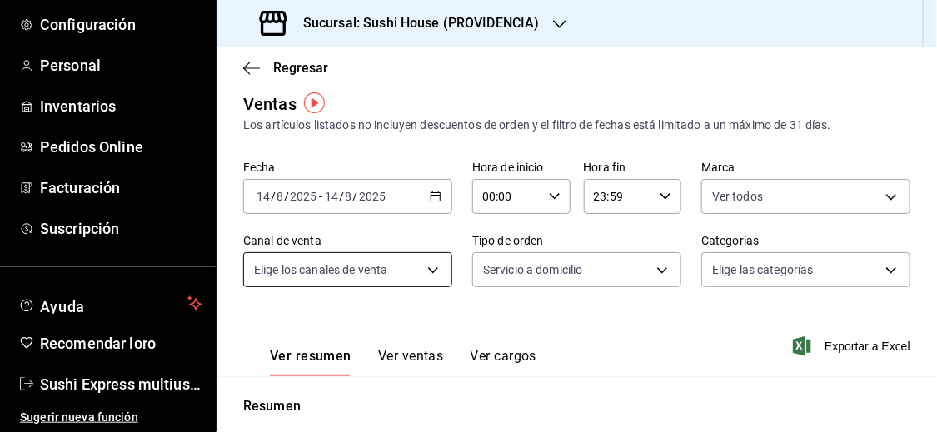
click at [397, 266] on body "Pregunta a Parrot AI Informes Menú Configuración Personal Inventarios Pedidos O…" at bounding box center [468, 216] width 937 height 432
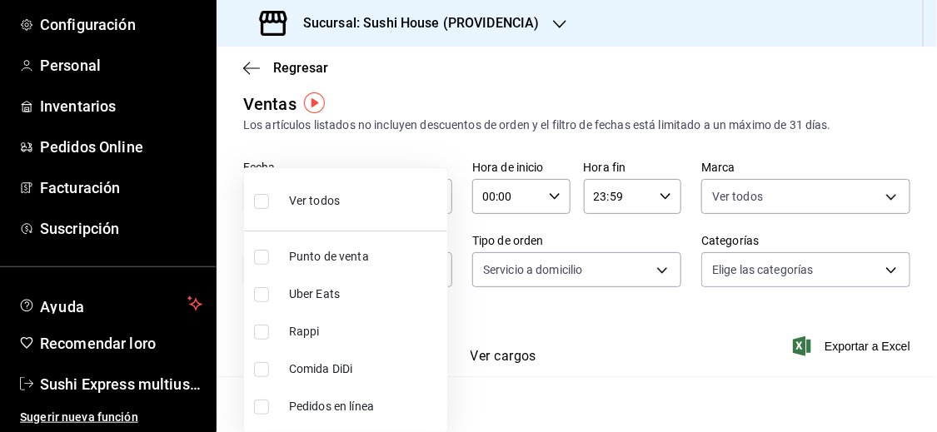
click at [649, 341] on div at bounding box center [468, 216] width 937 height 432
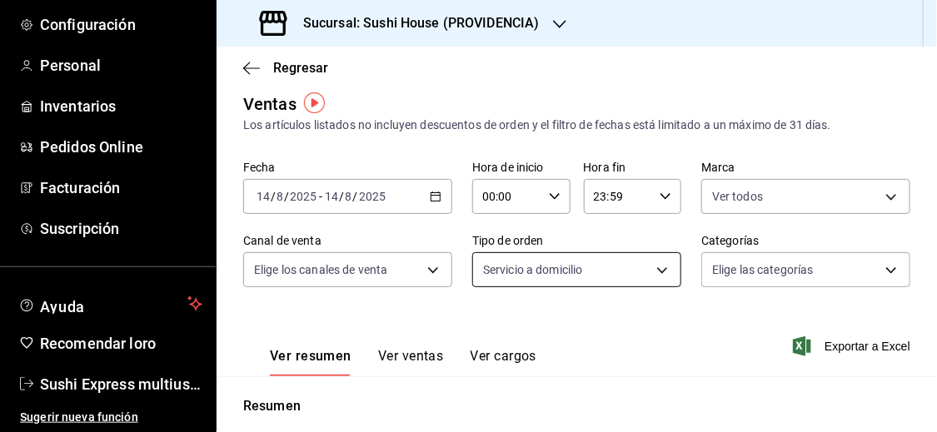
click at [652, 275] on body "Pregunta a Parrot AI Informes Menú Configuración Personal Inventarios Pedidos O…" at bounding box center [468, 216] width 937 height 432
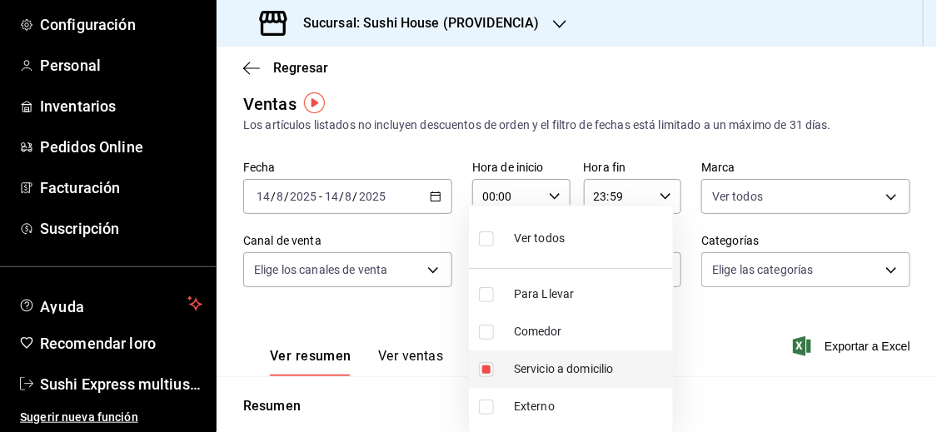
click at [485, 371] on input "checkbox" at bounding box center [486, 369] width 15 height 15
checkbox input "false"
click at [743, 322] on div at bounding box center [468, 216] width 937 height 432
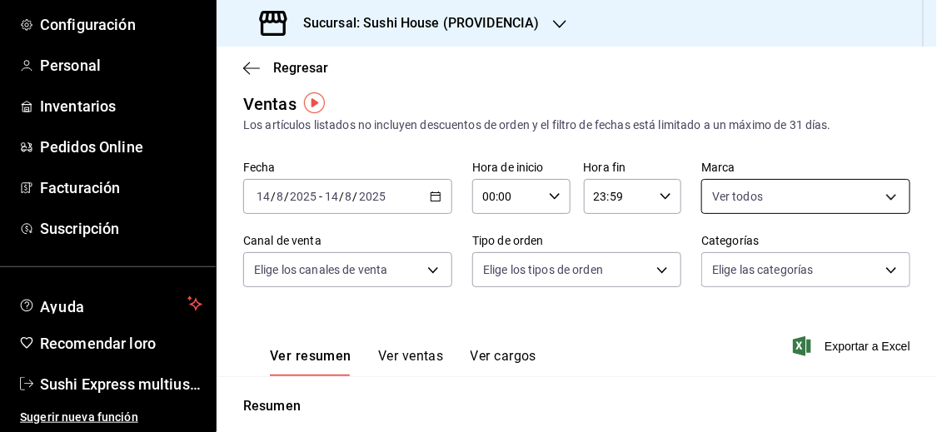
click at [750, 193] on body "Pregunta a Parrot AI Informes Menú Configuración Personal Inventarios Pedidos O…" at bounding box center [468, 216] width 937 height 432
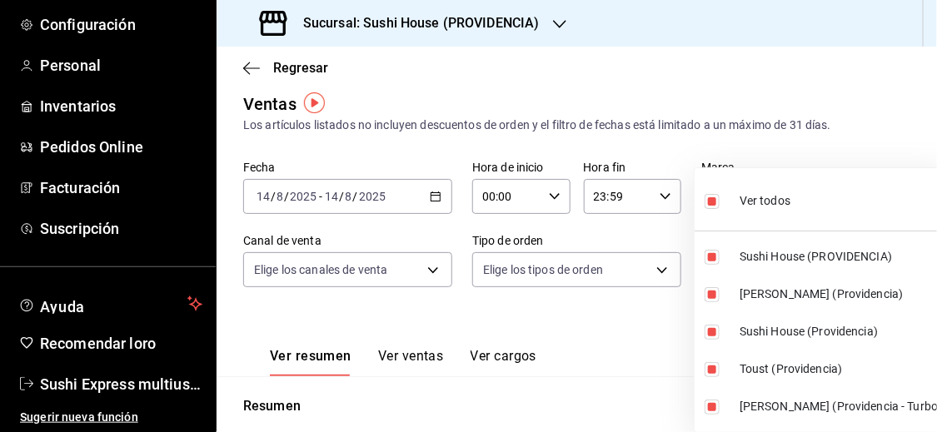
click at [709, 201] on input "checkbox" at bounding box center [711, 201] width 15 height 15
checkbox input "false"
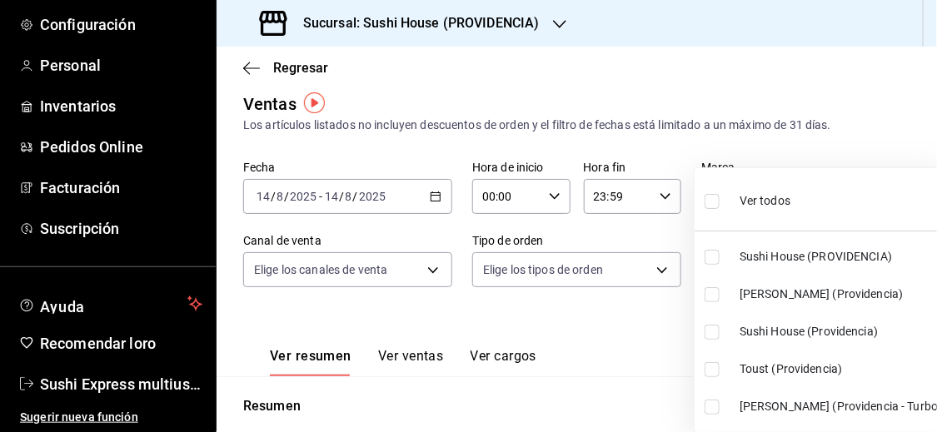
checkbox input "false"
click at [709, 255] on input "checkbox" at bounding box center [711, 257] width 15 height 15
checkbox input "true"
type input "b9361ddb-430a-4445-ad01-e54101fc6a6d"
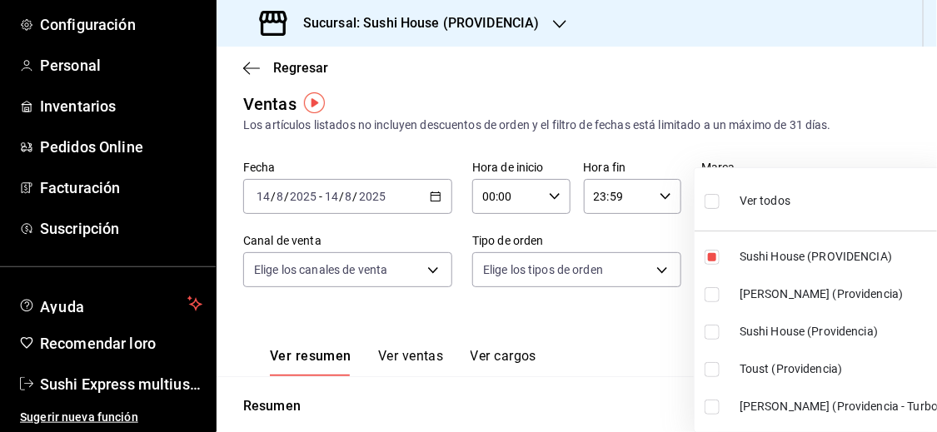
click at [710, 330] on input "checkbox" at bounding box center [711, 332] width 15 height 15
checkbox input "true"
type input "b9361ddb-430a-4445-ad01-e54101fc6a6d,d977e9e1-94a5-4c72-ae82-989a1b0a3219"
click at [450, 317] on div at bounding box center [468, 216] width 937 height 432
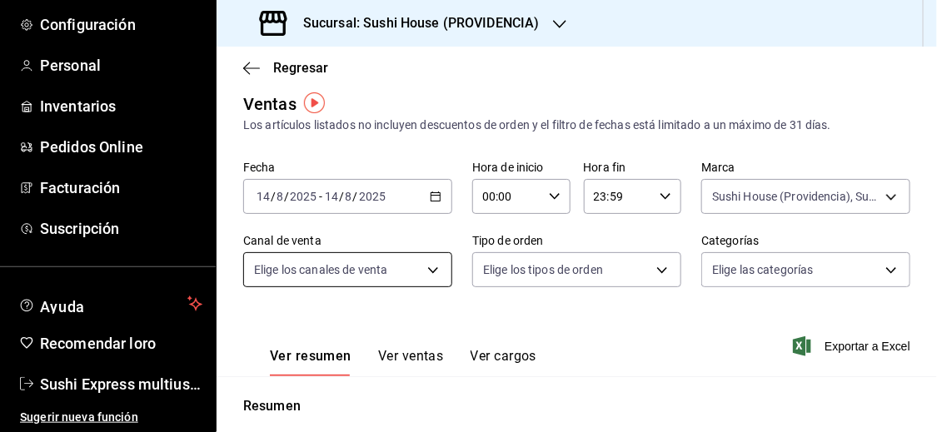
click at [433, 268] on body "Pregunta a Parrot AI Informes Menú Configuración Personal Inventarios Pedidos O…" at bounding box center [468, 216] width 937 height 432
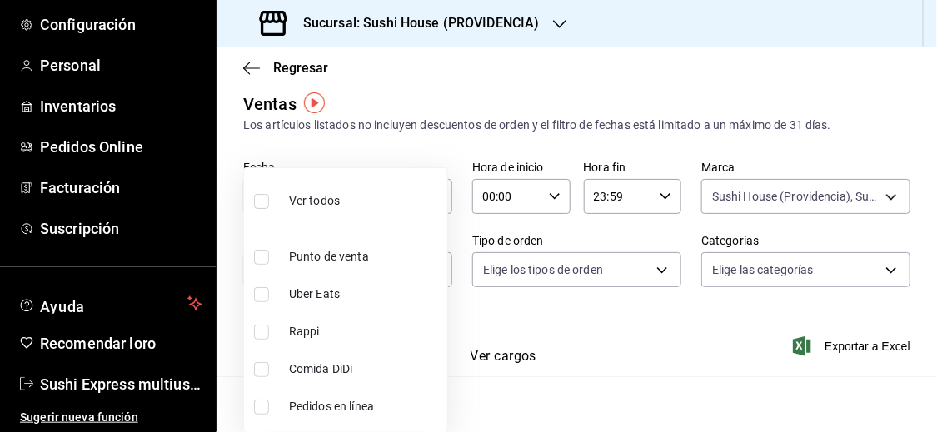
click at [266, 331] on input "checkbox" at bounding box center [261, 332] width 15 height 15
checkbox input "true"
type input "RAPPI"
click at [631, 341] on div at bounding box center [468, 216] width 937 height 432
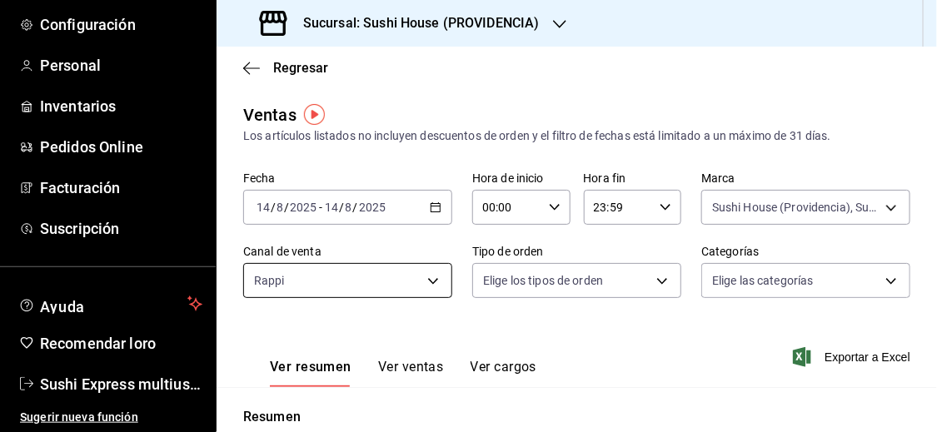
click at [440, 277] on body "Pregunta a Parrot AI Informes Menú Configuración Personal Inventarios Pedidos O…" at bounding box center [468, 216] width 937 height 432
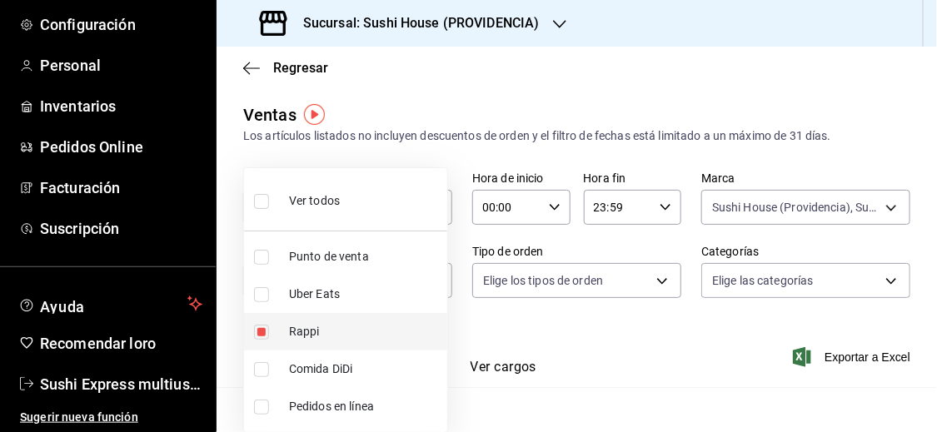
click at [259, 334] on input "checkbox" at bounding box center [261, 332] width 15 height 15
checkbox input "false"
click at [265, 297] on ul "Ver todos Punto de venta Uber Eats Rappi Comida DiDi Pedidos en línea" at bounding box center [345, 300] width 203 height 264
click at [311, 286] on span "Uber Eats" at bounding box center [365, 294] width 152 height 17
type input "UBER_EATS"
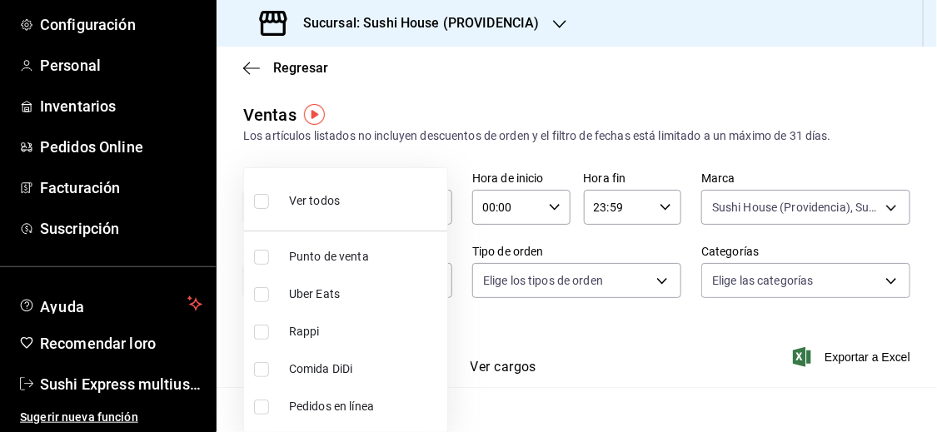
checkbox input "true"
click at [576, 349] on div at bounding box center [468, 216] width 937 height 432
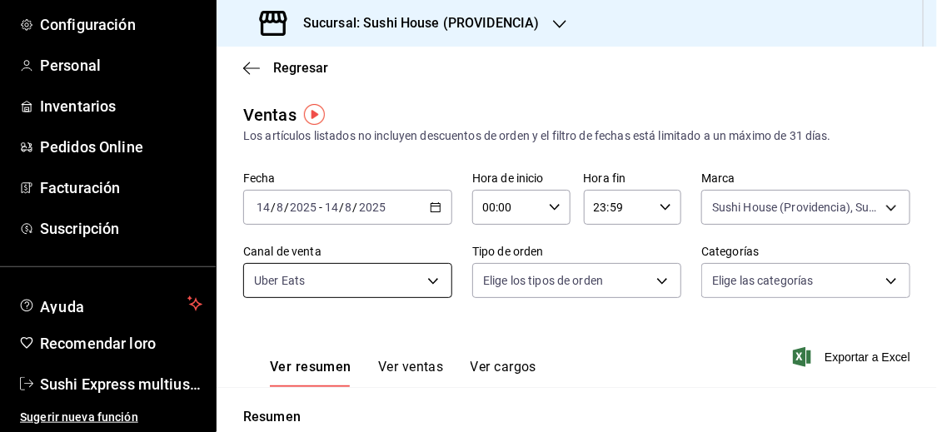
click at [424, 287] on body "Pregunta a Parrot AI Informes Menú Configuración Personal Inventarios Pedidos O…" at bounding box center [468, 216] width 937 height 432
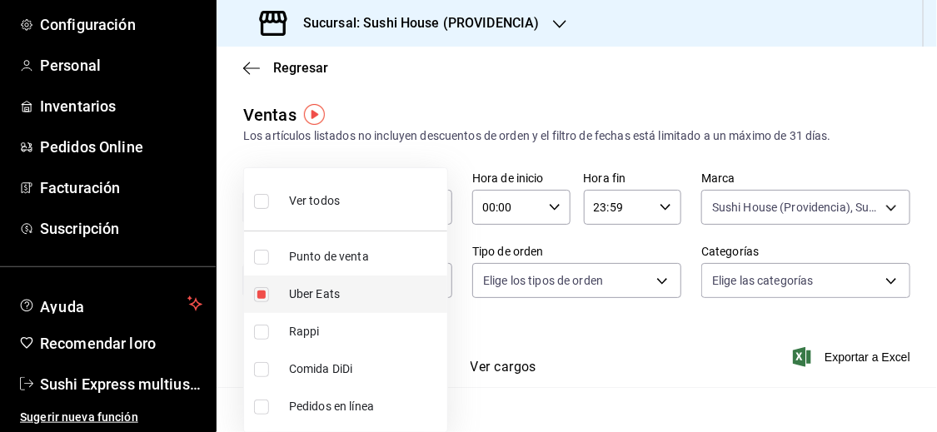
click at [254, 291] on input "checkbox" at bounding box center [261, 294] width 15 height 15
checkbox input "false"
click at [260, 370] on input "checkbox" at bounding box center [261, 369] width 15 height 15
checkbox input "true"
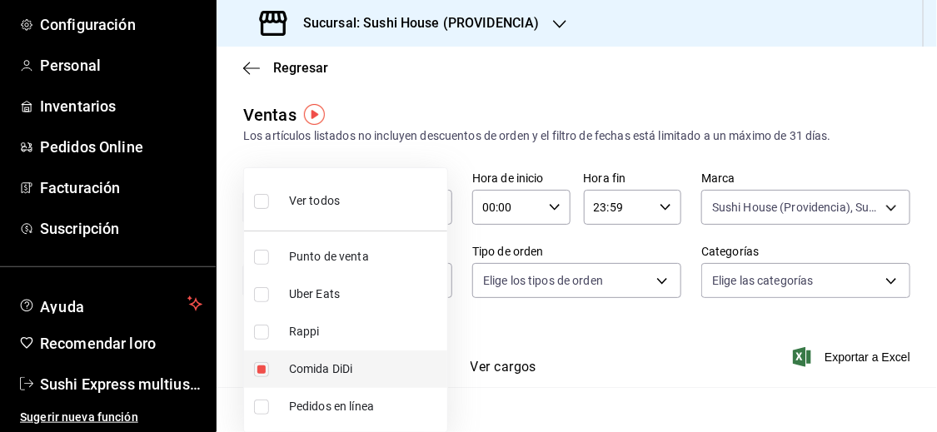
type input "DIDI_FOOD"
click at [599, 371] on div at bounding box center [468, 216] width 937 height 432
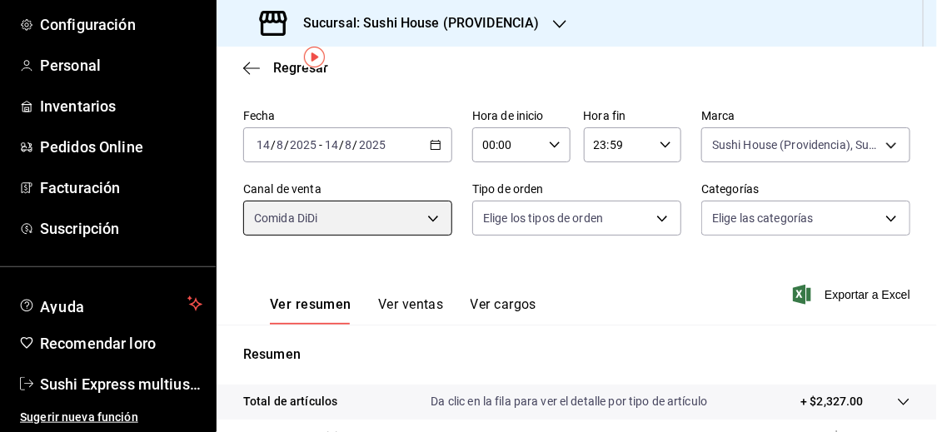
scroll to position [44, 0]
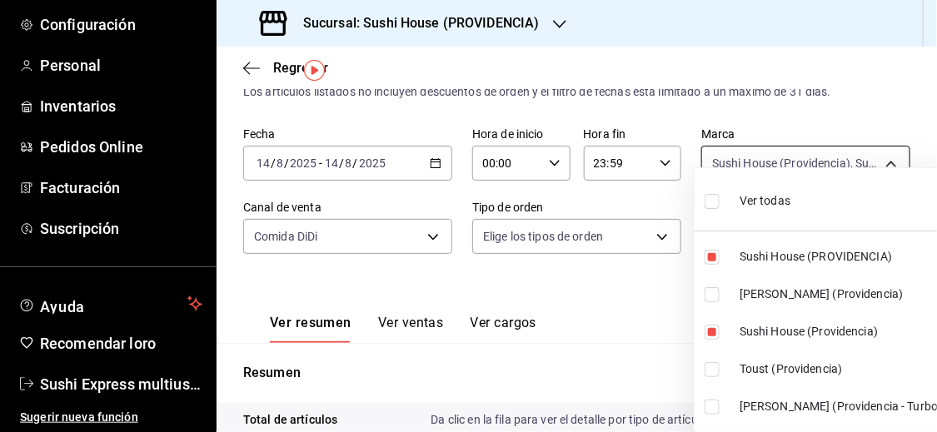
click at [853, 170] on body "Pregunta a Parrot AI Informes Menú Configuración Personal Inventarios Pedidos O…" at bounding box center [468, 216] width 937 height 432
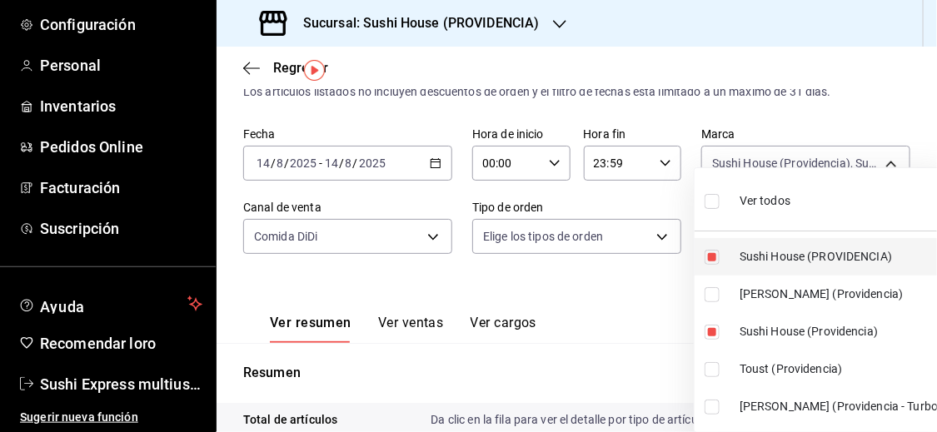
click at [717, 255] on input "checkbox" at bounding box center [711, 257] width 15 height 15
checkbox input "false"
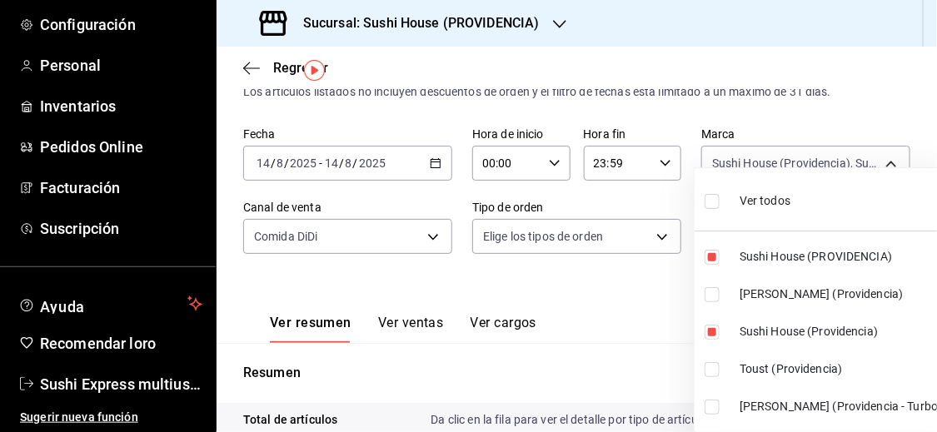
type input "d977e9e1-94a5-4c72-ae82-989a1b0a3219"
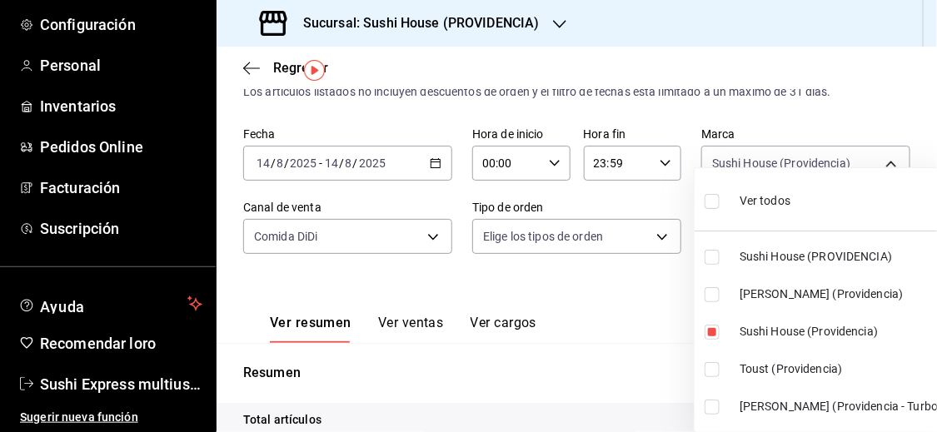
click at [714, 295] on input "checkbox" at bounding box center [711, 294] width 15 height 15
checkbox input "true"
type input "d977e9e1-94a5-4c72-ae82-989a1b0a3219,a68405d1-b9ed-4209-8cac-070605860f79"
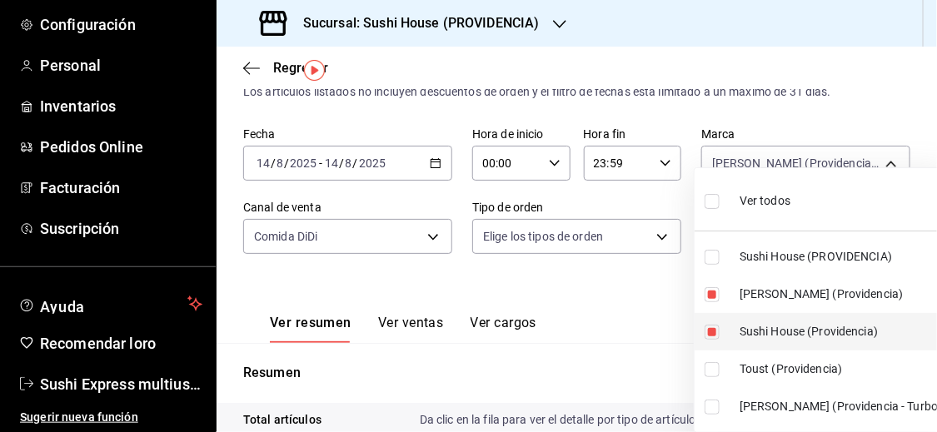
click at [710, 333] on input "checkbox" at bounding box center [711, 332] width 15 height 15
checkbox input "false"
type input "a68405d1-b9ed-4209-8cac-070605860f79"
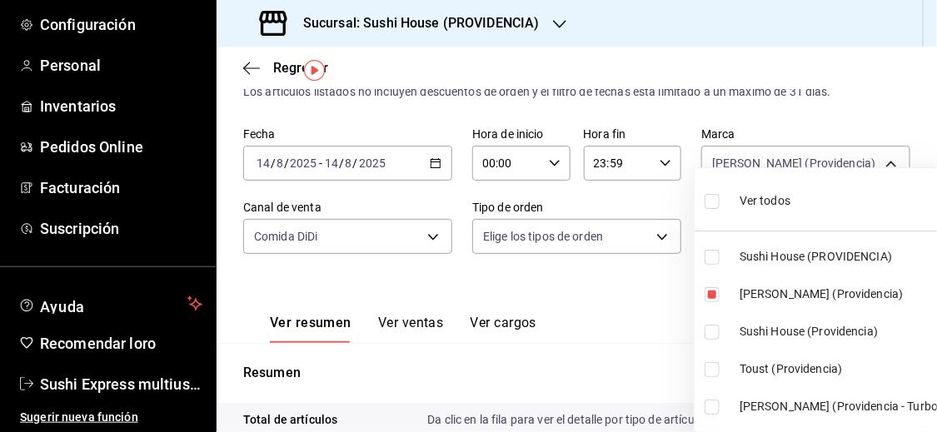
click at [713, 407] on input "checkbox" at bounding box center [711, 407] width 15 height 15
checkbox input "true"
type input "a68405d1-b9ed-4209-8cac-070605860f79,d15e84b3-8363-4ee1-9a15-630b08c6c652"
click at [584, 327] on div at bounding box center [468, 216] width 937 height 432
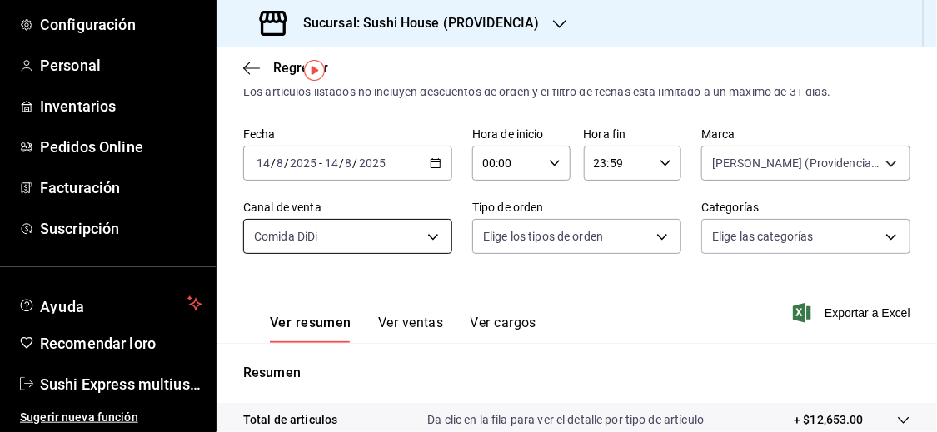
click at [384, 222] on body "Pregunta a Parrot AI Informes Menú Configuración Personal Inventarios Pedidos O…" at bounding box center [468, 216] width 937 height 432
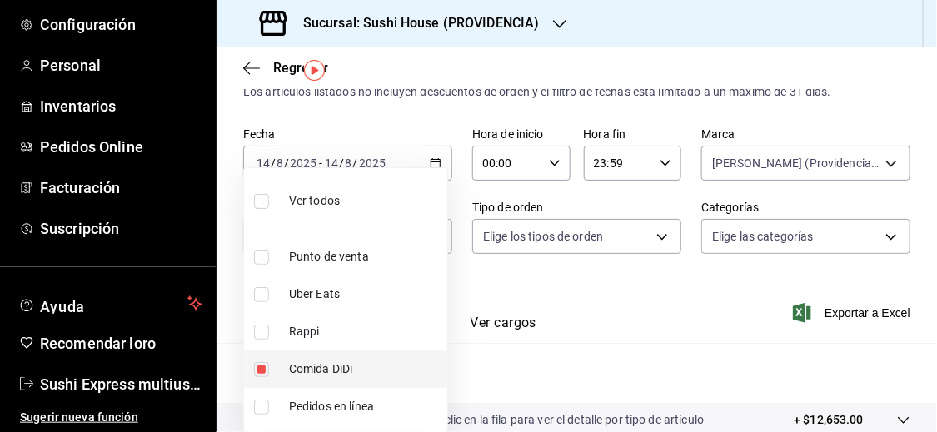
click at [266, 364] on li "Comida DiDi" at bounding box center [345, 369] width 203 height 37
click at [266, 364] on input "checkbox" at bounding box center [261, 369] width 15 height 15
checkbox input "true"
type input "DIDI_FOOD"
click at [265, 333] on input "checkbox" at bounding box center [261, 332] width 15 height 15
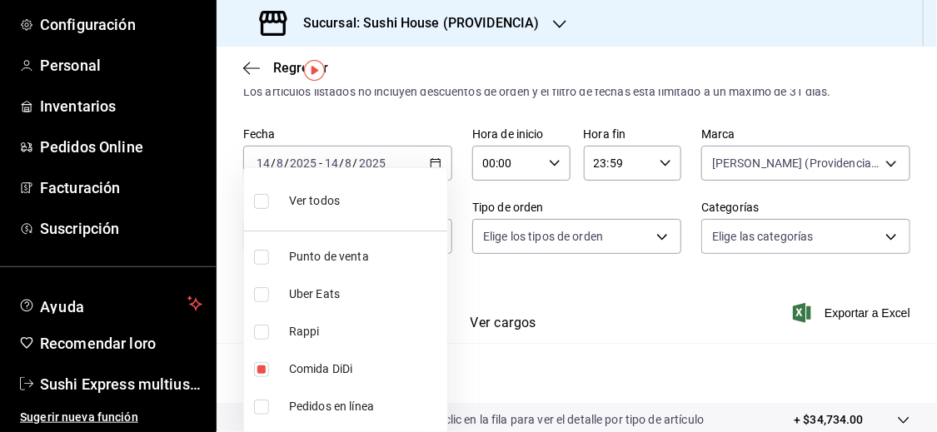
checkbox input "true"
type input "DIDI_FOOD,RAPPI"
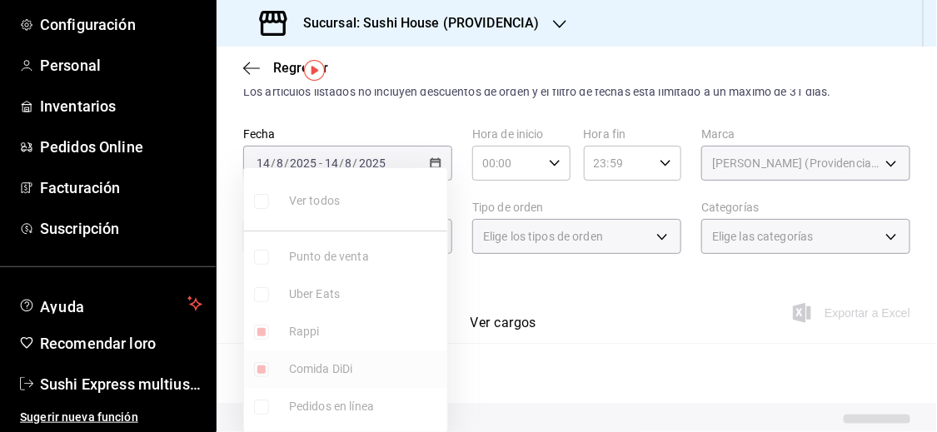
click at [261, 364] on input "checkbox" at bounding box center [261, 369] width 15 height 15
checkbox input "false"
type input "RAPPI"
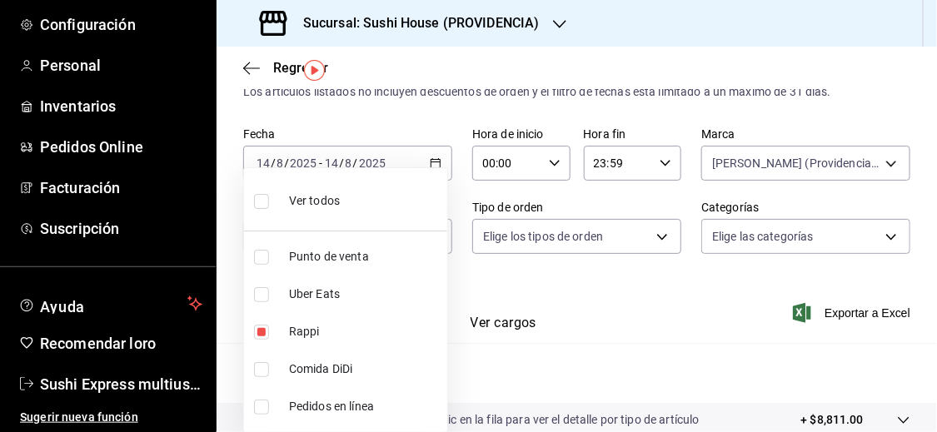
click at [516, 365] on div at bounding box center [468, 216] width 937 height 432
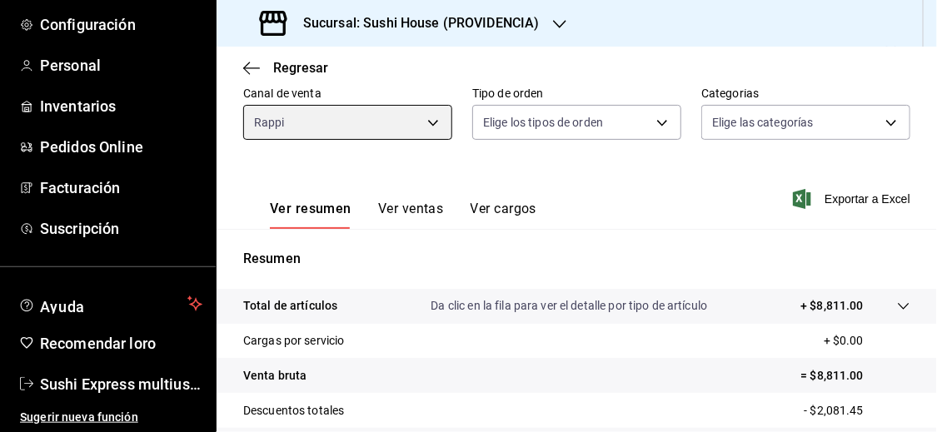
scroll to position [138, 0]
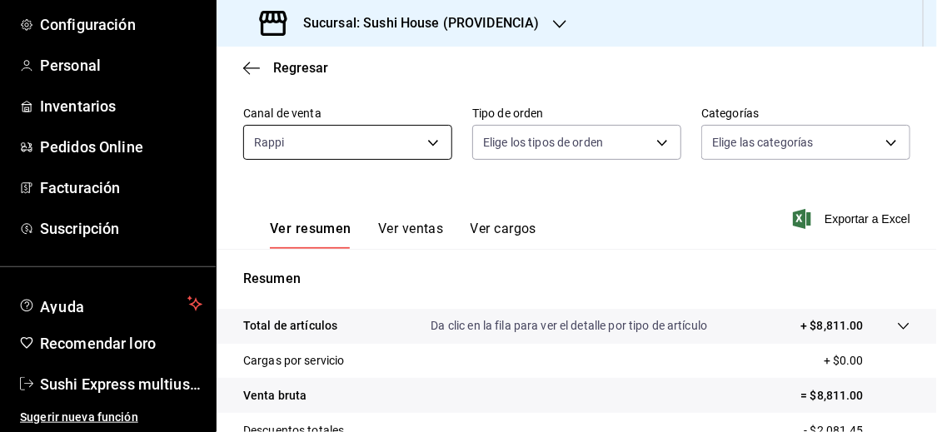
click at [425, 129] on body "Pregunta a Parrot AI Informes Menú Configuración Personal Inventarios Pedidos O…" at bounding box center [468, 216] width 937 height 432
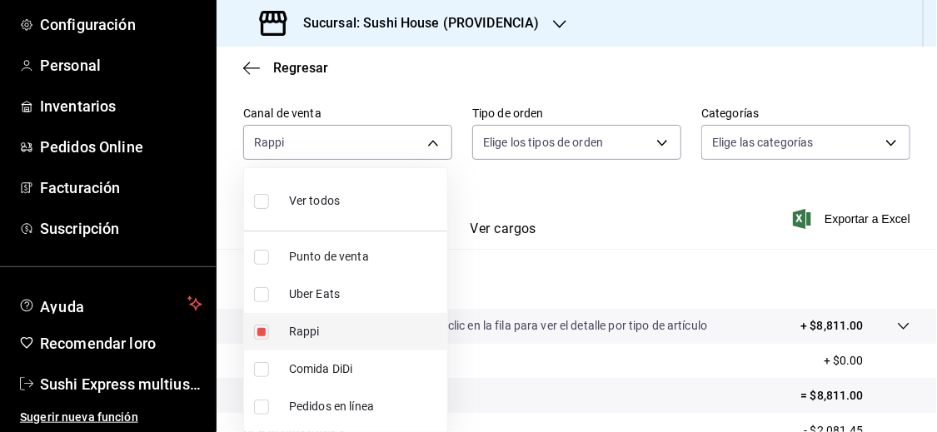
click at [270, 333] on label at bounding box center [265, 332] width 22 height 15
click at [269, 333] on input "checkbox" at bounding box center [261, 332] width 15 height 15
checkbox input "true"
type input "RAPPI"
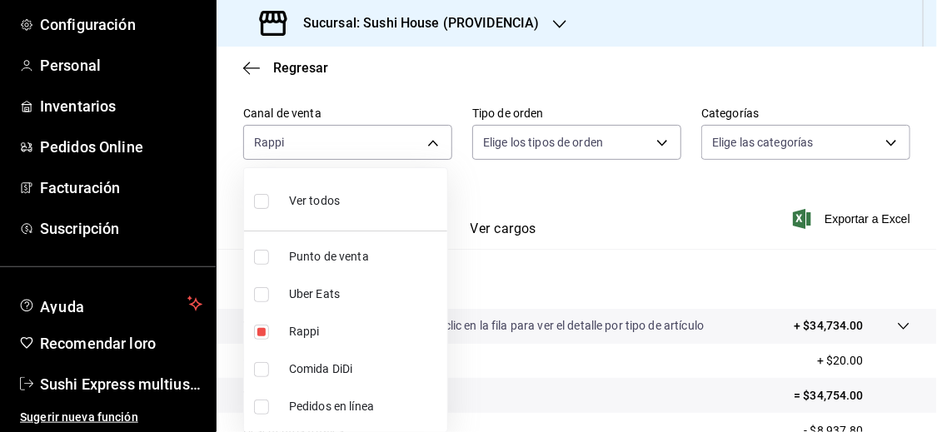
click at [265, 293] on input "checkbox" at bounding box center [261, 294] width 15 height 15
checkbox input "true"
type input "RAPPI,UBER_EATS"
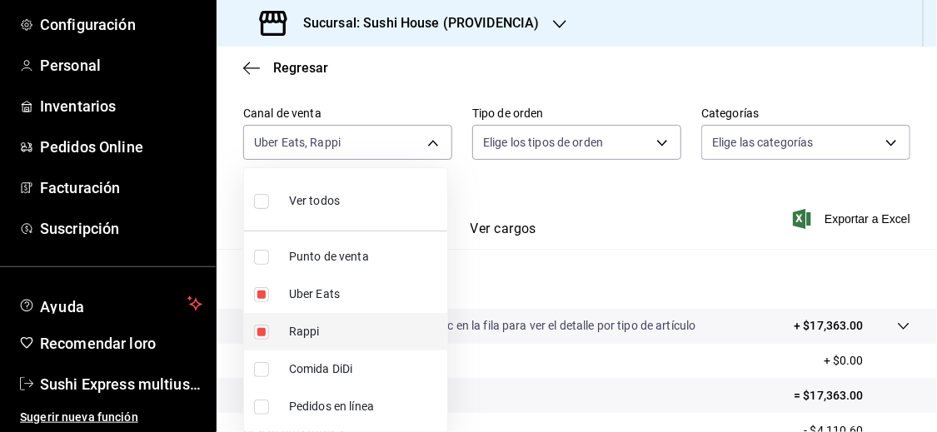
click at [260, 331] on input "checkbox" at bounding box center [261, 332] width 15 height 15
checkbox input "false"
type input "UBER_EATS"
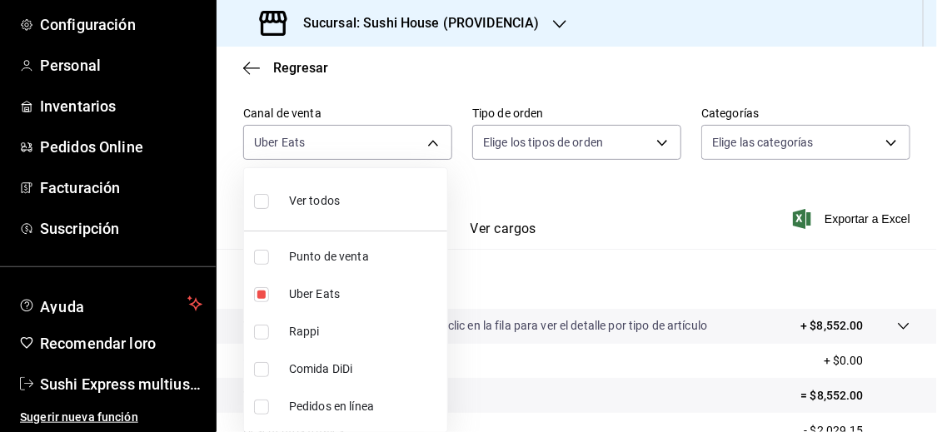
click at [569, 276] on div at bounding box center [468, 216] width 937 height 432
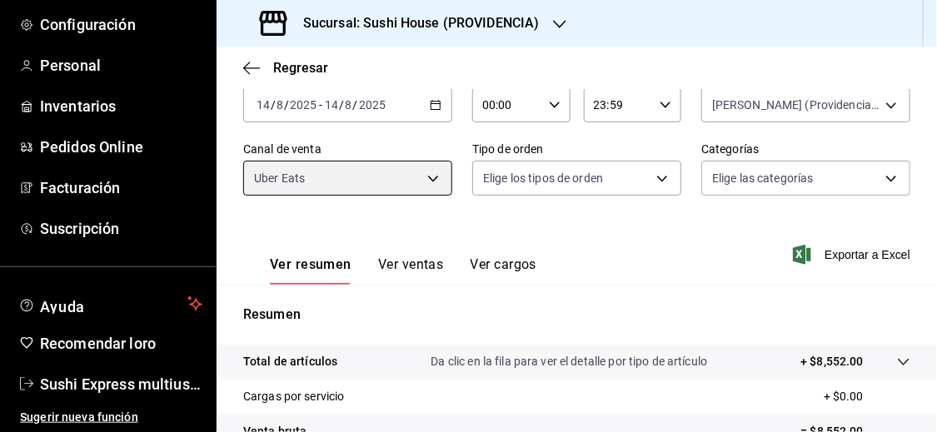
scroll to position [93, 0]
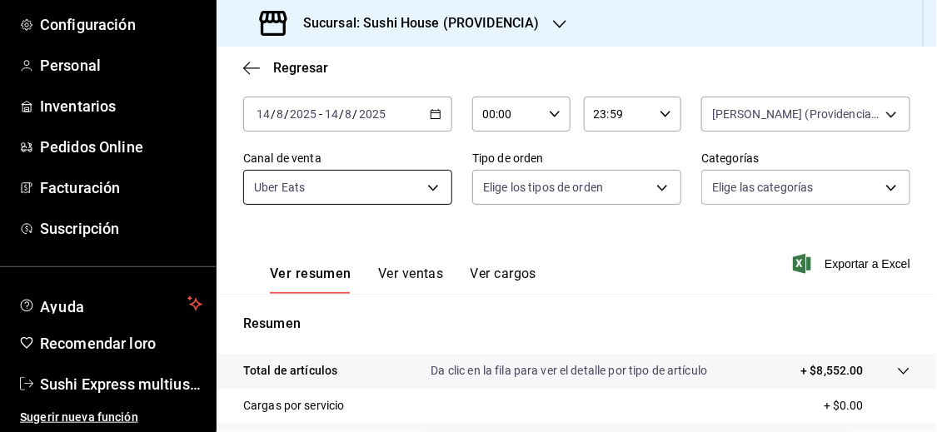
click at [402, 177] on body "Pregunta a Parrot AI Informes Menú Configuración Personal Inventarios Pedidos O…" at bounding box center [468, 216] width 937 height 432
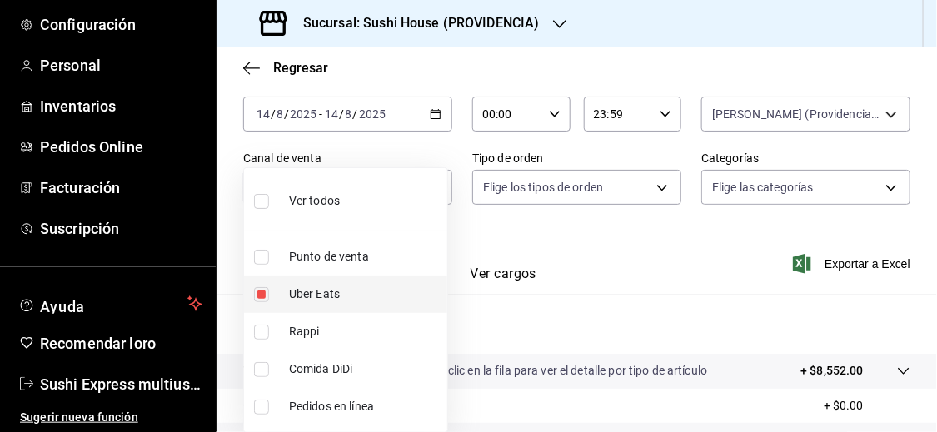
click at [260, 292] on input "checkbox" at bounding box center [261, 294] width 15 height 15
checkbox input "false"
click at [261, 373] on input "checkbox" at bounding box center [261, 369] width 15 height 15
checkbox input "true"
type input "DIDI_FOOD"
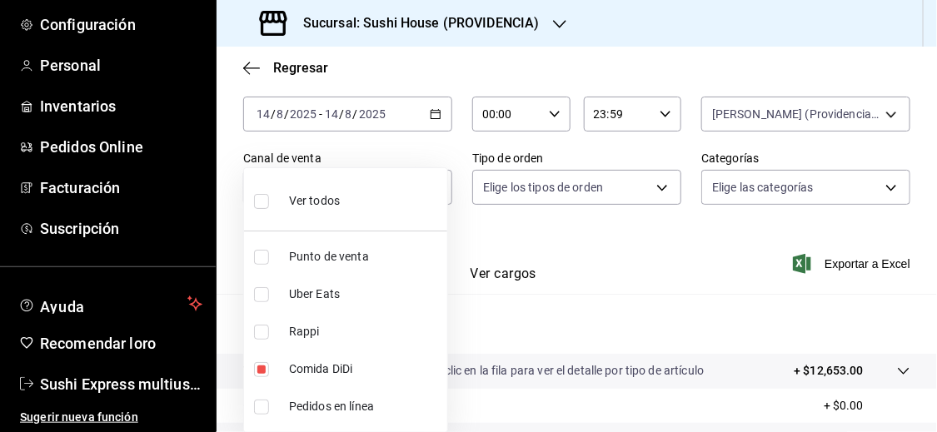
click at [515, 338] on div at bounding box center [468, 216] width 937 height 432
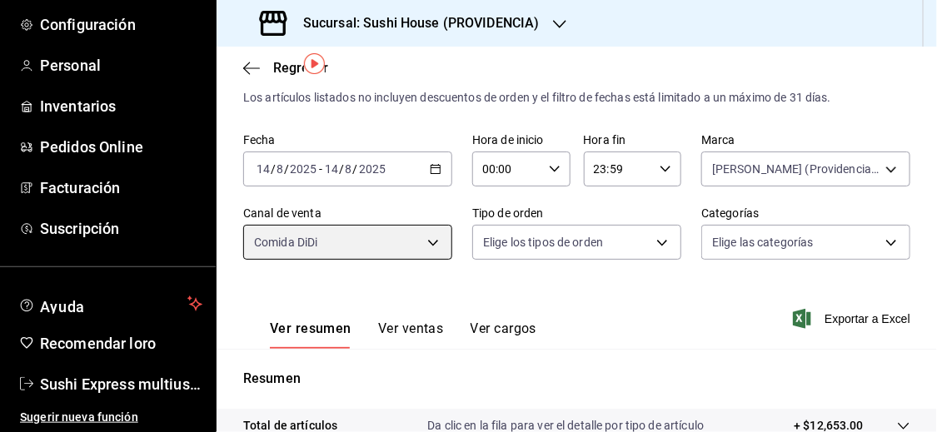
scroll to position [34, 0]
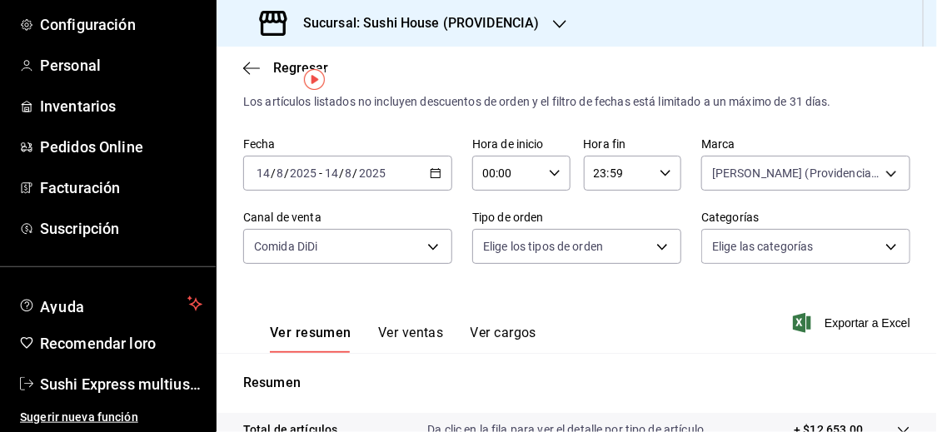
click at [447, 174] on div "[DATE] [DATE] - [DATE] [DATE]" at bounding box center [347, 173] width 209 height 35
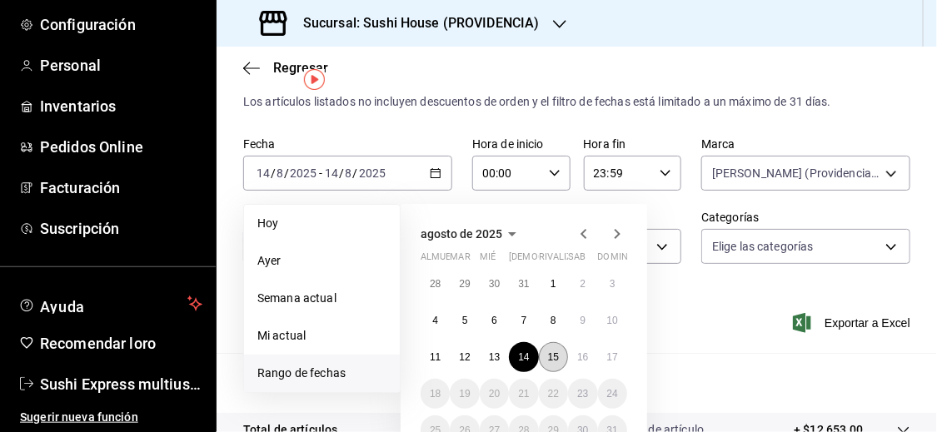
click at [555, 361] on button "15" at bounding box center [553, 357] width 29 height 30
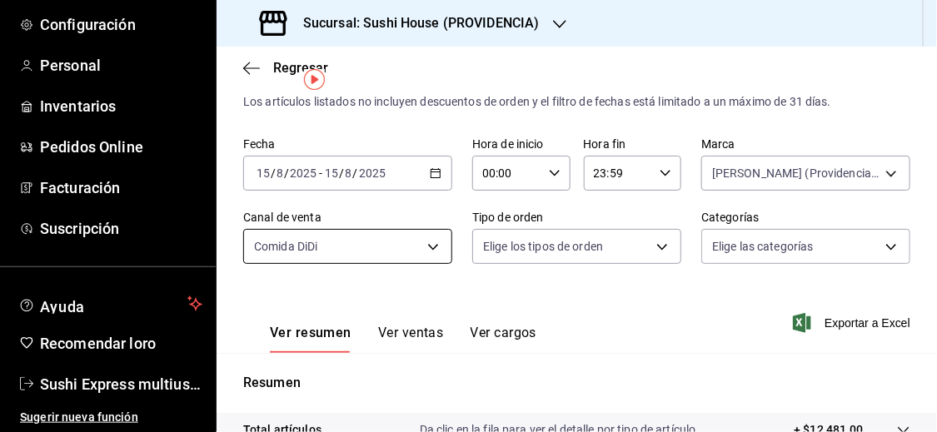
click at [428, 249] on body "Pregunta a Parrot AI Informes Menú Configuración Personal Inventarios Pedidos O…" at bounding box center [468, 216] width 937 height 432
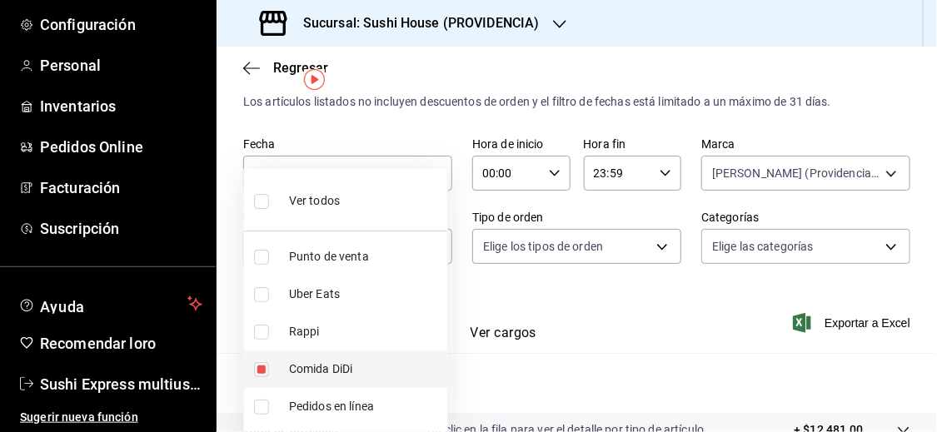
click at [261, 365] on input "checkbox" at bounding box center [261, 369] width 15 height 15
checkbox input "false"
click at [579, 369] on div at bounding box center [468, 216] width 937 height 432
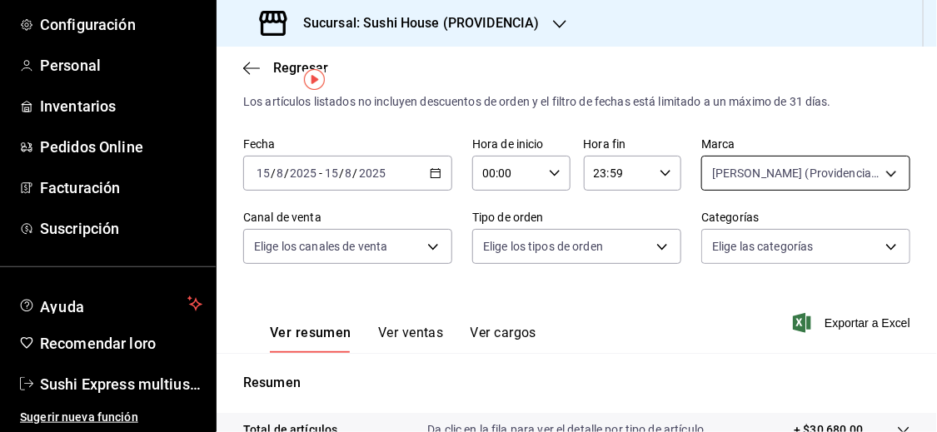
click at [746, 164] on body "Pregunta a Parrot AI Informes Menú Configuración Personal Inventarios Pedidos O…" at bounding box center [468, 216] width 937 height 432
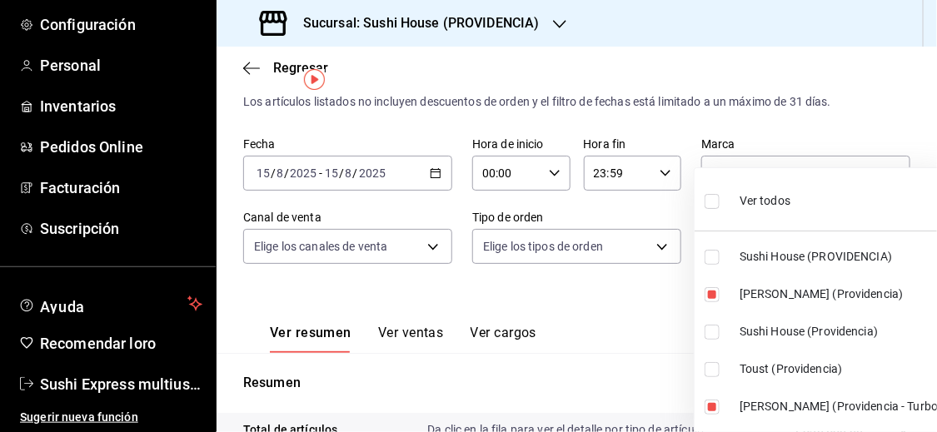
click at [717, 202] on input "checkbox" at bounding box center [711, 201] width 15 height 15
checkbox input "true"
type input "b9361ddb-430a-4445-ad01-e54101fc6a6d,a68405d1-b9ed-4209-8cac-070605860f79,d977e…"
checkbox input "true"
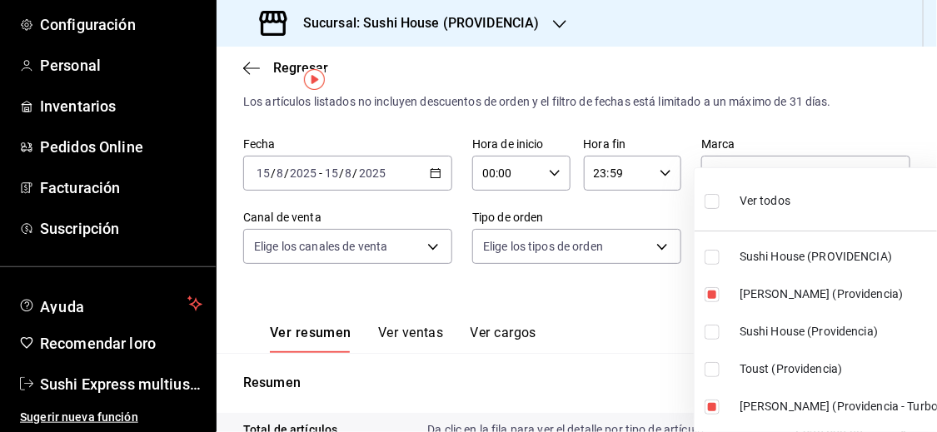
checkbox input "true"
click at [654, 299] on div at bounding box center [468, 216] width 937 height 432
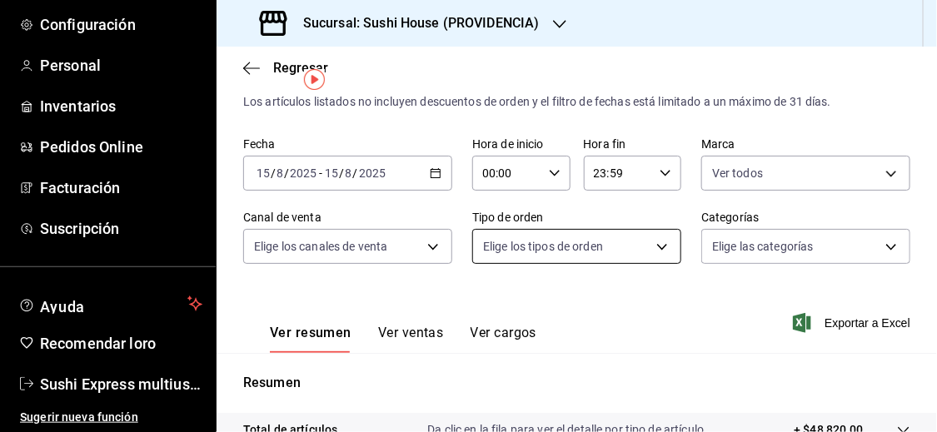
click at [657, 236] on body "Pregunta a Parrot AI Informes Menú Configuración Personal Inventarios Pedidos O…" at bounding box center [468, 216] width 937 height 432
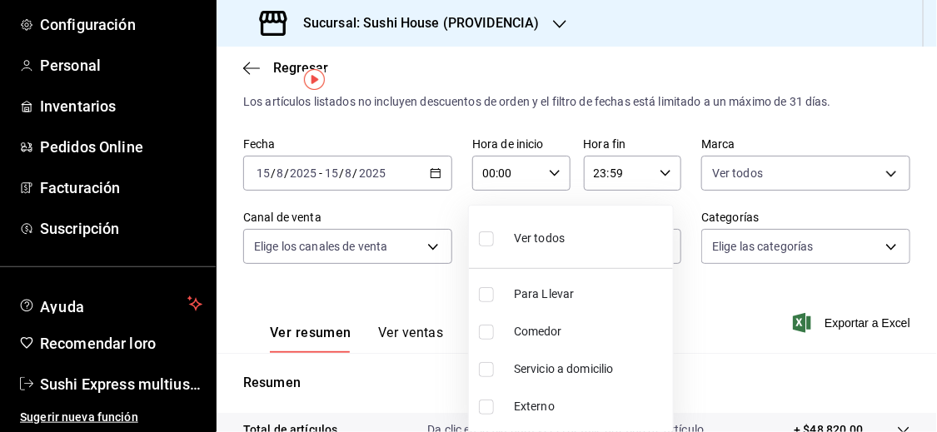
click at [489, 370] on input "checkbox" at bounding box center [486, 369] width 15 height 15
checkbox input "true"
type input "7f5903bb-6d2f-4159-8fdb-6e7027ac9b39"
click at [718, 361] on div at bounding box center [468, 216] width 937 height 432
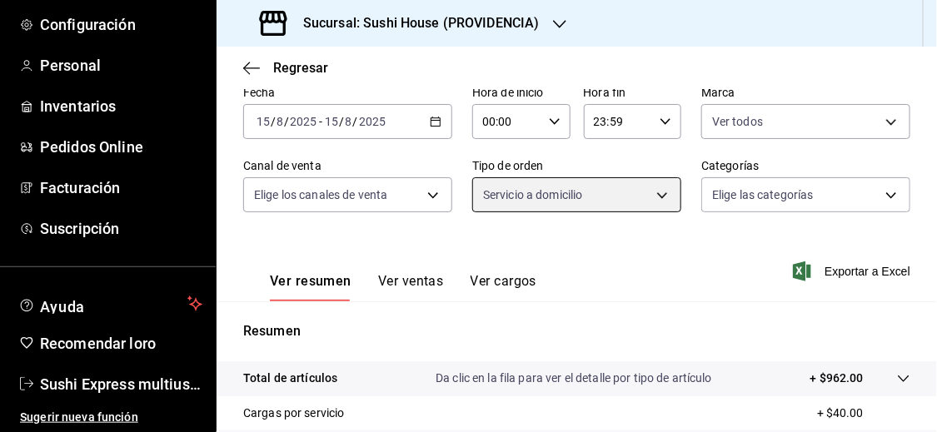
scroll to position [70, 0]
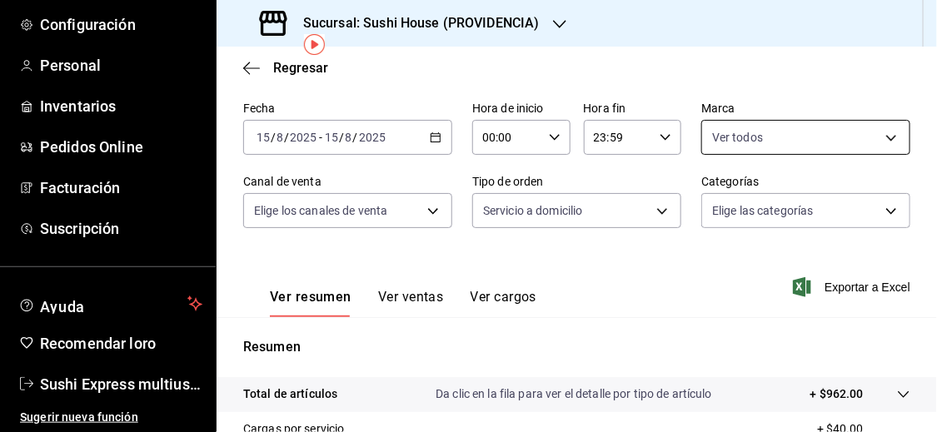
click at [873, 134] on body "Pregunta a Parrot AI Informes Menú Configuración Personal Inventarios Pedidos O…" at bounding box center [468, 216] width 937 height 432
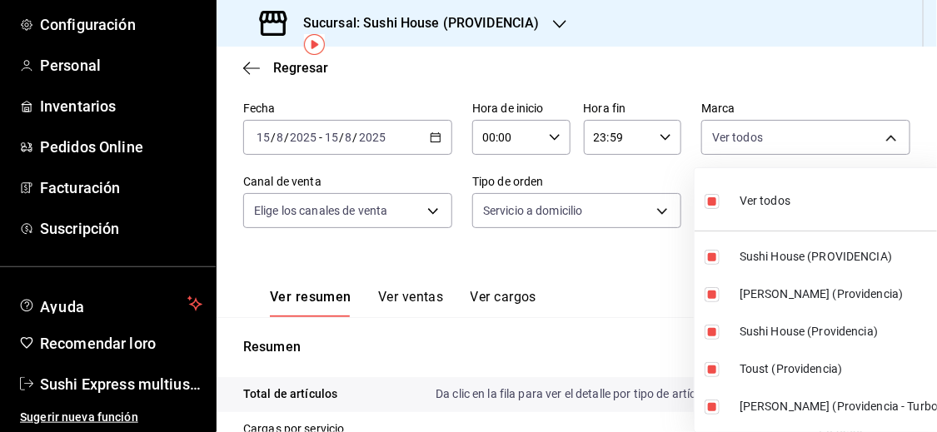
click at [707, 201] on input "checkbox" at bounding box center [711, 201] width 15 height 15
checkbox input "false"
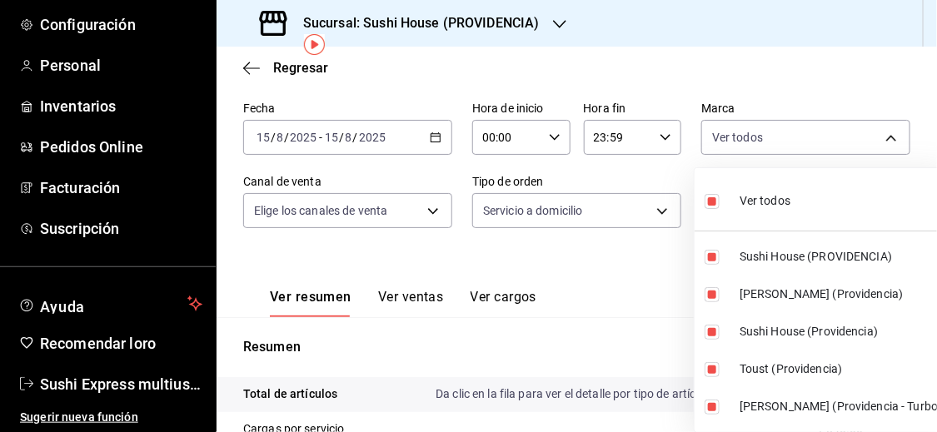
checkbox input "false"
click at [639, 286] on div at bounding box center [468, 216] width 937 height 432
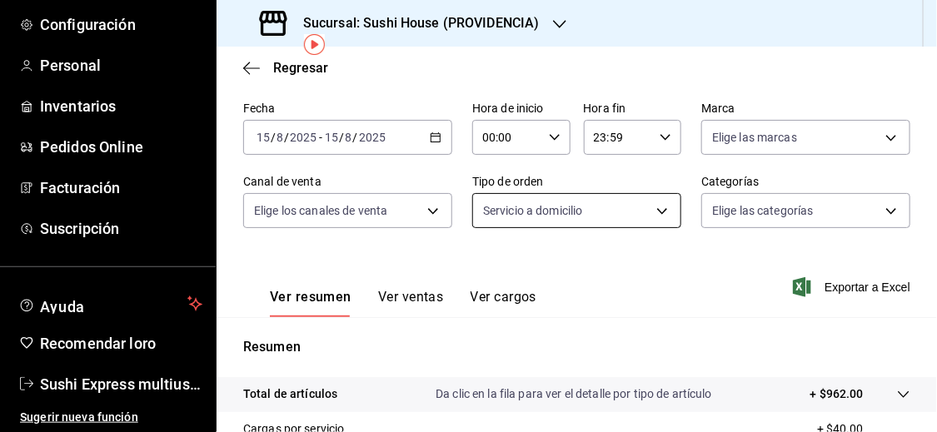
click at [654, 217] on body "Pregunta a Parrot AI Informes Menú Configuración Personal Inventarios Pedidos O…" at bounding box center [468, 216] width 937 height 432
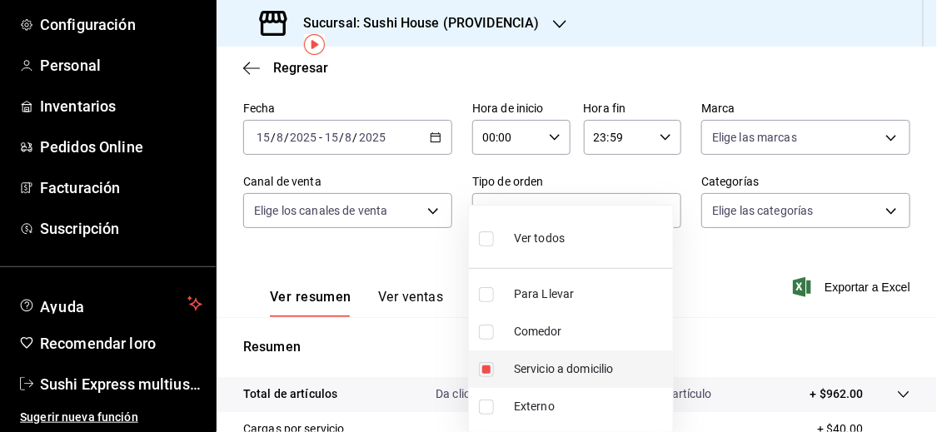
click at [484, 372] on input "checkbox" at bounding box center [486, 369] width 15 height 15
checkbox input "false"
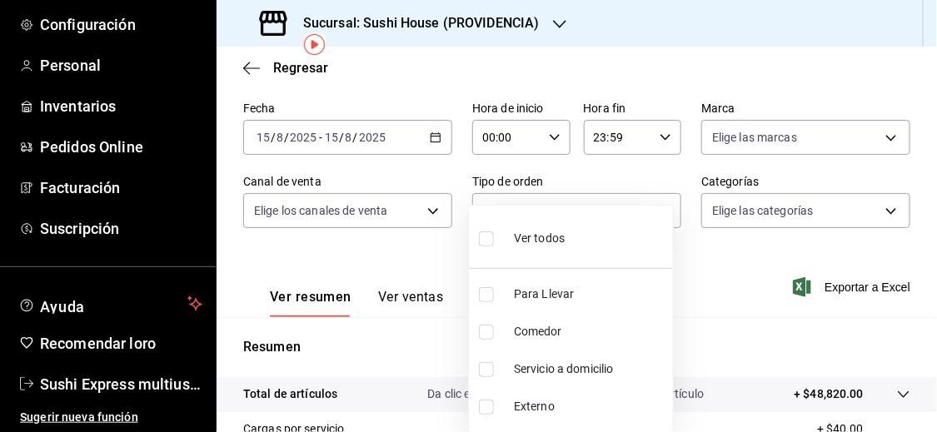
click at [707, 306] on div at bounding box center [468, 216] width 937 height 432
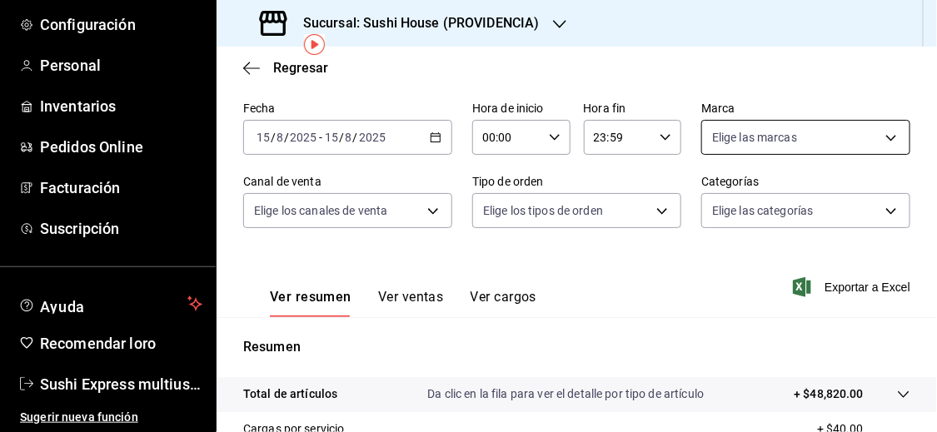
click at [739, 127] on body "Pregunta a Parrot AI Informes Menú Configuración Personal Inventarios Pedidos O…" at bounding box center [468, 216] width 937 height 432
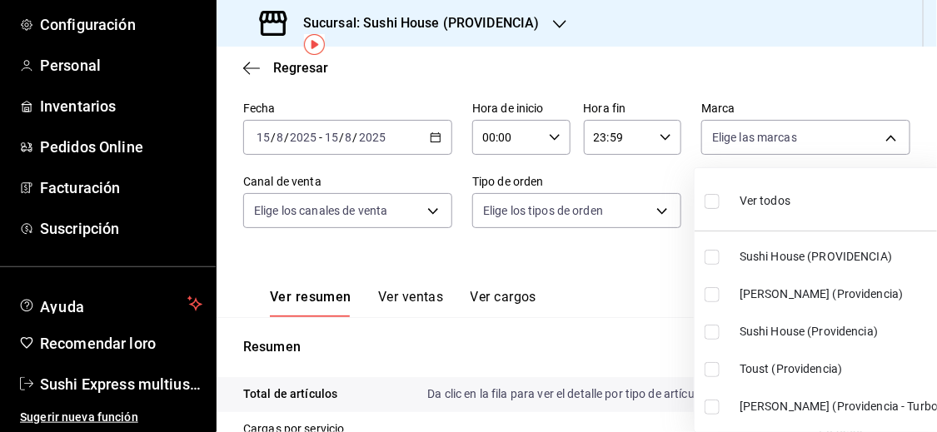
click at [714, 259] on input "checkbox" at bounding box center [711, 257] width 15 height 15
checkbox input "true"
type input "b9361ddb-430a-4445-ad01-e54101fc6a6d"
click at [716, 331] on input "checkbox" at bounding box center [711, 332] width 15 height 15
checkbox input "true"
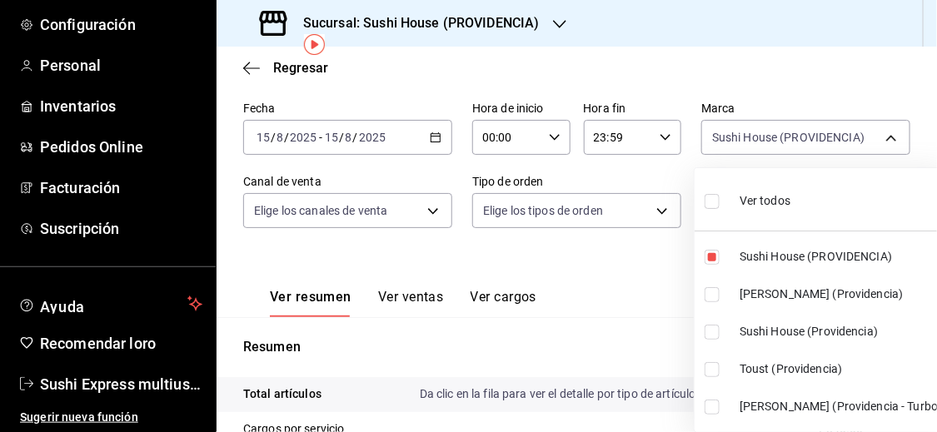
type input "b9361ddb-430a-4445-ad01-e54101fc6a6d,d977e9e1-94a5-4c72-ae82-989a1b0a3219"
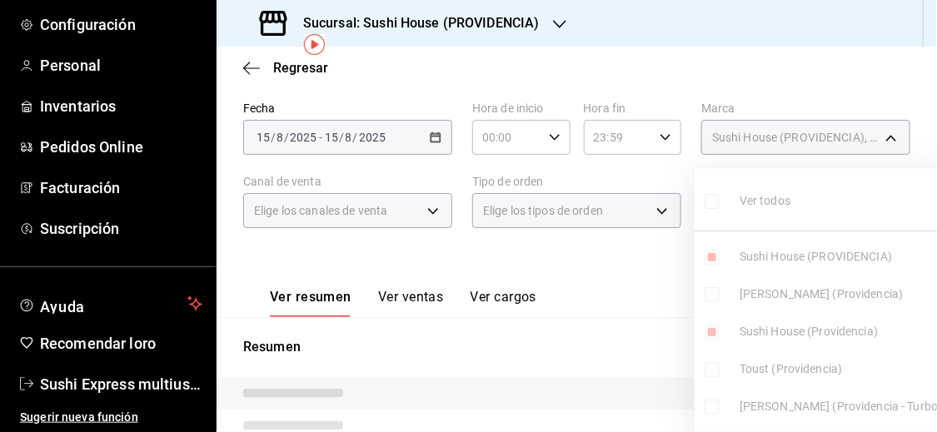
click at [644, 315] on div at bounding box center [468, 216] width 937 height 432
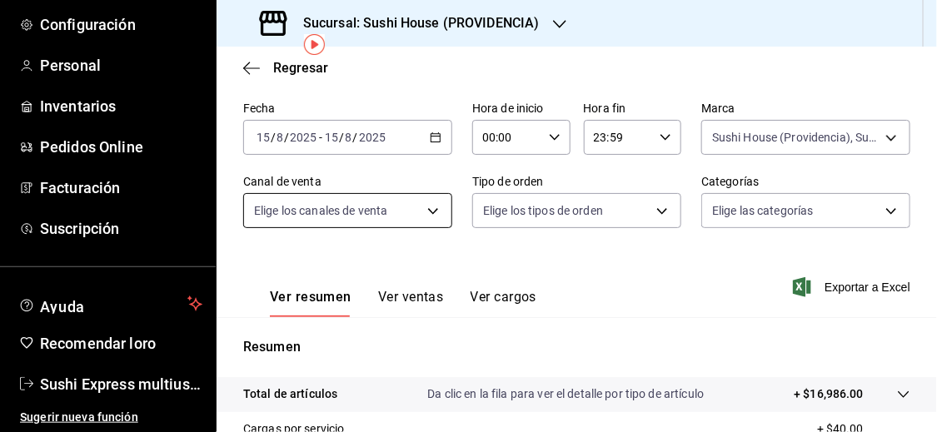
click at [415, 211] on body "Pregunta a Parrot AI Informes Menú Configuración Personal Inventarios Pedidos O…" at bounding box center [468, 216] width 937 height 432
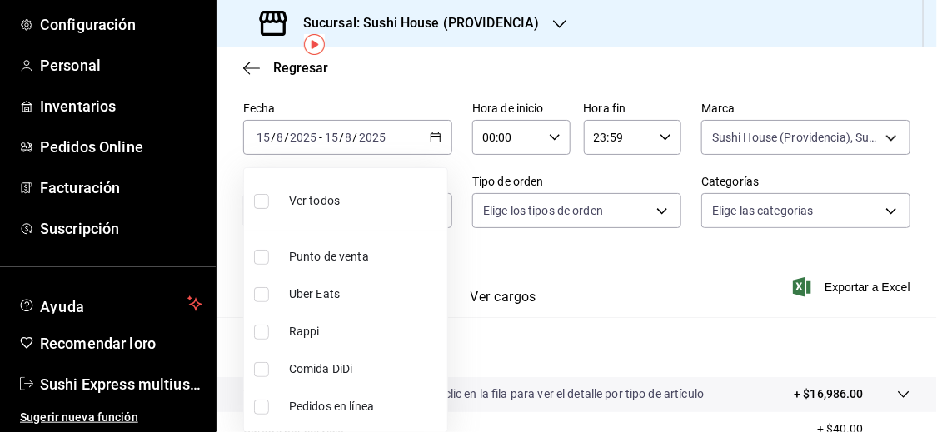
click at [260, 329] on input "checkbox" at bounding box center [261, 332] width 15 height 15
checkbox input "true"
type input "RAPPI"
click at [585, 341] on div at bounding box center [468, 216] width 937 height 432
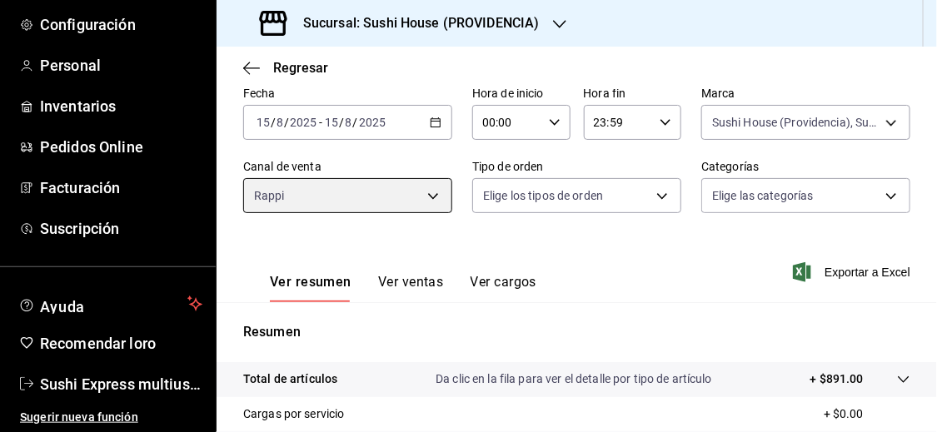
scroll to position [82, 0]
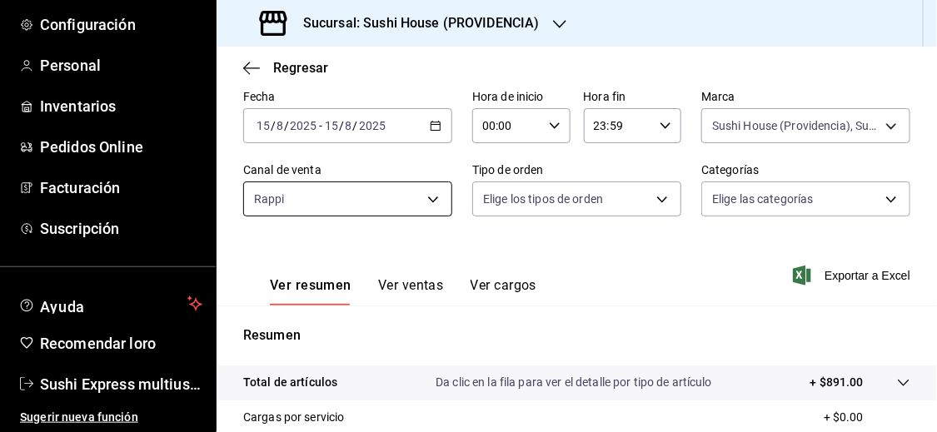
click at [430, 205] on body "Pregunta a Parrot AI Informes Menú Configuración Personal Inventarios Pedidos O…" at bounding box center [468, 216] width 937 height 432
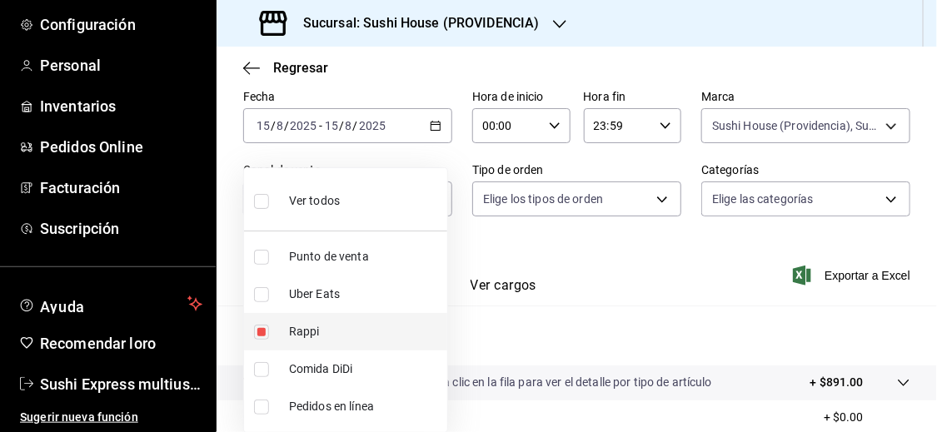
click at [259, 333] on input "checkbox" at bounding box center [261, 332] width 15 height 15
checkbox input "false"
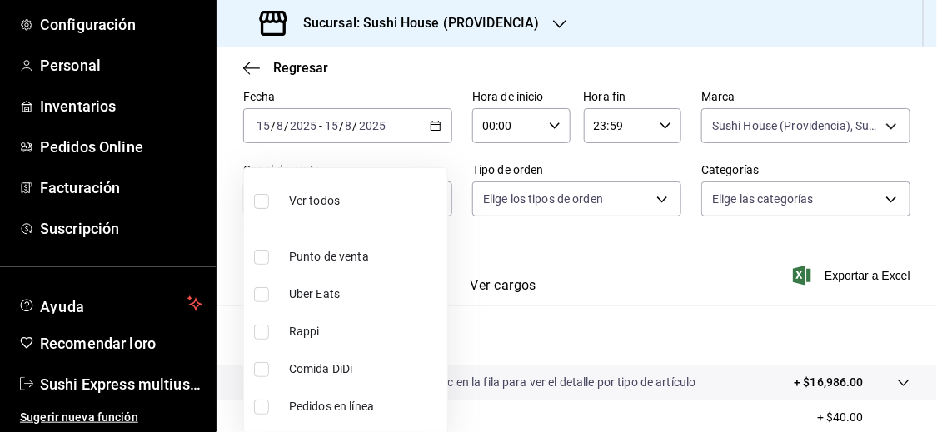
click at [261, 293] on input "checkbox" at bounding box center [261, 294] width 15 height 15
checkbox input "true"
type input "UBER_EATS"
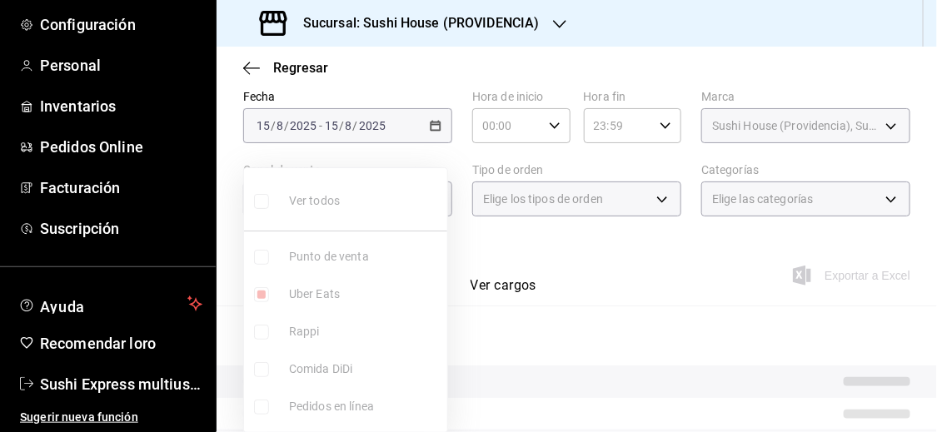
click at [531, 337] on div at bounding box center [468, 216] width 937 height 432
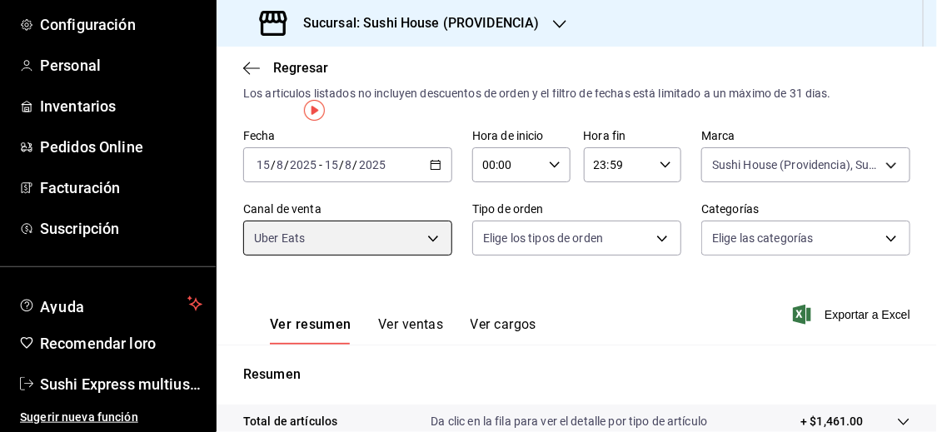
scroll to position [4, 0]
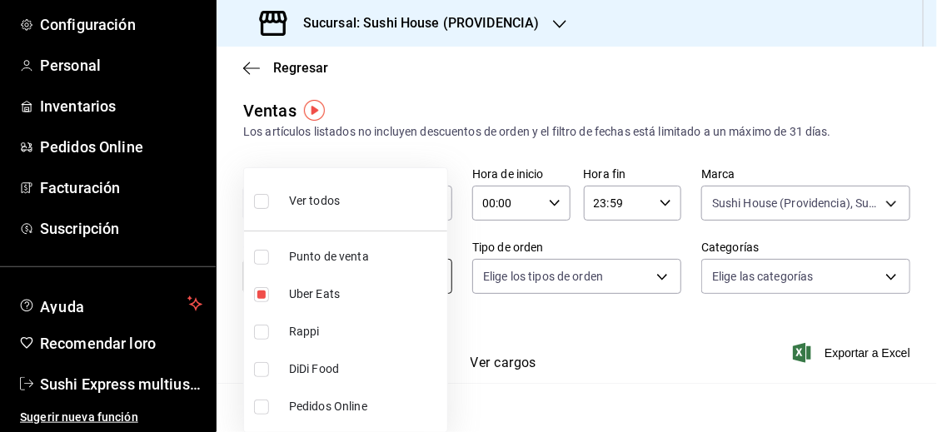
click at [435, 276] on body "Pregunta a Parrot AI Informes Menú Configuración Personal Inventarios Pedidos O…" at bounding box center [468, 216] width 937 height 432
click at [257, 290] on input "checkbox" at bounding box center [261, 294] width 15 height 15
checkbox input "false"
click at [260, 369] on input "checkbox" at bounding box center [261, 369] width 15 height 15
checkbox input "true"
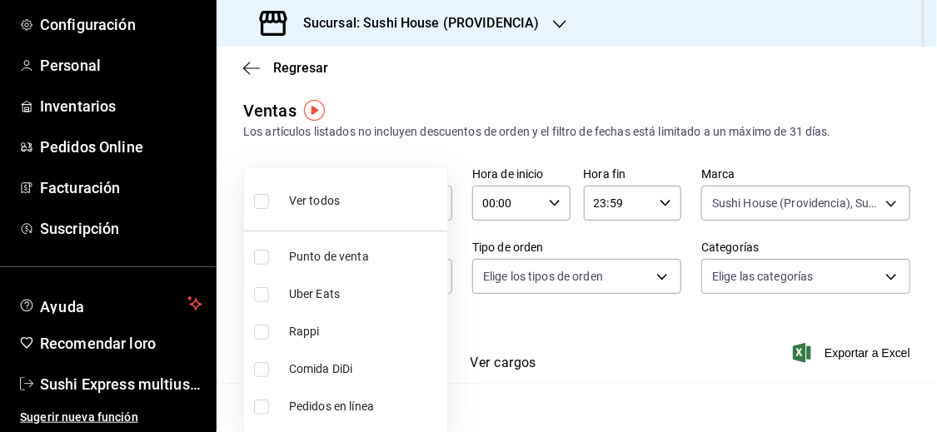
type input "DIDI_FOOD"
click at [556, 386] on div at bounding box center [468, 216] width 937 height 432
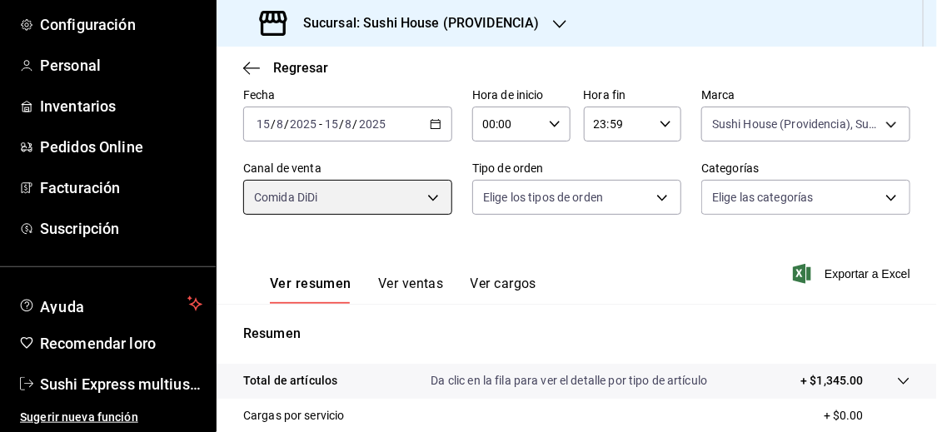
scroll to position [79, 0]
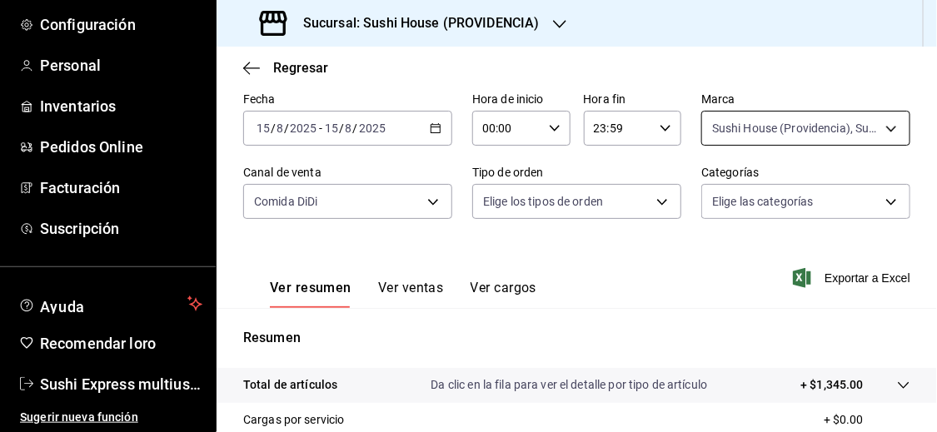
click at [792, 135] on body "Pregunta a Parrot AI Informes Menú Configuración Personal Inventarios Pedidos O…" at bounding box center [468, 216] width 937 height 432
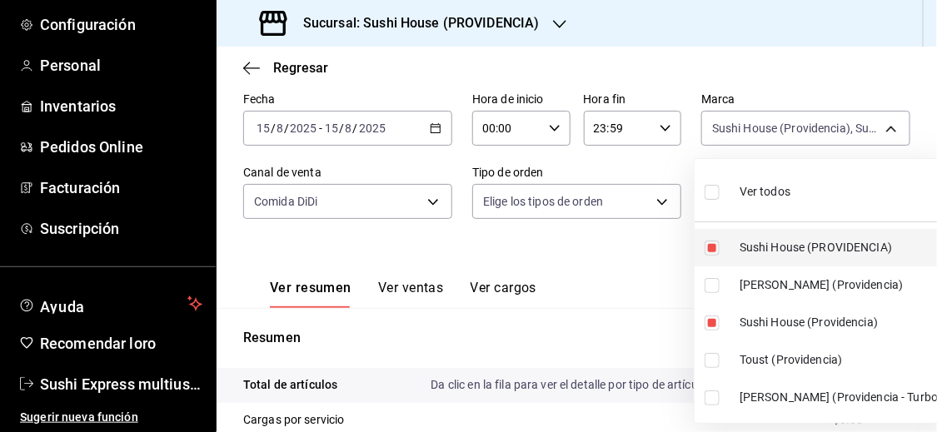
click at [714, 249] on input "checkbox" at bounding box center [711, 248] width 15 height 15
checkbox input "false"
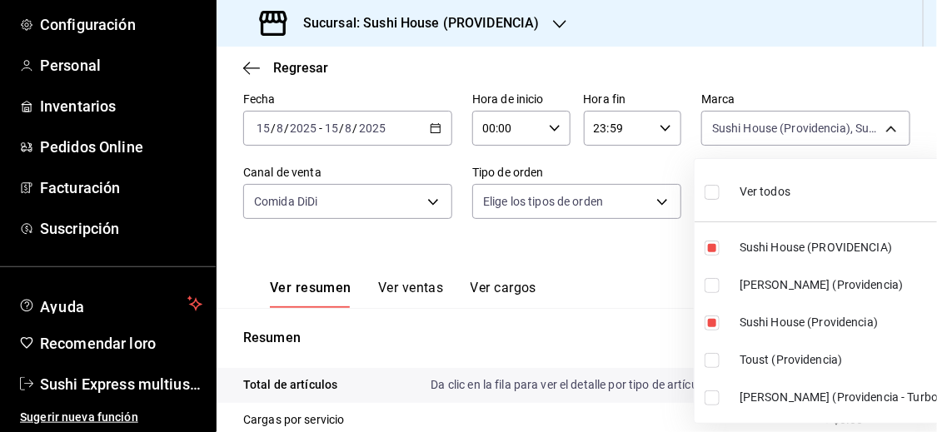
type input "d977e9e1-94a5-4c72-ae82-989a1b0a3219"
click at [711, 288] on input "checkbox" at bounding box center [711, 285] width 15 height 15
checkbox input "true"
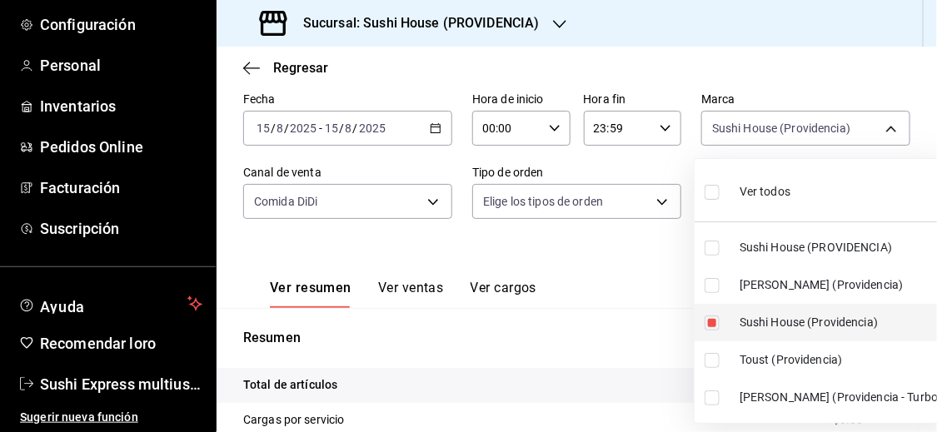
type input "d977e9e1-94a5-4c72-ae82-989a1b0a3219,a68405d1-b9ed-4209-8cac-070605860f79"
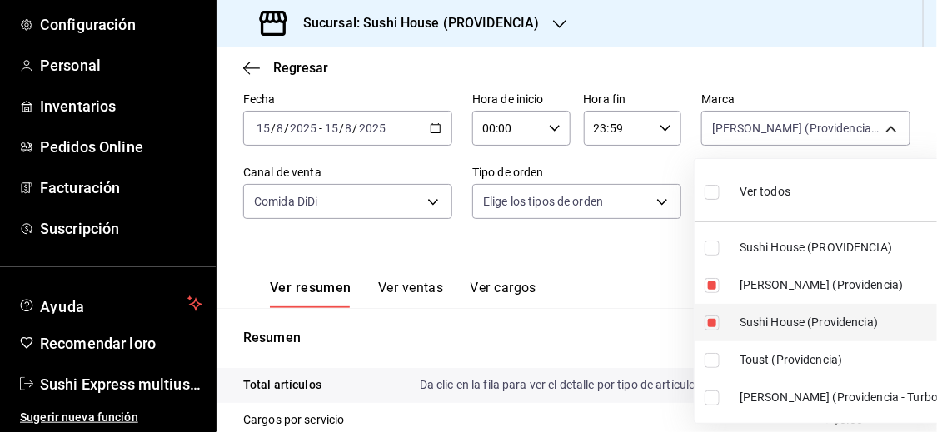
click at [709, 321] on input "checkbox" at bounding box center [711, 323] width 15 height 15
checkbox input "false"
type input "a68405d1-b9ed-4209-8cac-070605860f79"
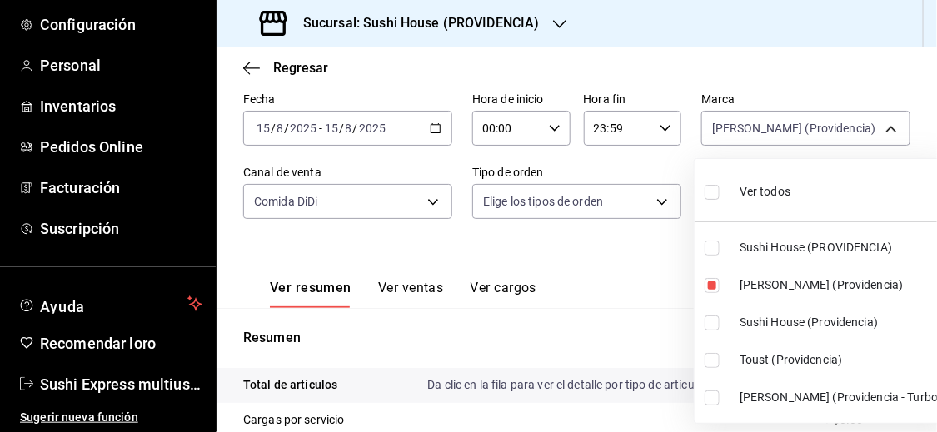
click at [714, 394] on input "checkbox" at bounding box center [711, 397] width 15 height 15
checkbox input "true"
type input "a68405d1-b9ed-4209-8cac-070605860f79,d15e84b3-8363-4ee1-9a15-630b08c6c652"
click at [658, 326] on div at bounding box center [468, 216] width 937 height 432
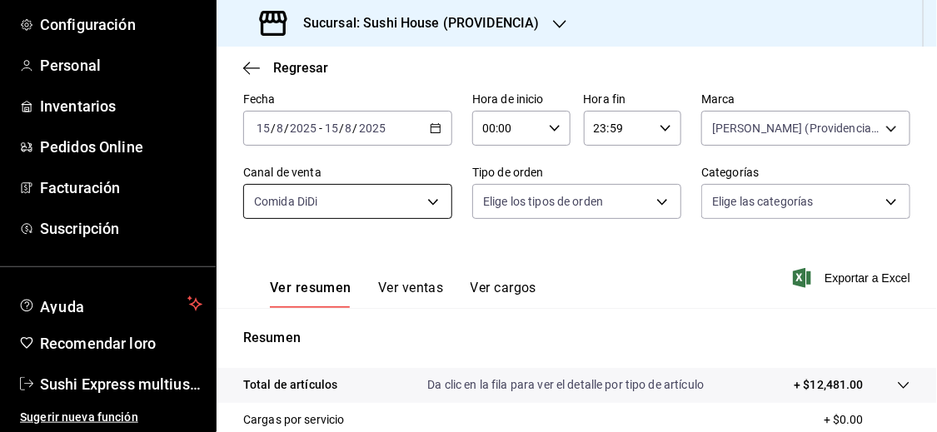
click at [384, 205] on body "Pregunta a Parrot AI Informes Menú Configuración Personal Inventarios Pedidos O…" at bounding box center [468, 216] width 937 height 432
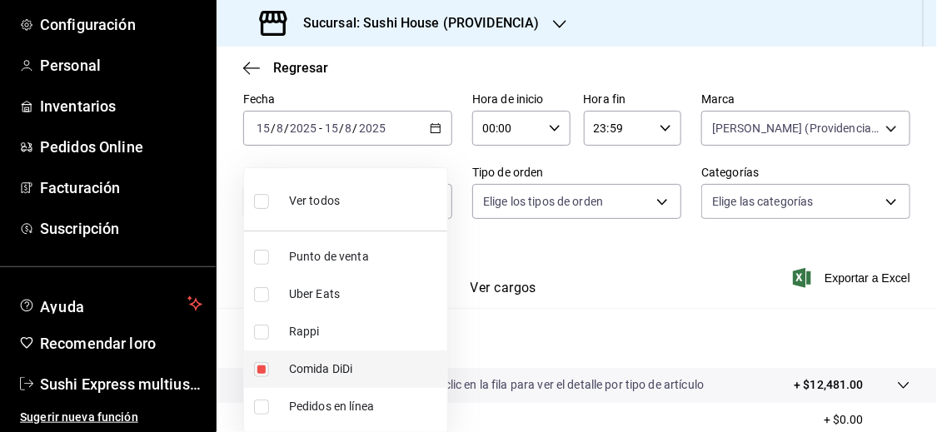
click at [256, 370] on input "checkbox" at bounding box center [261, 369] width 15 height 15
checkbox input "false"
click at [259, 330] on input "checkbox" at bounding box center [261, 332] width 15 height 15
checkbox input "true"
type input "RAPPI"
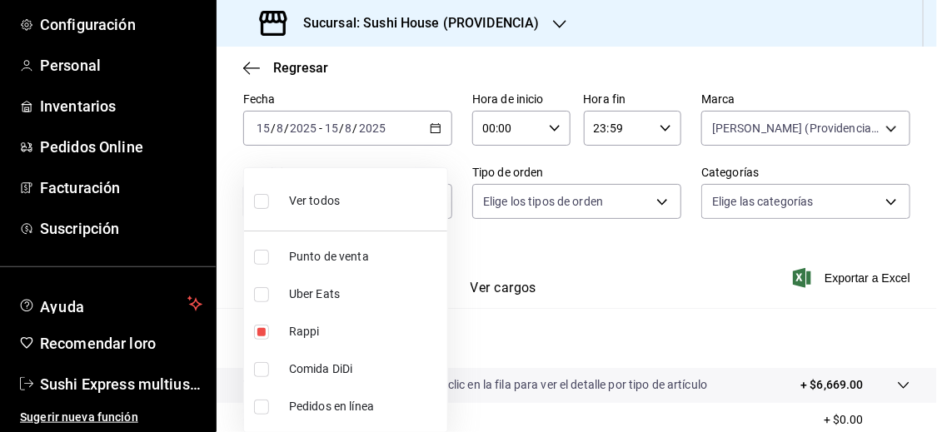
click at [560, 363] on div at bounding box center [468, 216] width 937 height 432
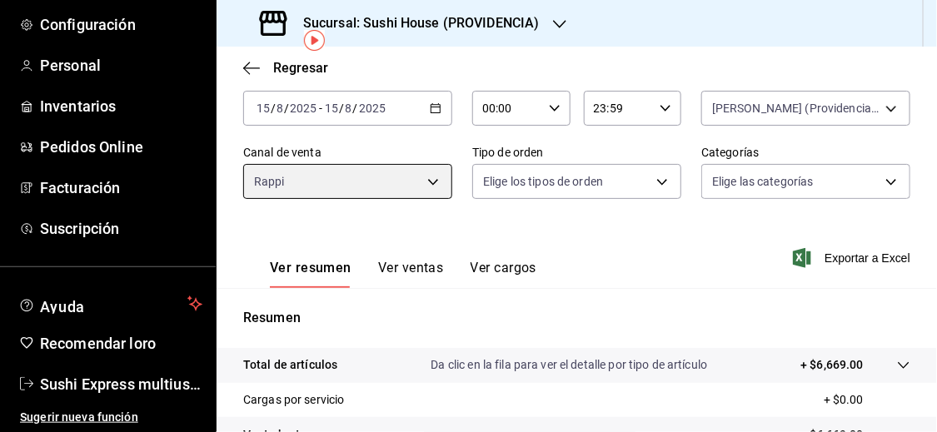
scroll to position [70, 0]
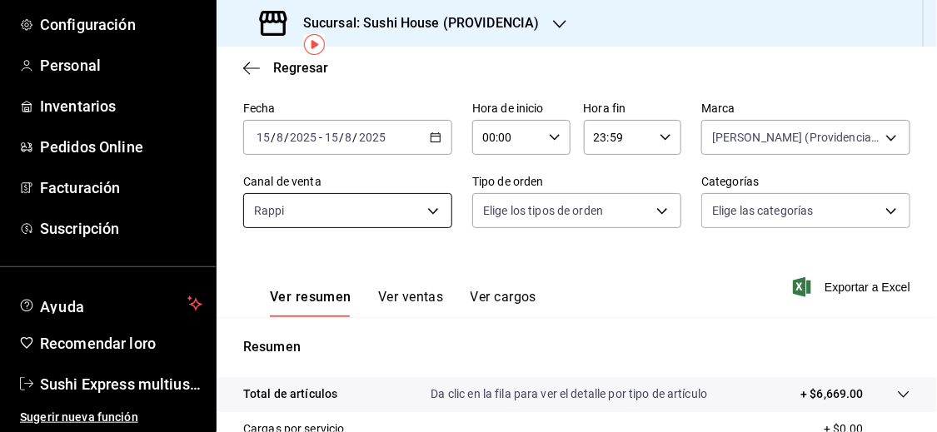
click at [425, 204] on body "Pregunta a Parrot AI Informes Menú Configuración Personal Inventarios Pedidos O…" at bounding box center [468, 216] width 937 height 432
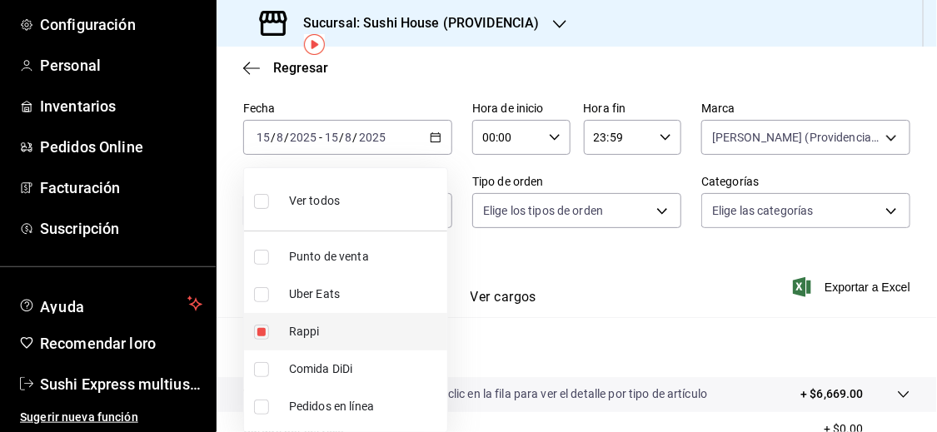
click at [261, 330] on input "checkbox" at bounding box center [261, 332] width 15 height 15
checkbox input "false"
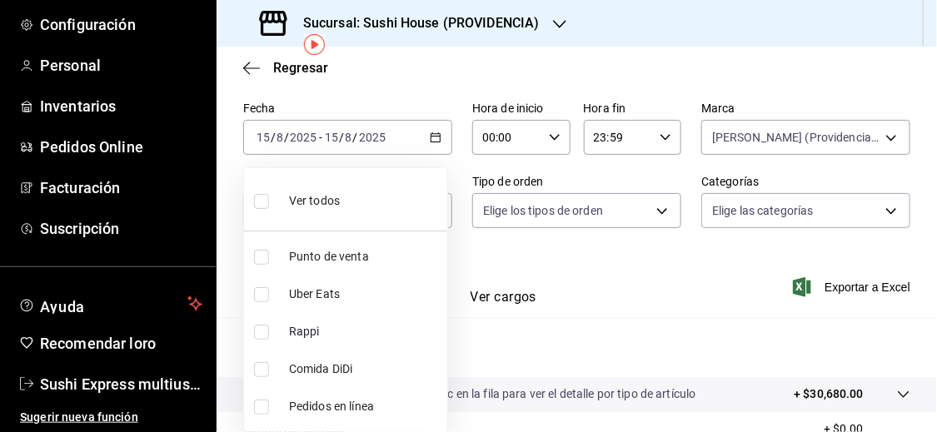
click at [261, 298] on input "checkbox" at bounding box center [261, 294] width 15 height 15
checkbox input "true"
type input "UBER_EATS"
click at [510, 352] on div at bounding box center [468, 216] width 937 height 432
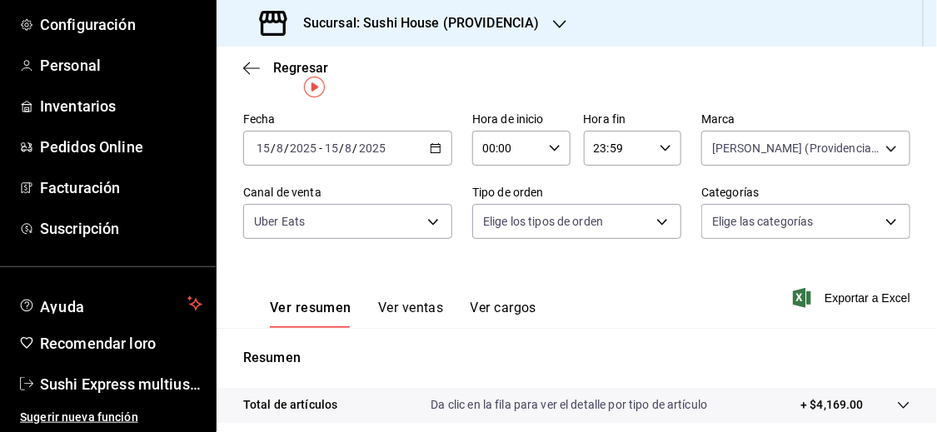
scroll to position [27, 0]
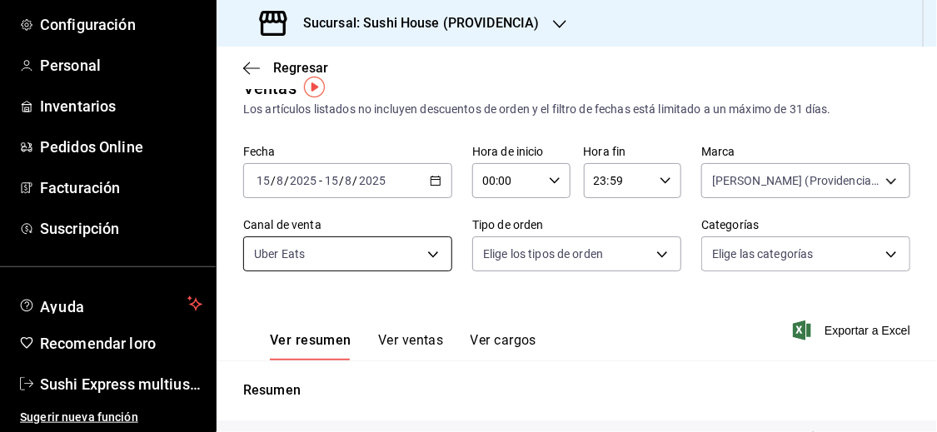
click at [429, 251] on body "Pregunta a Parrot AI Informes Menú Configuración Personal Inventarios Pedidos O…" at bounding box center [468, 216] width 937 height 432
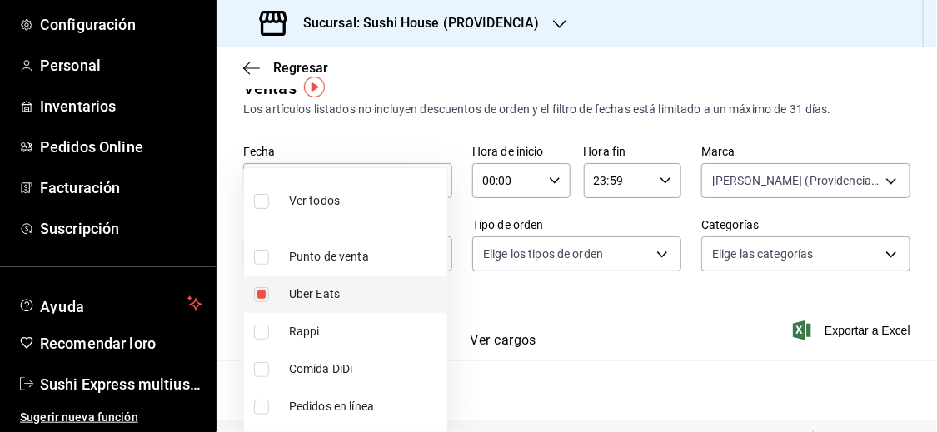
click at [263, 295] on input "checkbox" at bounding box center [261, 294] width 15 height 15
checkbox input "false"
click at [263, 375] on input "checkbox" at bounding box center [261, 369] width 15 height 15
checkbox input "true"
type input "DIDI_FOOD"
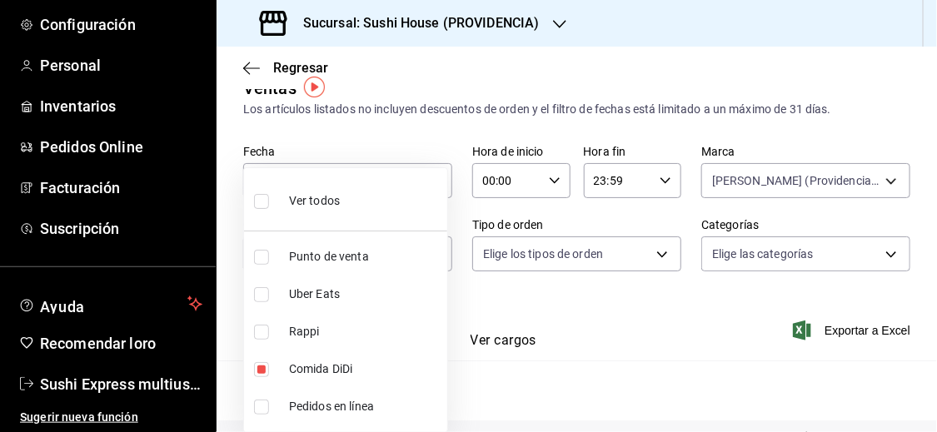
click at [561, 384] on div at bounding box center [468, 216] width 937 height 432
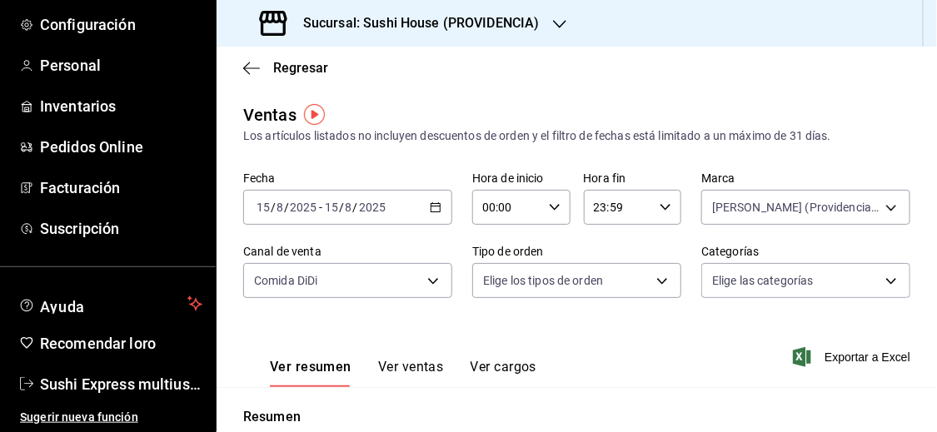
click at [420, 201] on div "[DATE] [DATE] - [DATE] [DATE]" at bounding box center [347, 207] width 209 height 35
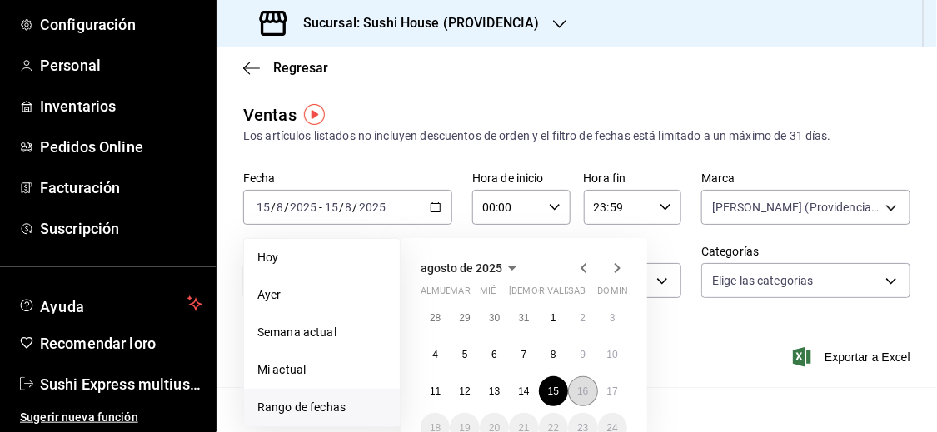
click at [582, 390] on font "16" at bounding box center [582, 391] width 11 height 12
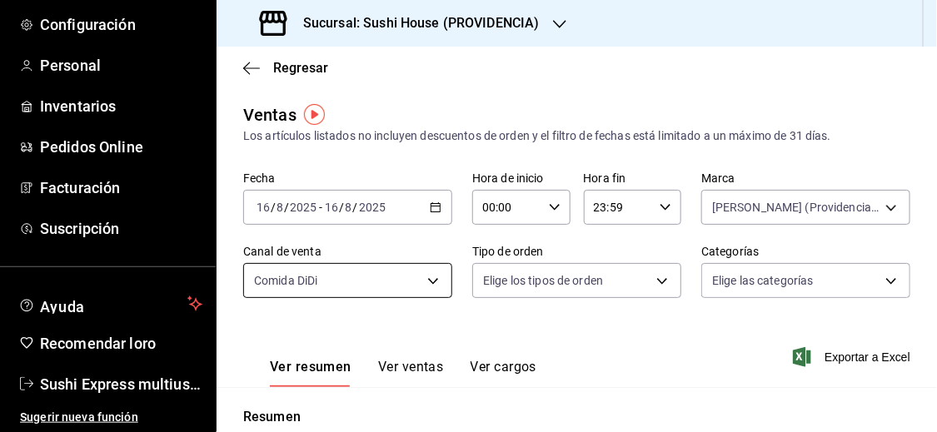
click at [425, 282] on body "Pregunta a Parrot AI Informes Menú Configuración Personal Inventarios Pedidos O…" at bounding box center [468, 216] width 937 height 432
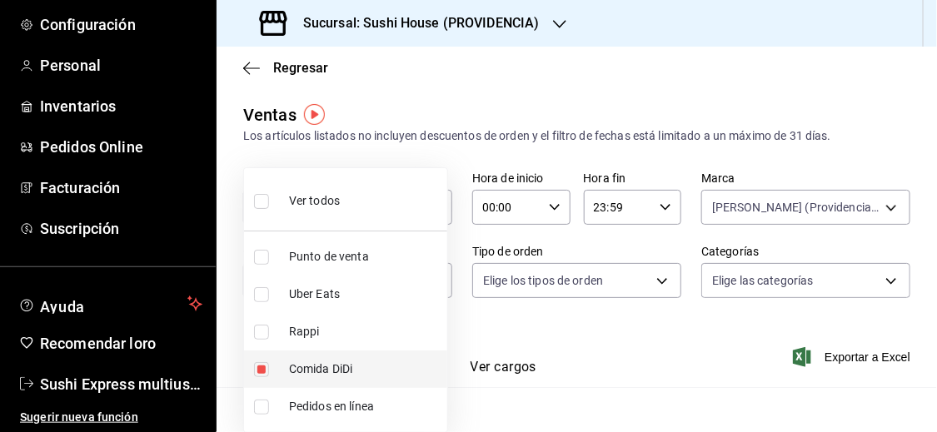
click at [261, 366] on input "checkbox" at bounding box center [261, 369] width 15 height 15
checkbox input "false"
click at [585, 338] on div at bounding box center [468, 216] width 937 height 432
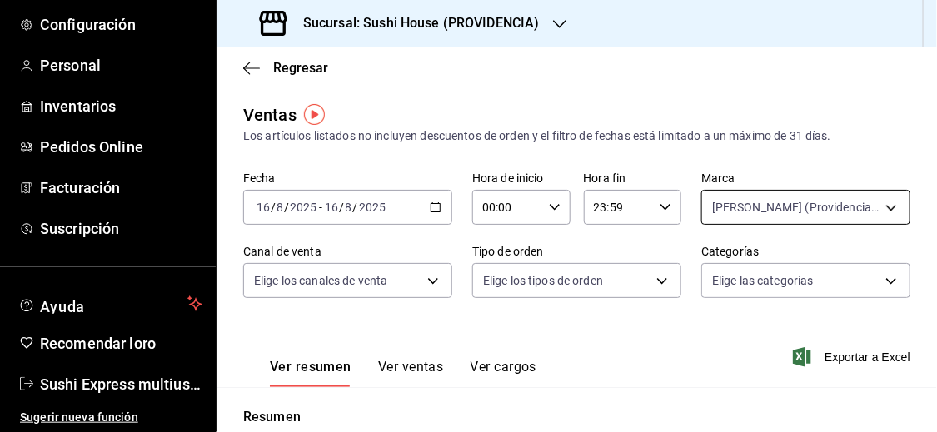
click at [779, 205] on body "Pregunta a Parrot AI Informes Menú Configuración Personal Inventarios Pedidos O…" at bounding box center [468, 216] width 937 height 432
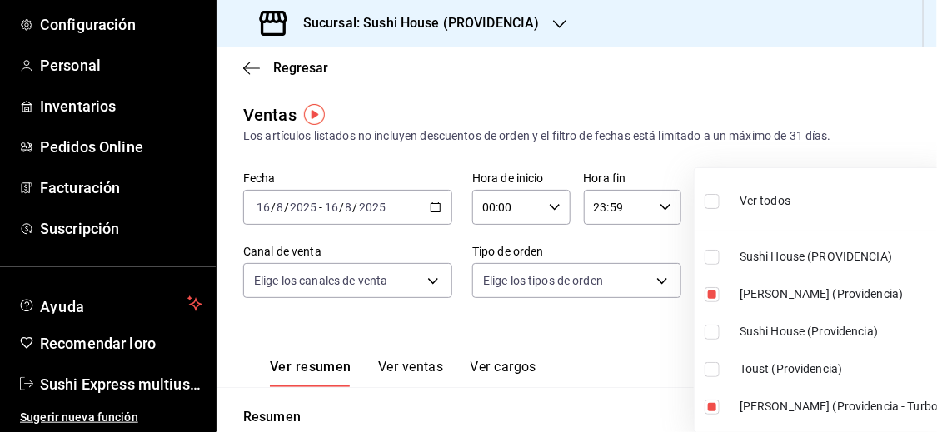
click at [709, 201] on input "checkbox" at bounding box center [711, 201] width 15 height 15
checkbox input "true"
type input "b9361ddb-430a-4445-ad01-e54101fc6a6d,a68405d1-b9ed-4209-8cac-070605860f79,d977e…"
checkbox input "true"
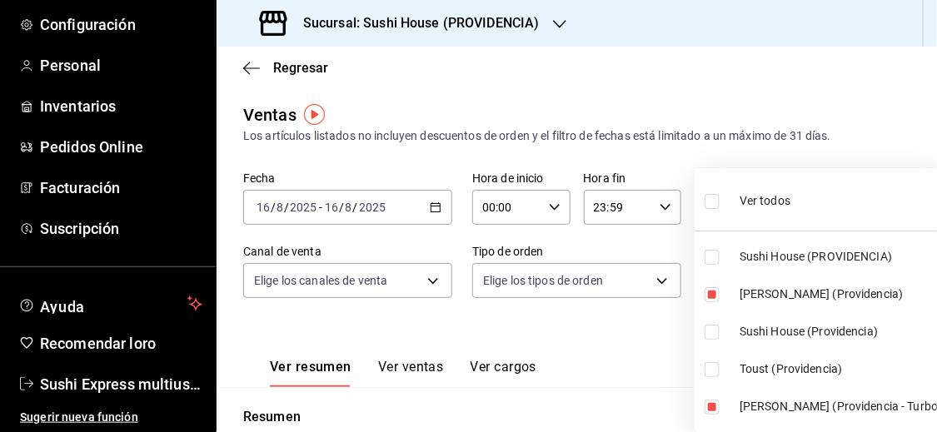
checkbox input "true"
click at [655, 282] on div at bounding box center [468, 216] width 937 height 432
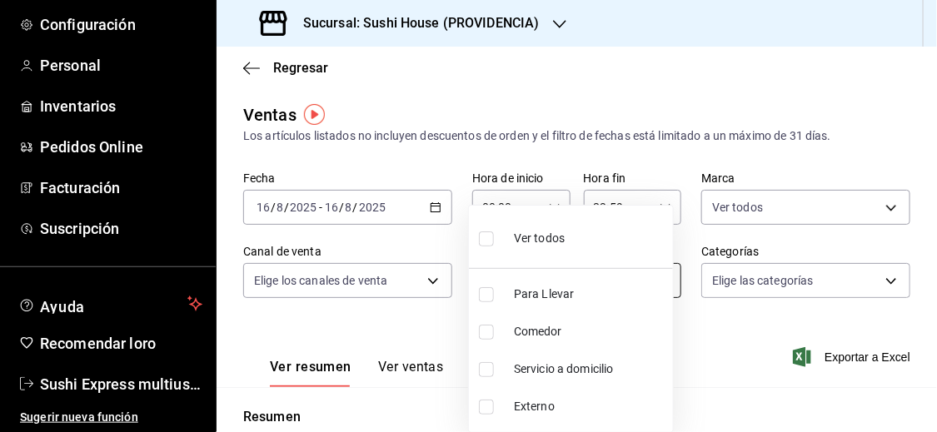
click at [663, 271] on body "Pregunta a Parrot AI Informes Menú Configuración Personal Inventarios Pedidos O…" at bounding box center [468, 216] width 937 height 432
click at [556, 369] on font "Servicio a domicilio" at bounding box center [564, 368] width 100 height 13
type input "7f5903bb-6d2f-4159-8fdb-6e7027ac9b39"
checkbox input "true"
click at [718, 364] on div at bounding box center [468, 216] width 937 height 432
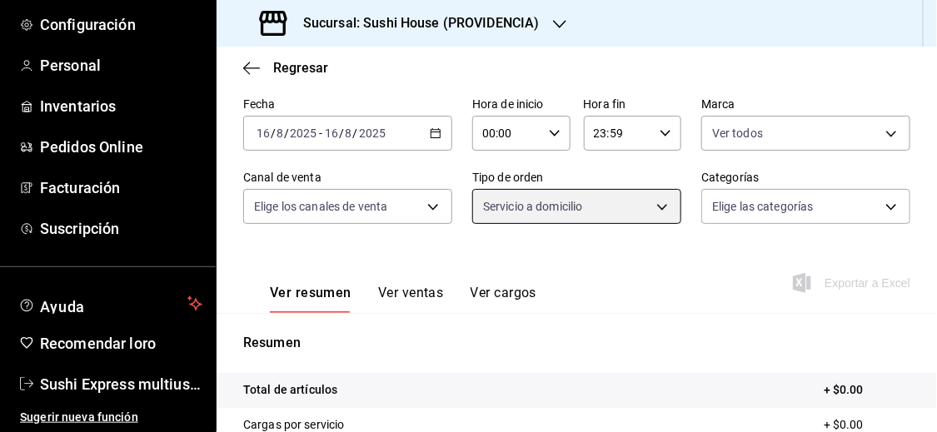
scroll to position [3, 0]
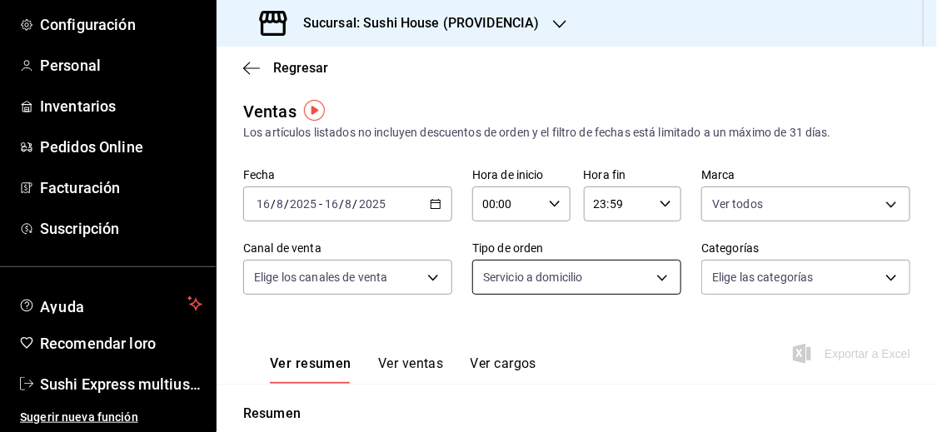
click at [642, 281] on body "Pregunta a Parrot AI Informes Menú Configuración Personal Inventarios Pedidos O…" at bounding box center [468, 216] width 937 height 432
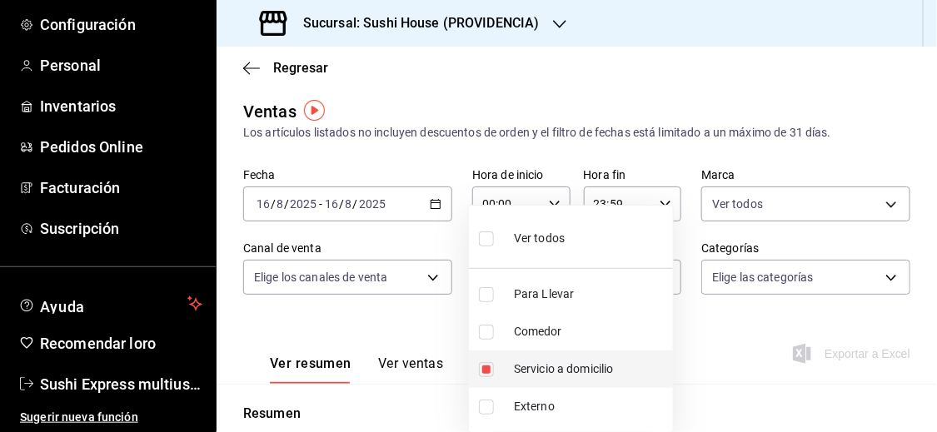
click at [483, 370] on input "checkbox" at bounding box center [486, 369] width 15 height 15
checkbox input "false"
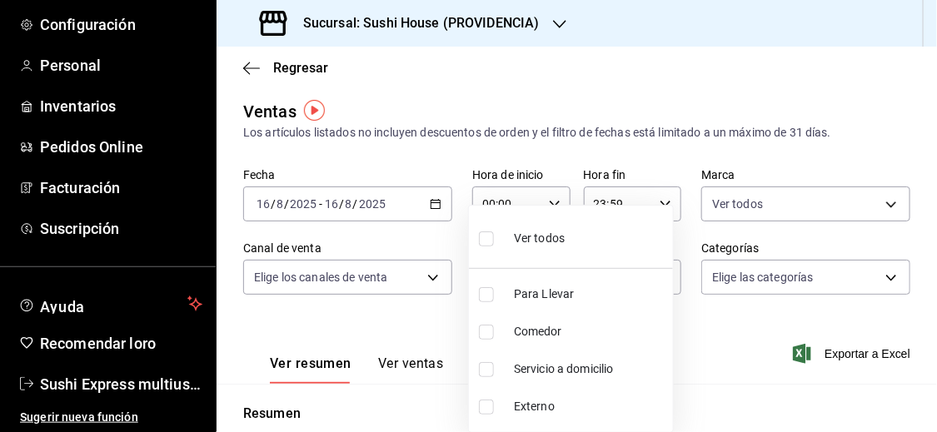
click at [685, 357] on div at bounding box center [468, 216] width 937 height 432
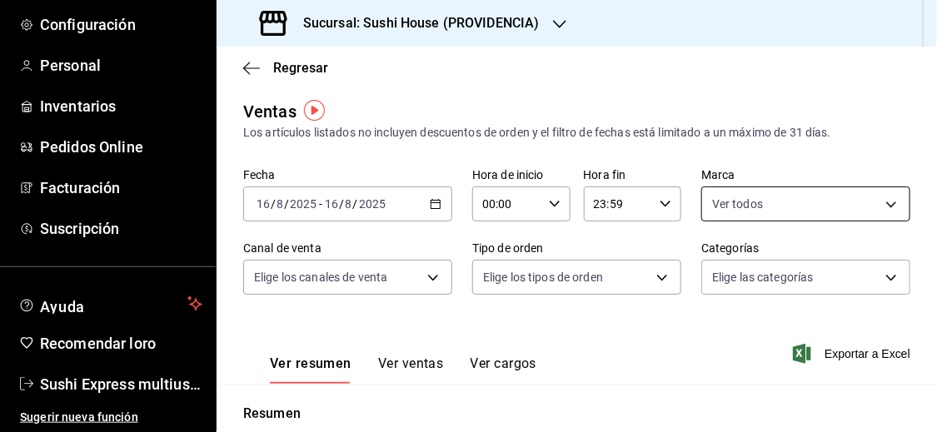
click at [753, 207] on body "Pregunta a Parrot AI Informes Menú Configuración Personal Inventarios Pedidos O…" at bounding box center [468, 216] width 937 height 432
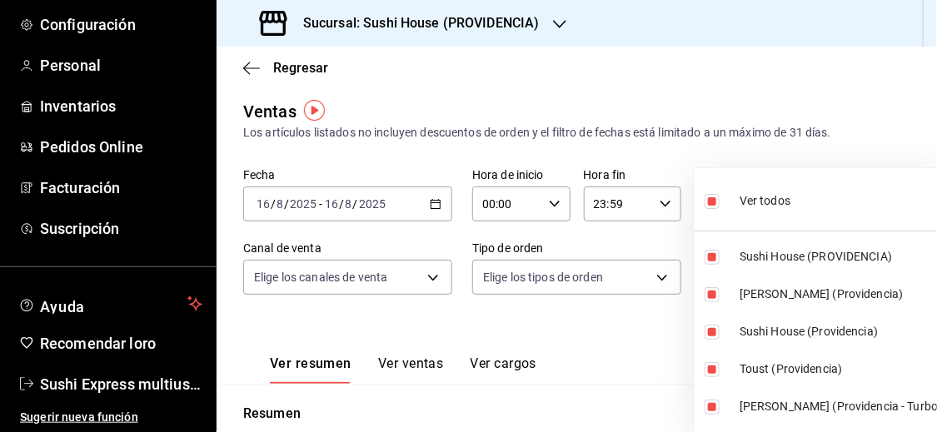
click at [713, 203] on input "checkbox" at bounding box center [711, 201] width 15 height 15
checkbox input "false"
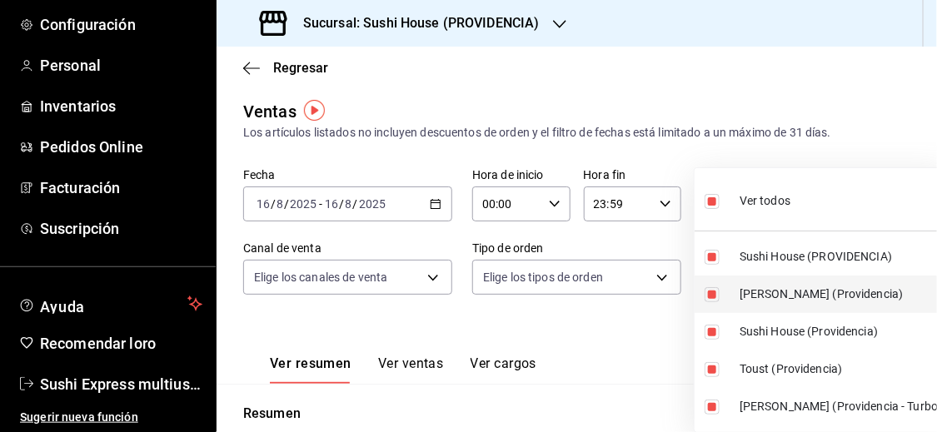
checkbox input "false"
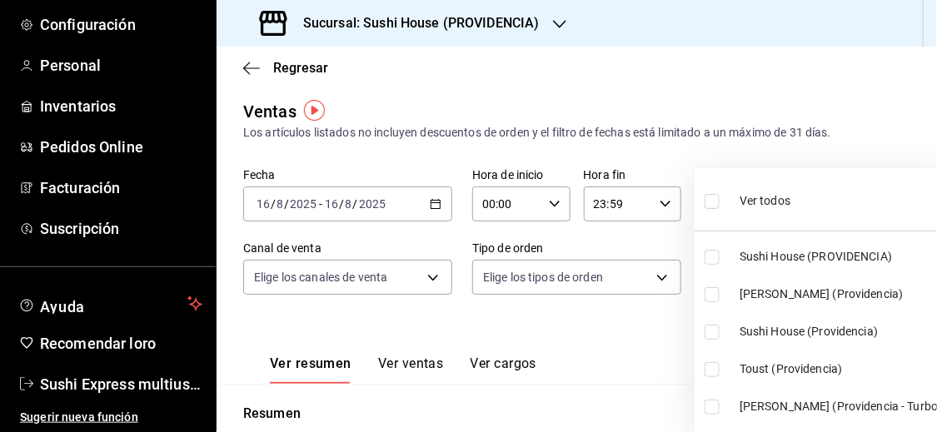
click at [713, 265] on li "Sushi House (PROVIDENCIA)" at bounding box center [821, 256] width 255 height 37
type input "b9361ddb-430a-4445-ad01-e54101fc6a6d"
checkbox input "true"
click at [713, 337] on input "checkbox" at bounding box center [711, 332] width 15 height 15
checkbox input "true"
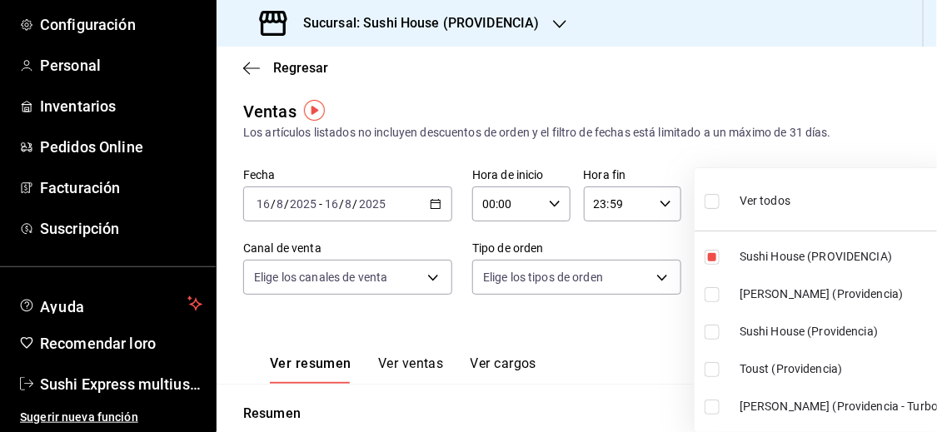
type input "b9361ddb-430a-4445-ad01-e54101fc6a6d,d977e9e1-94a5-4c72-ae82-989a1b0a3219"
click at [652, 345] on div at bounding box center [468, 216] width 937 height 432
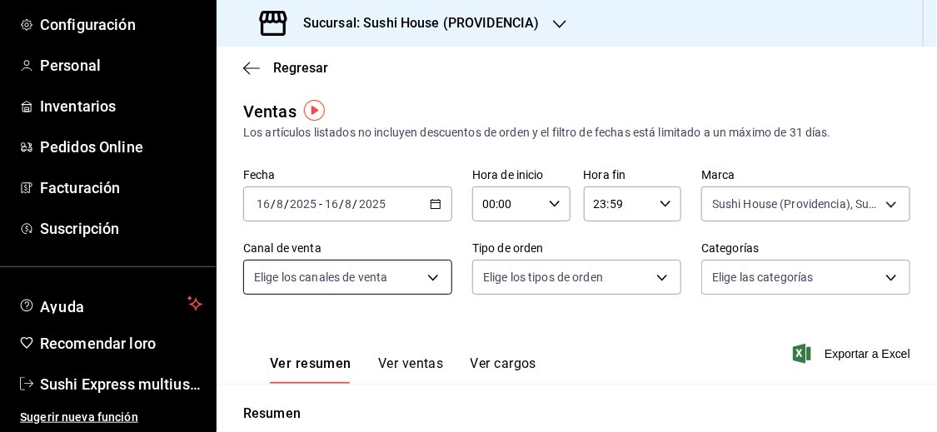
click at [426, 280] on body "Pregunta a Parrot AI Informes Menú Configuración Personal Inventarios Pedidos O…" at bounding box center [468, 216] width 937 height 432
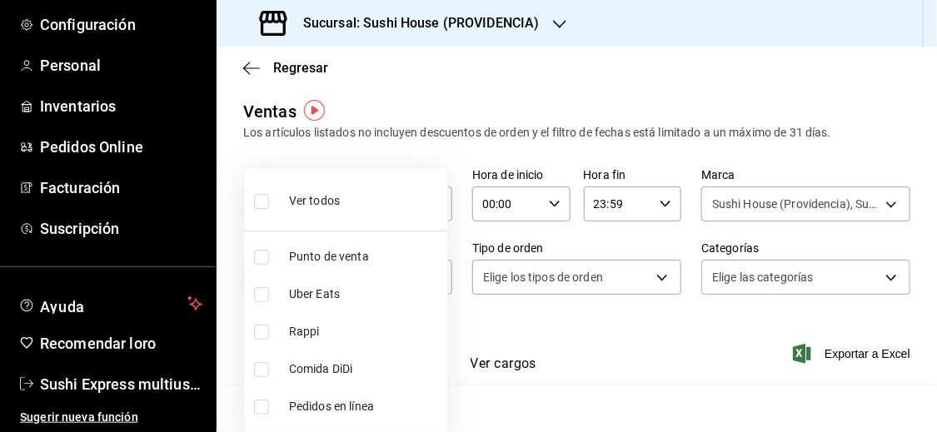
click at [263, 331] on input "checkbox" at bounding box center [261, 332] width 15 height 15
checkbox input "true"
type input "RAPPI"
click at [609, 370] on div at bounding box center [468, 216] width 937 height 432
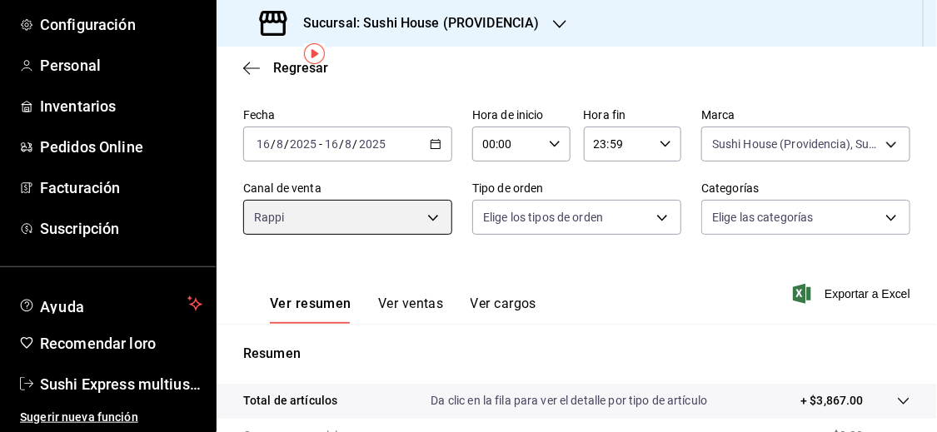
scroll to position [61, 0]
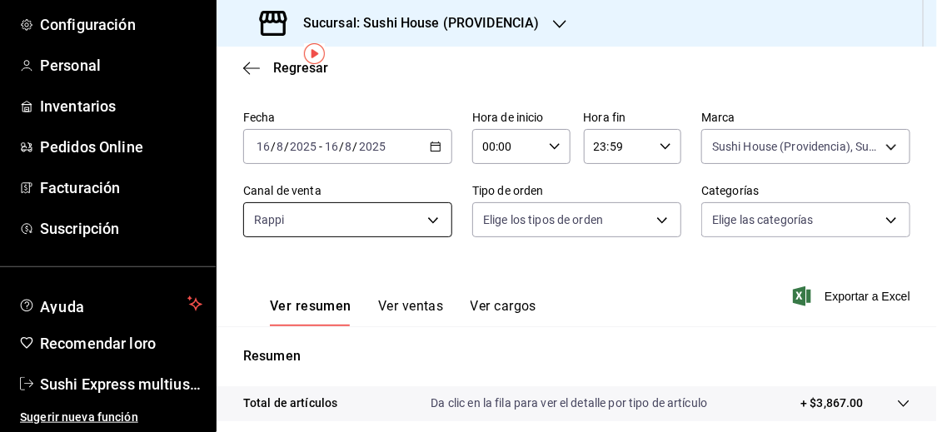
click at [392, 211] on body "Pregunta a Parrot AI Informes Menú Configuración Personal Inventarios Pedidos O…" at bounding box center [468, 216] width 937 height 432
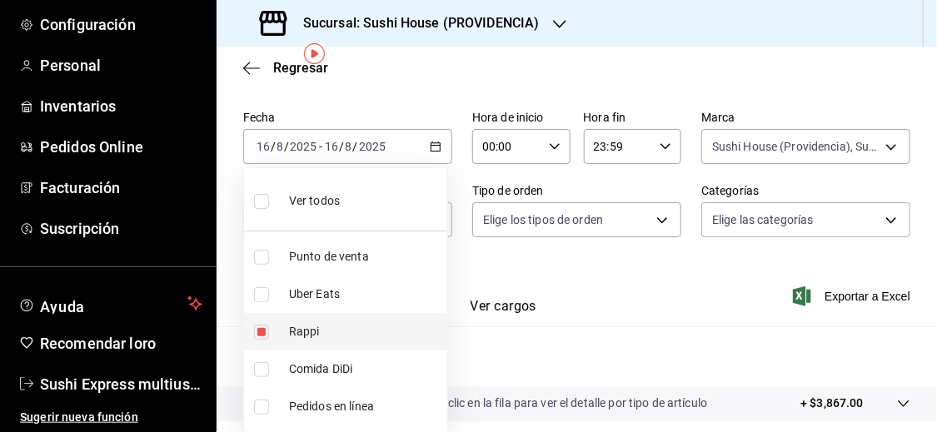
click at [260, 328] on input "checkbox" at bounding box center [261, 332] width 15 height 15
checkbox input "false"
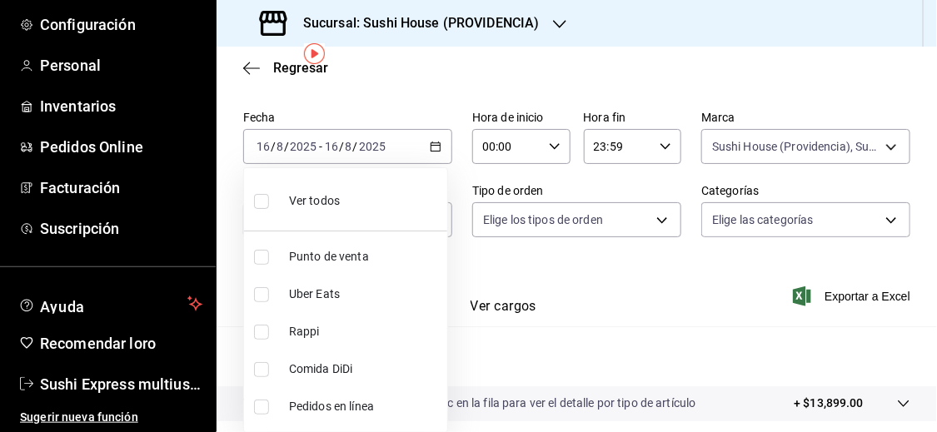
click at [261, 292] on input "checkbox" at bounding box center [261, 294] width 15 height 15
checkbox input "true"
click at [590, 346] on div at bounding box center [468, 216] width 937 height 432
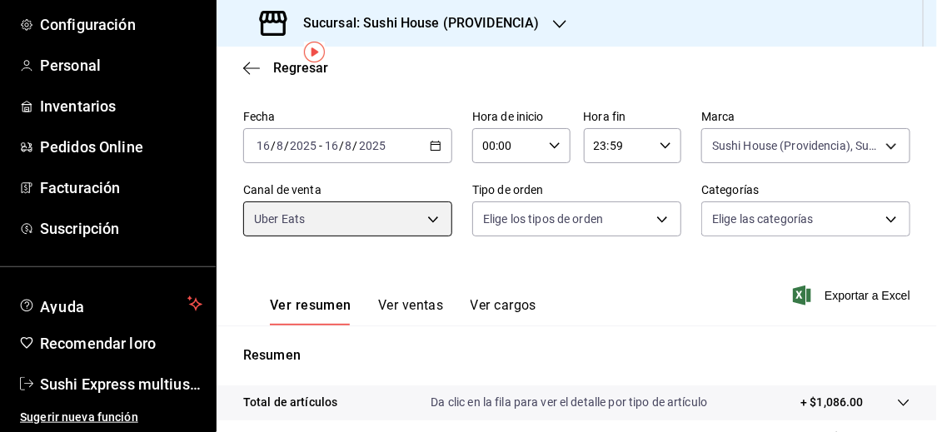
scroll to position [59, 0]
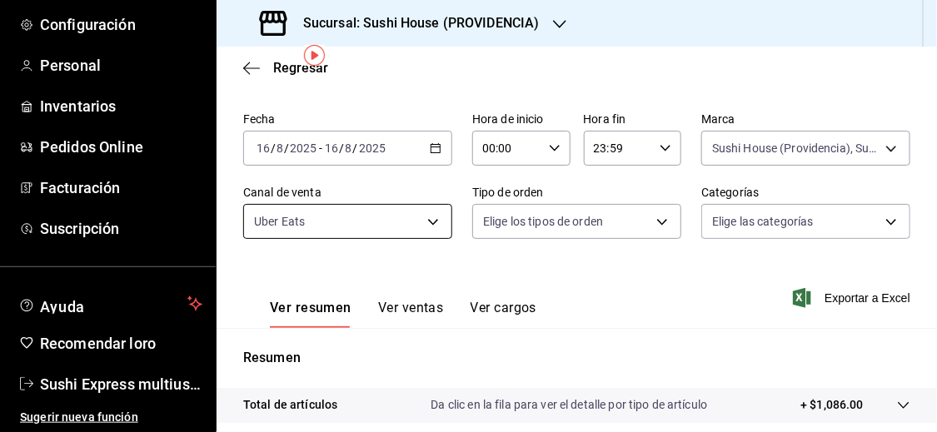
click at [419, 228] on body "Pregunta a Parrot AI Informes Menú Configuración Personal Inventarios Pedidos O…" at bounding box center [468, 216] width 937 height 432
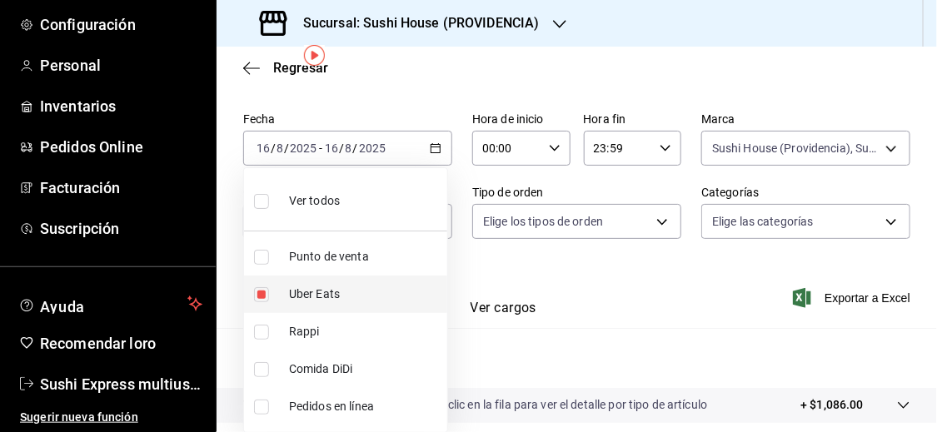
click at [260, 294] on input "checkbox" at bounding box center [261, 294] width 15 height 15
click at [263, 371] on input "checkbox" at bounding box center [261, 369] width 15 height 15
click at [531, 364] on div at bounding box center [468, 216] width 937 height 432
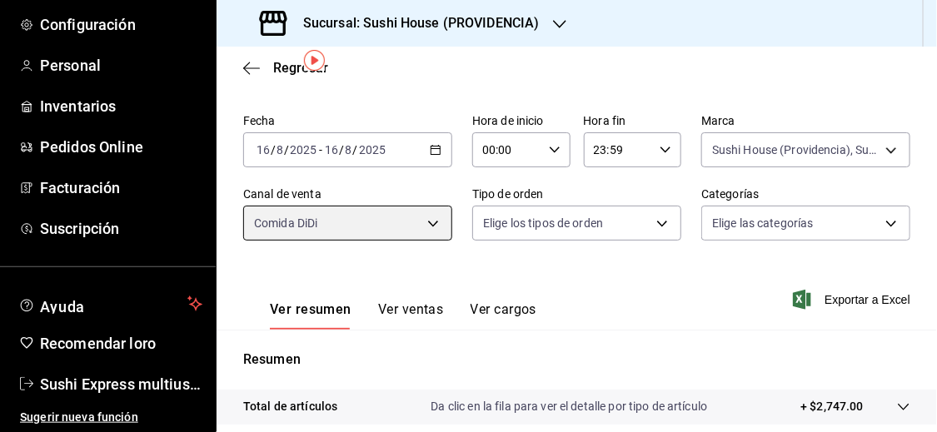
scroll to position [54, 0]
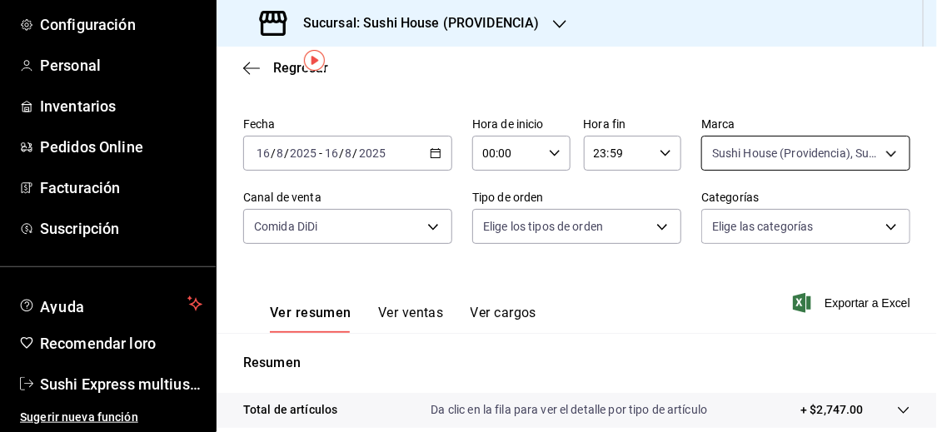
click at [865, 158] on body "Pregunta a Parrot AI Informes Menú Configuración Personal Inventarios Pedidos O…" at bounding box center [468, 216] width 937 height 432
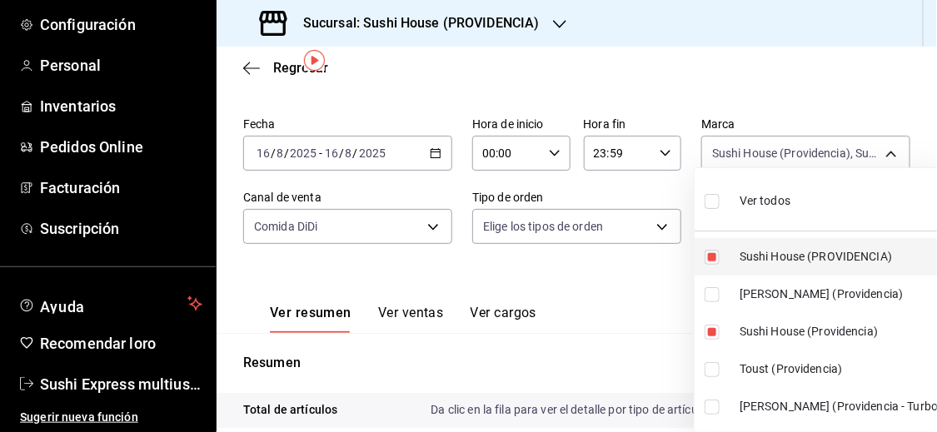
click at [712, 259] on input "checkbox" at bounding box center [711, 257] width 15 height 15
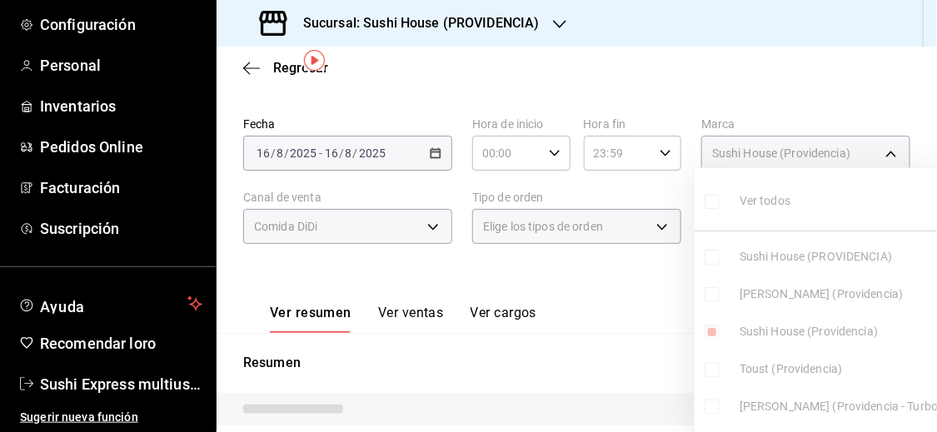
click at [706, 297] on input "checkbox" at bounding box center [711, 294] width 15 height 15
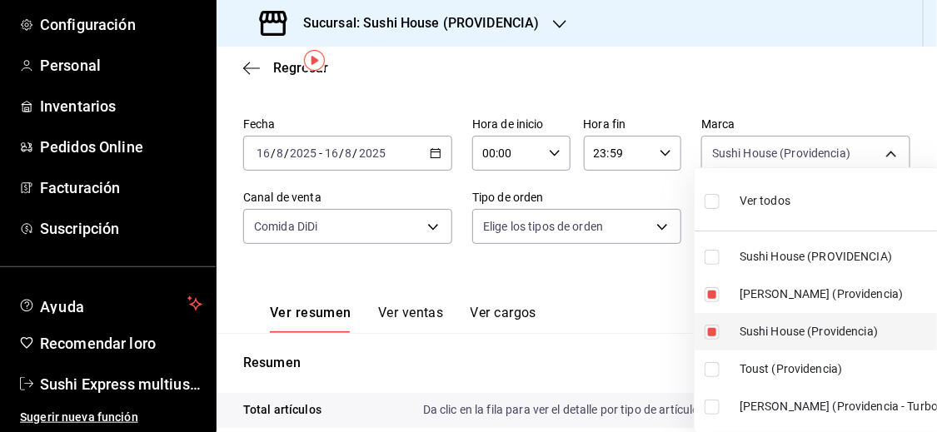
click at [709, 326] on input "checkbox" at bounding box center [711, 332] width 15 height 15
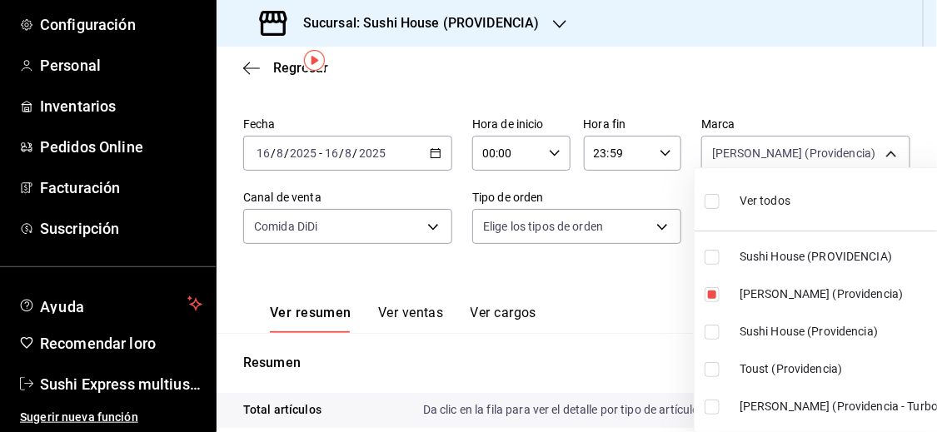
click at [711, 403] on input "checkbox" at bounding box center [711, 407] width 15 height 15
click at [664, 352] on div at bounding box center [468, 216] width 937 height 432
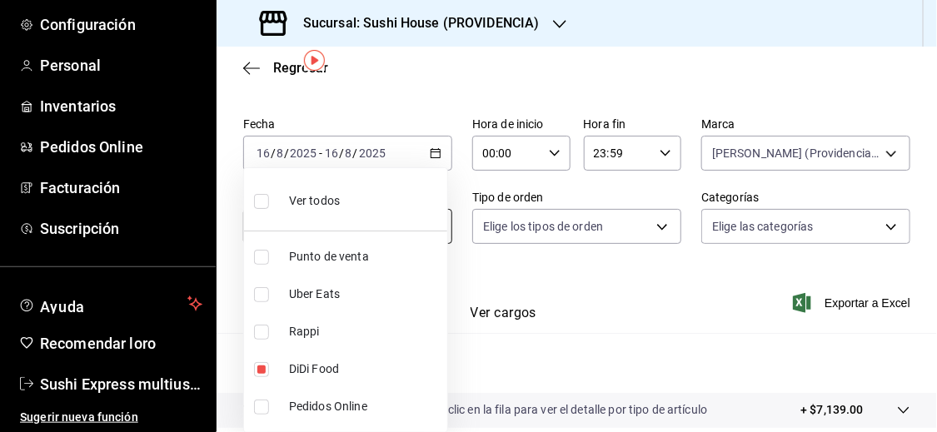
click at [416, 223] on body "Pregunta a Parrot AI Informes Menú Configuración Personal Inventarios Pedidos O…" at bounding box center [468, 216] width 937 height 432
click at [262, 369] on input "checkbox" at bounding box center [261, 369] width 15 height 15
click at [258, 330] on input "checkbox" at bounding box center [261, 332] width 15 height 15
click at [535, 340] on div at bounding box center [468, 216] width 937 height 432
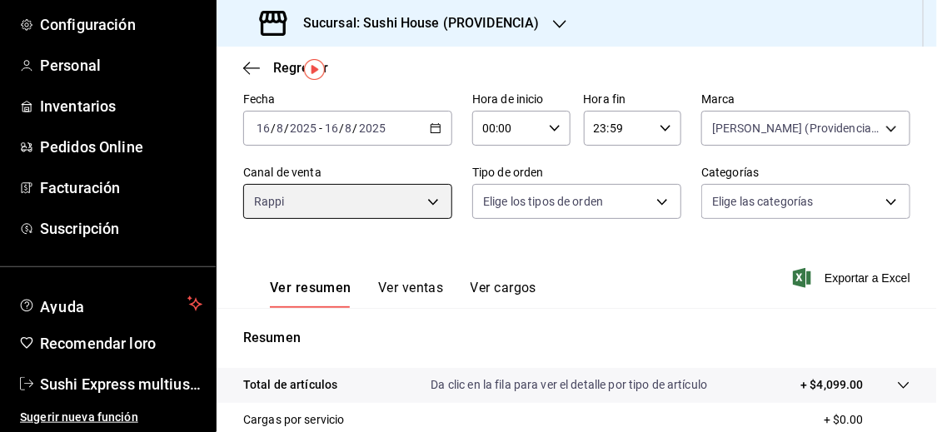
scroll to position [32, 0]
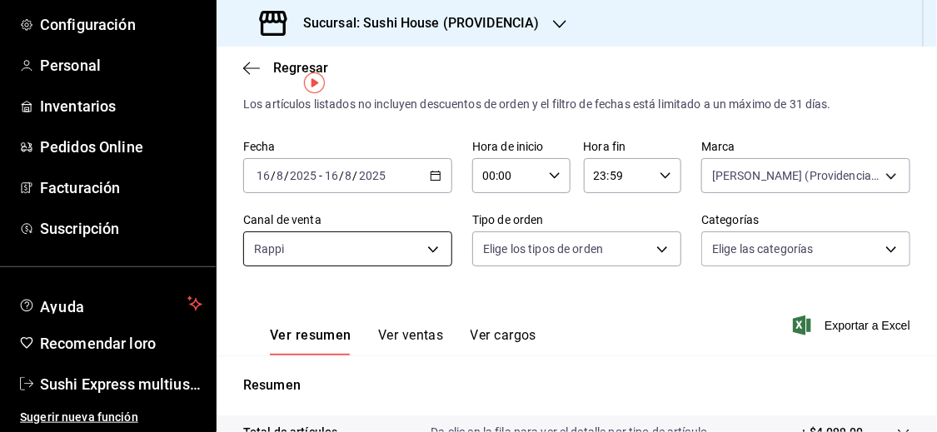
click at [441, 241] on body "Pregunta a Parrot AI Informes Menú Configuración Personal Inventarios Pedidos O…" at bounding box center [468, 216] width 937 height 432
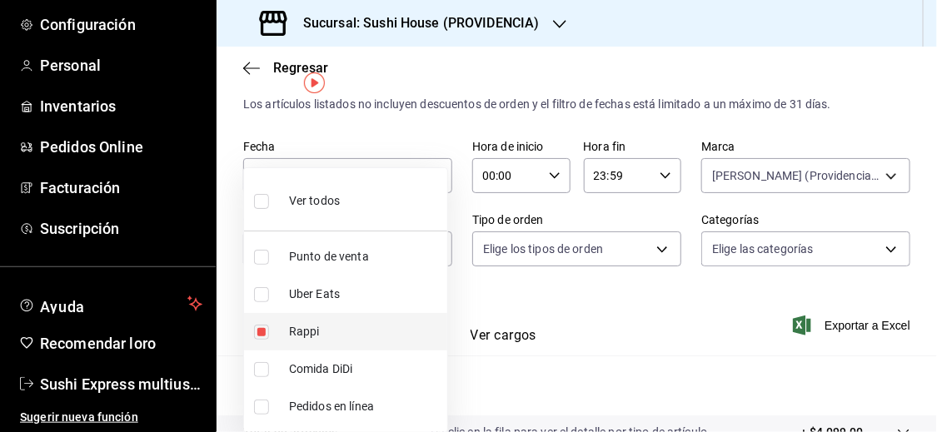
click at [262, 326] on input "checkbox" at bounding box center [261, 332] width 15 height 15
click at [263, 294] on input "checkbox" at bounding box center [261, 294] width 15 height 15
click at [589, 326] on div at bounding box center [468, 216] width 937 height 432
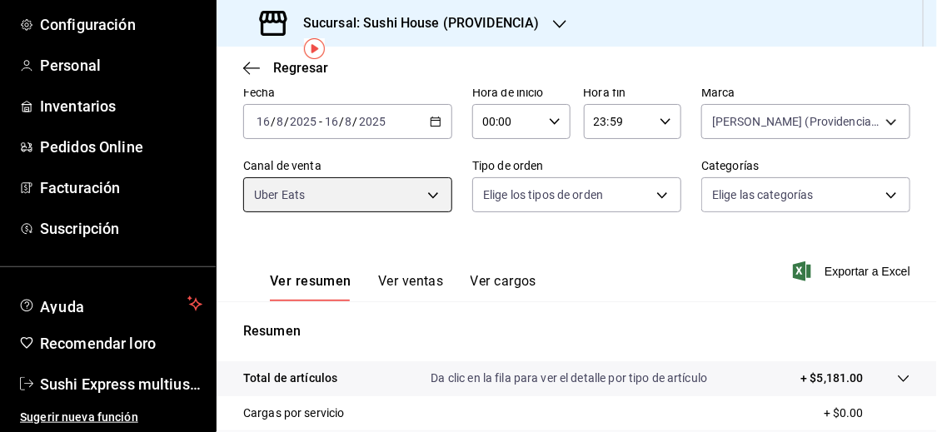
scroll to position [66, 0]
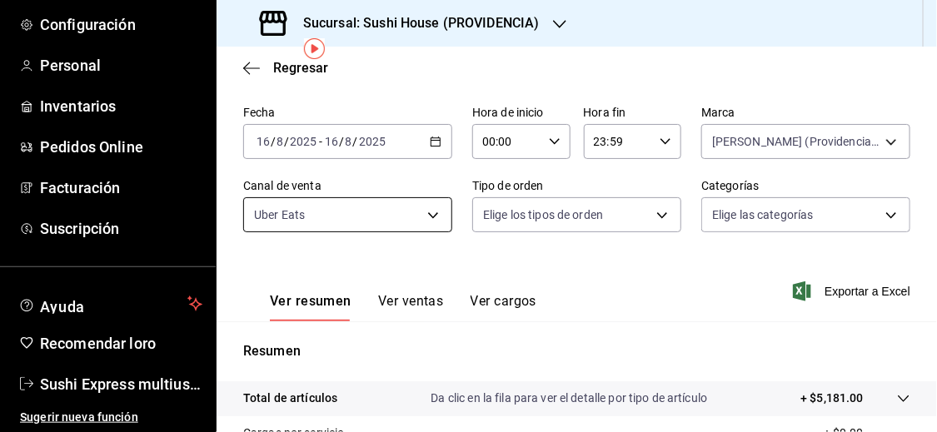
click at [413, 201] on body "Pregunta a Parrot AI Informes Menú Configuración Personal Inventarios Pedidos O…" at bounding box center [468, 216] width 937 height 432
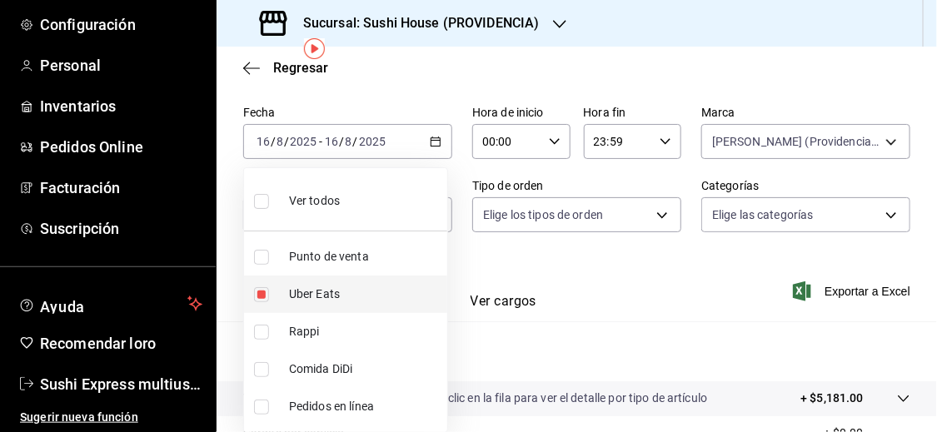
click at [256, 295] on input "checkbox" at bounding box center [261, 294] width 15 height 15
click at [263, 367] on input "checkbox" at bounding box center [261, 369] width 15 height 15
click at [531, 337] on div at bounding box center [468, 216] width 937 height 432
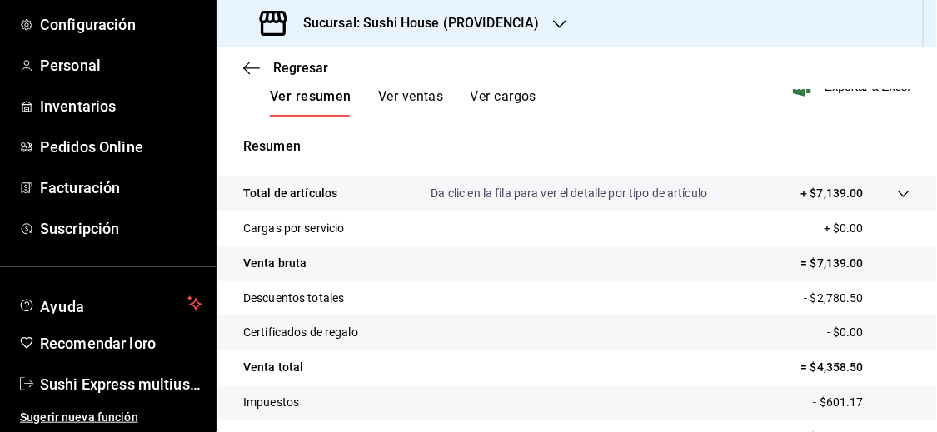
scroll to position [274, 0]
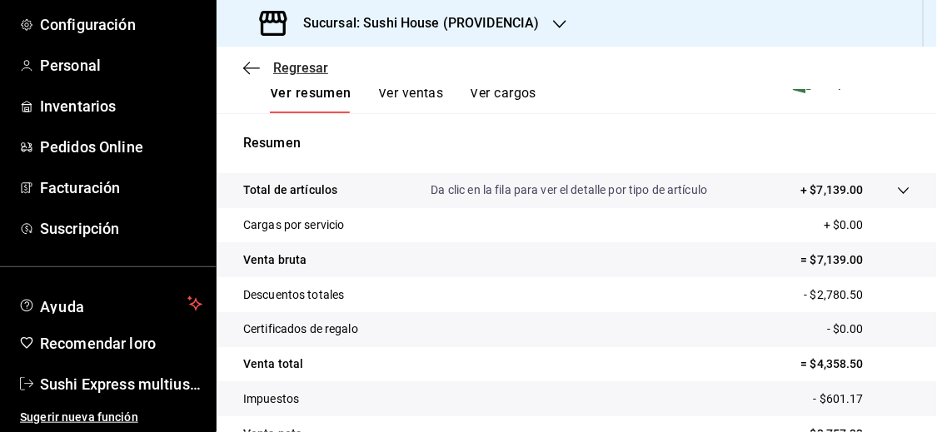
click at [291, 67] on font "Regresar" at bounding box center [300, 68] width 55 height 16
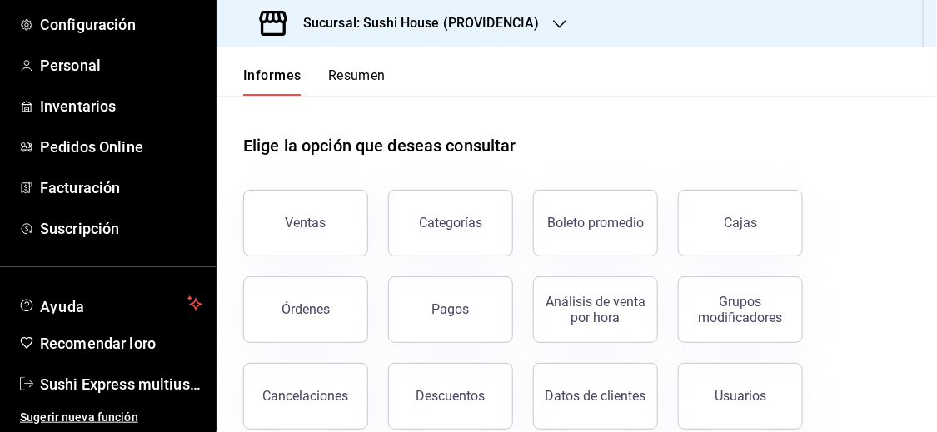
click at [755, 187] on div "Cajas" at bounding box center [730, 213] width 145 height 87
click at [751, 206] on button "Cajas" at bounding box center [740, 223] width 125 height 67
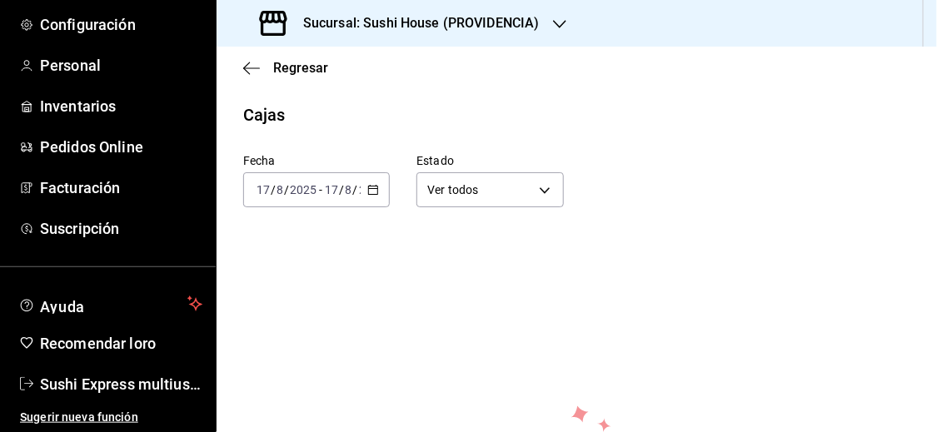
click at [372, 190] on icon "button" at bounding box center [373, 190] width 12 height 12
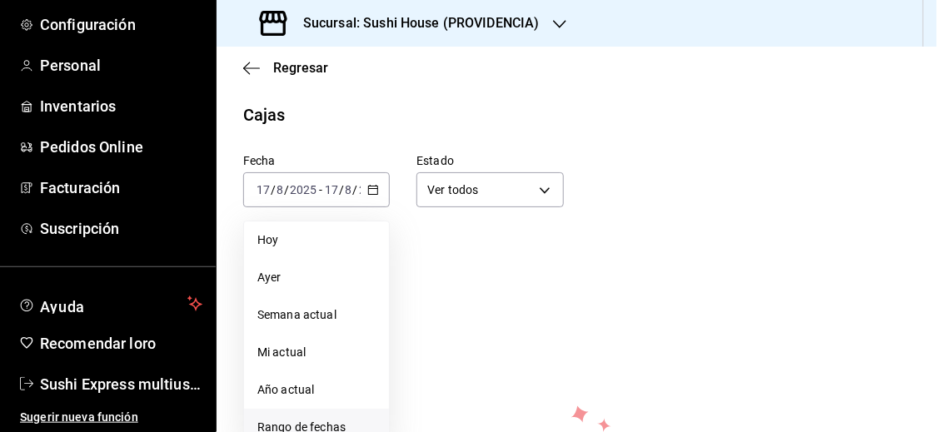
click at [304, 425] on font "Rango de fechas" at bounding box center [301, 426] width 88 height 13
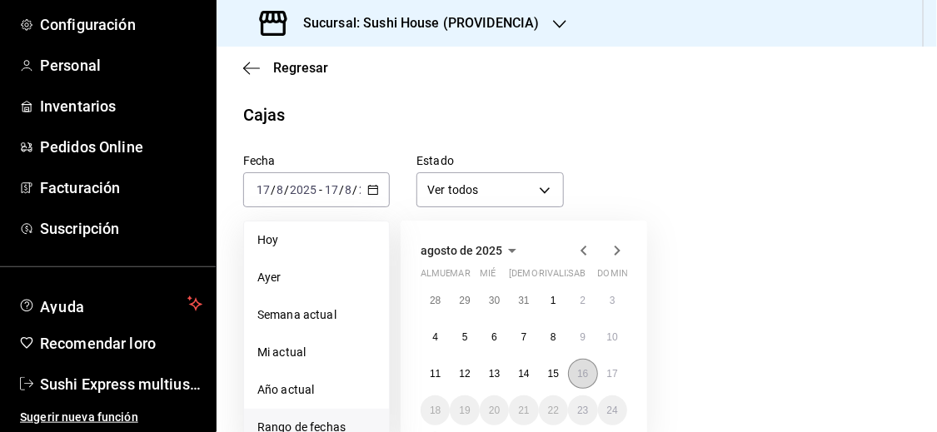
click at [589, 368] on button "16" at bounding box center [582, 374] width 29 height 30
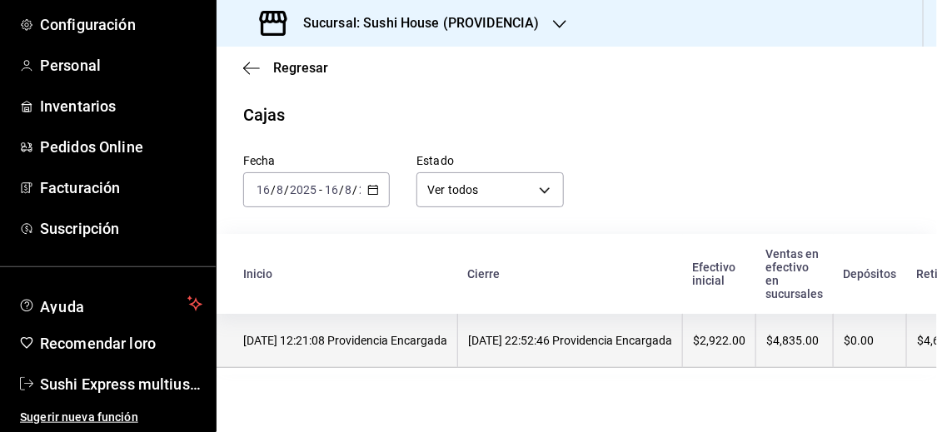
click at [485, 344] on th "[DATE] 22:52:46 Providencia Encargada" at bounding box center [570, 341] width 225 height 54
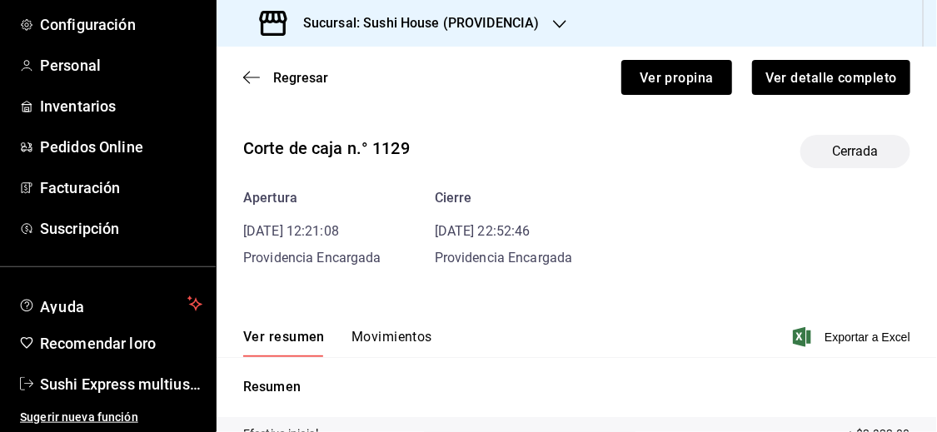
click at [400, 336] on font "Movimientos" at bounding box center [391, 337] width 81 height 16
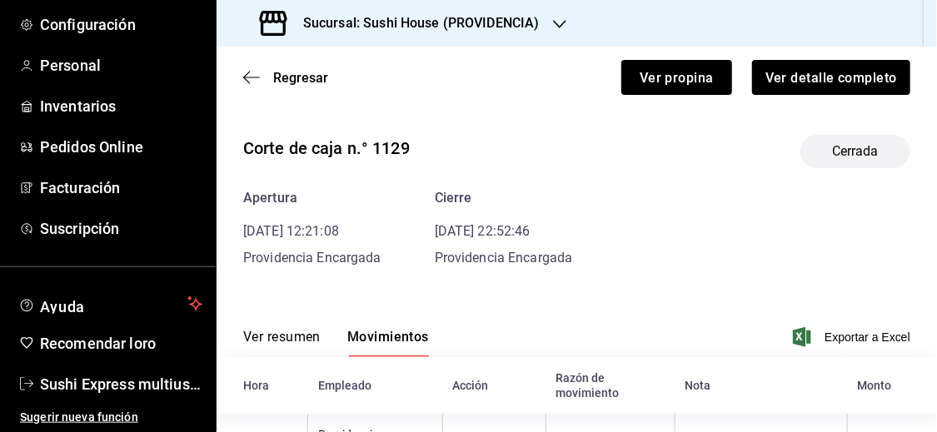
scroll to position [219, 0]
